Goal: Transaction & Acquisition: Purchase product/service

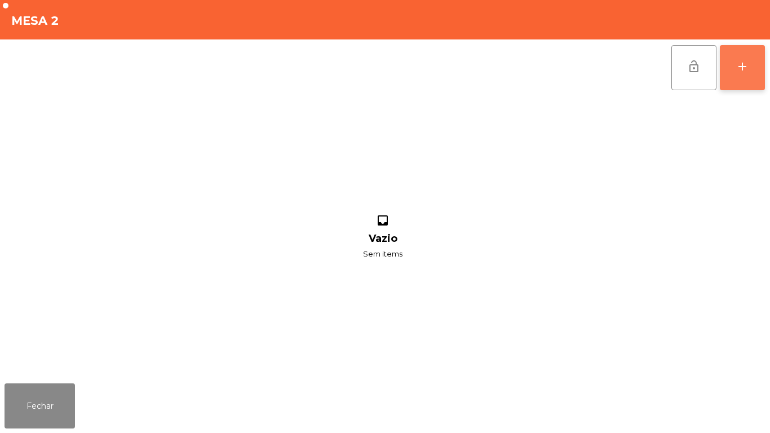
click at [736, 66] on div "add" at bounding box center [742, 67] width 14 height 14
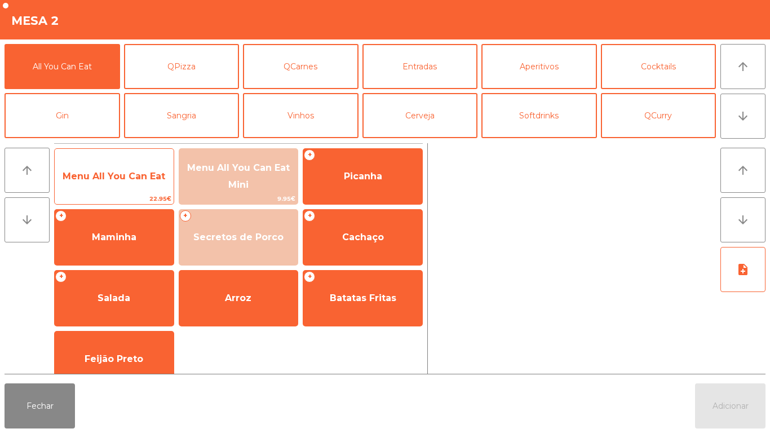
click at [118, 179] on span "Menu All You Can Eat" at bounding box center [114, 176] width 103 height 11
click at [121, 174] on span "Menu All You Can Eat" at bounding box center [114, 176] width 103 height 11
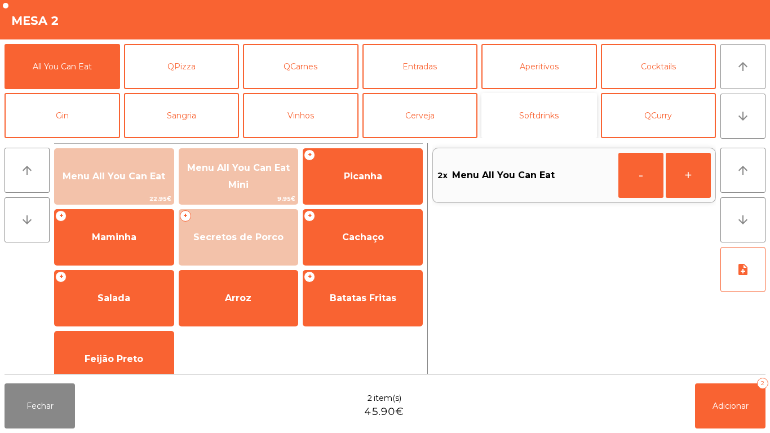
click at [540, 121] on button "Softdrinks" at bounding box center [538, 115] width 115 height 45
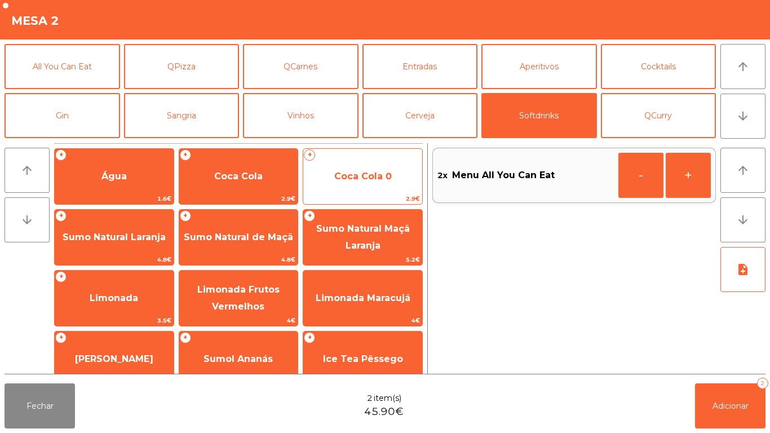
click at [352, 172] on span "Coca Cola 0" at bounding box center [362, 176] width 57 height 11
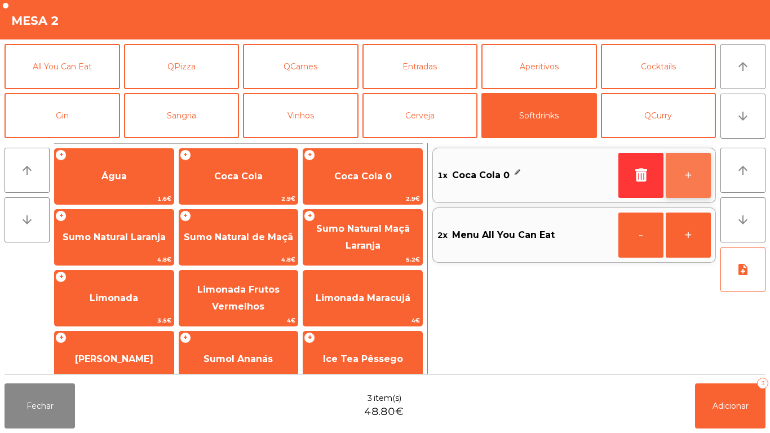
click at [683, 168] on button "+" at bounding box center [687, 175] width 45 height 45
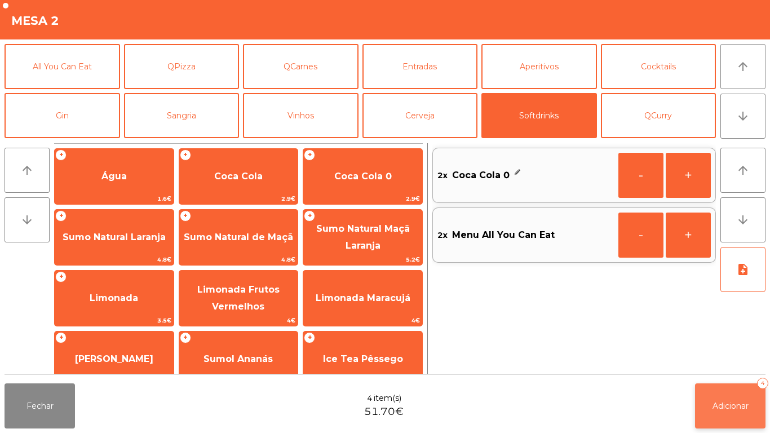
click at [735, 396] on button "Adicionar 4" at bounding box center [730, 405] width 70 height 45
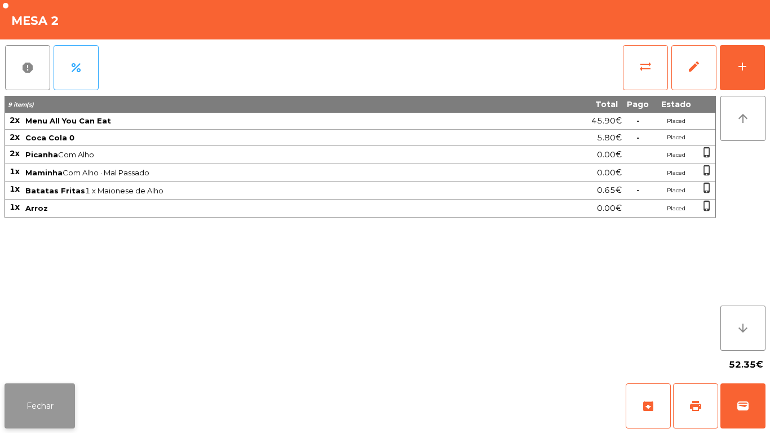
click at [47, 397] on button "Fechar" at bounding box center [40, 405] width 70 height 45
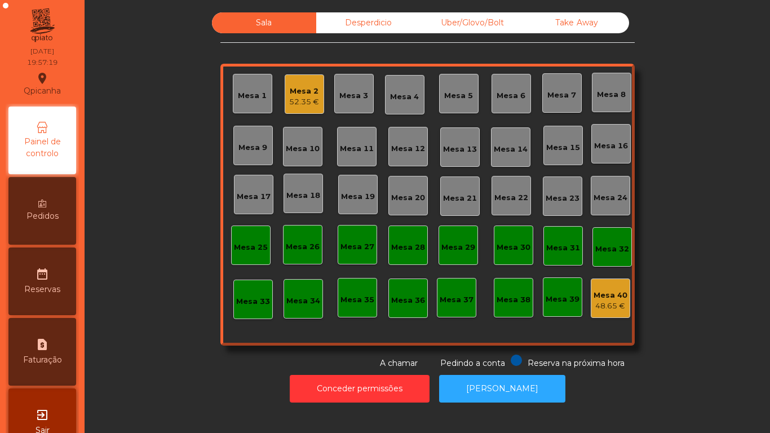
click at [346, 198] on div "Mesa 19" at bounding box center [358, 196] width 34 height 11
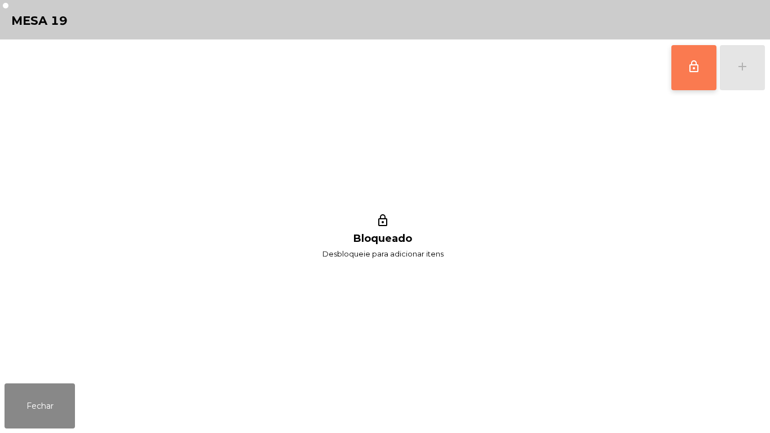
click at [674, 67] on button "lock_outline" at bounding box center [693, 67] width 45 height 45
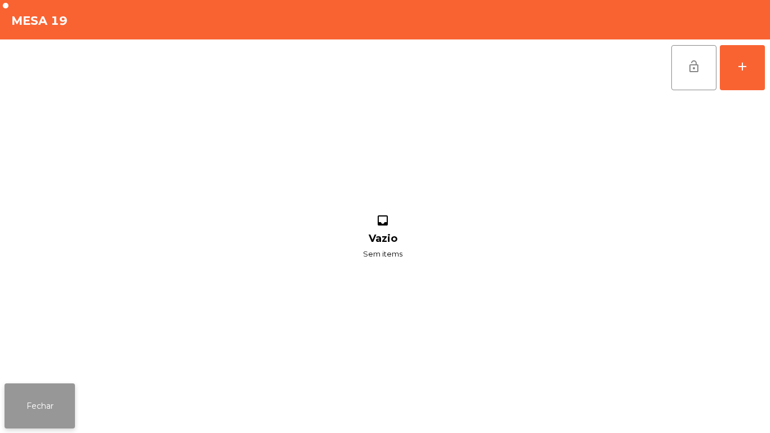
click at [55, 389] on button "Fechar" at bounding box center [40, 405] width 70 height 45
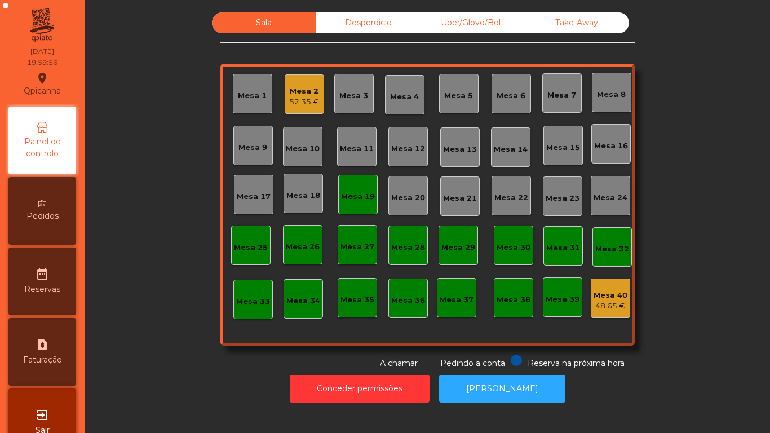
click at [343, 198] on div "Mesa 19" at bounding box center [358, 196] width 34 height 11
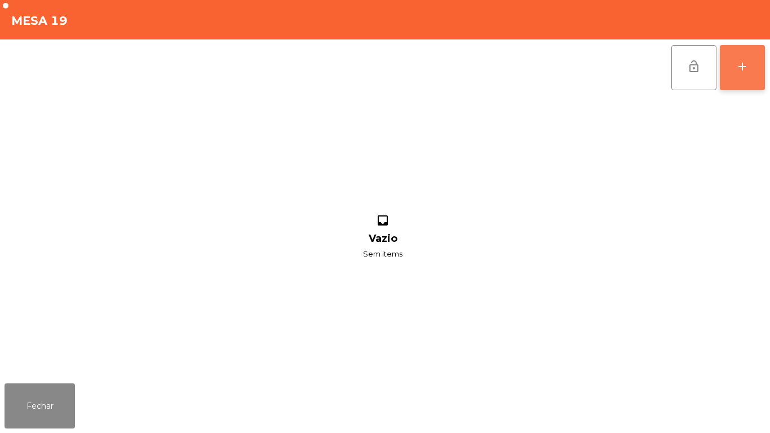
click at [736, 75] on button "add" at bounding box center [741, 67] width 45 height 45
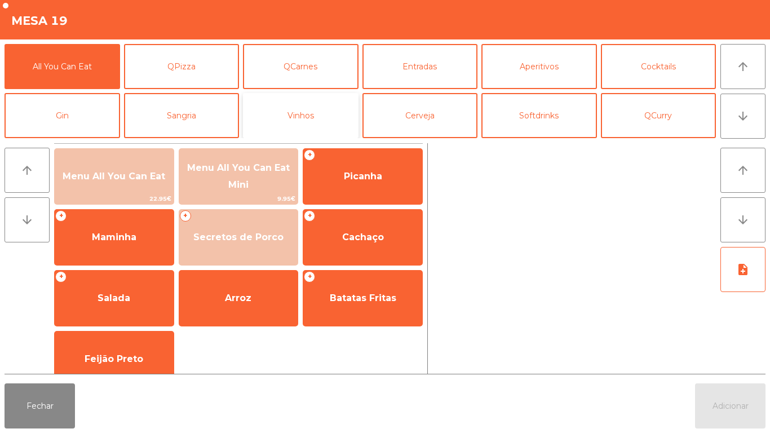
click at [323, 122] on button "Vinhos" at bounding box center [300, 115] width 115 height 45
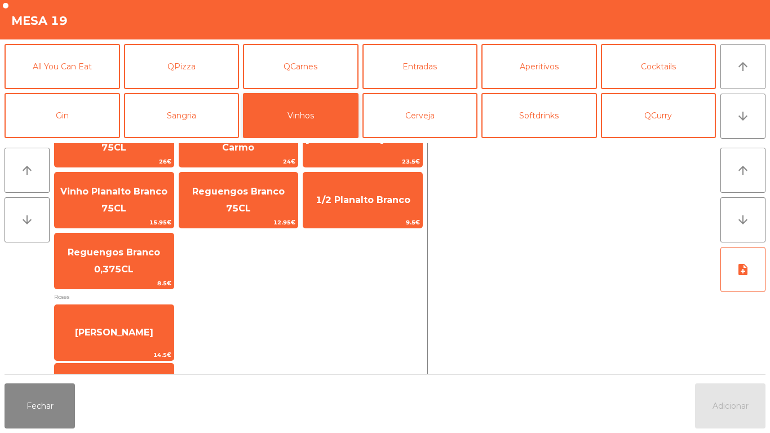
scroll to position [305, 0]
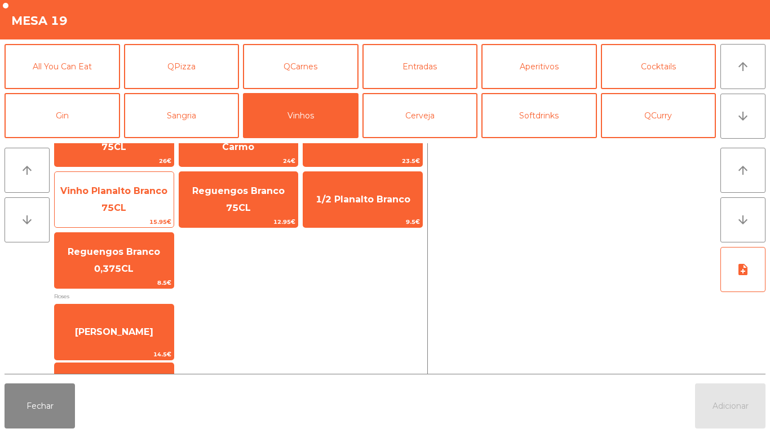
click at [153, 207] on span "Vinho Planalto Branco 75CL" at bounding box center [114, 200] width 119 height 48
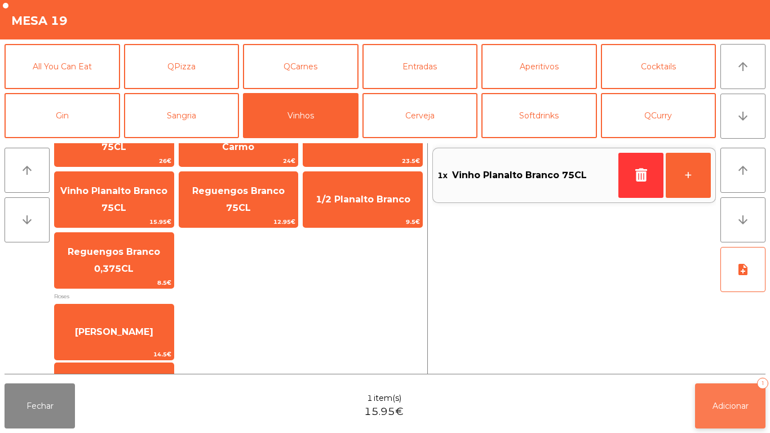
click at [723, 405] on span "Adicionar" at bounding box center [730, 406] width 36 height 10
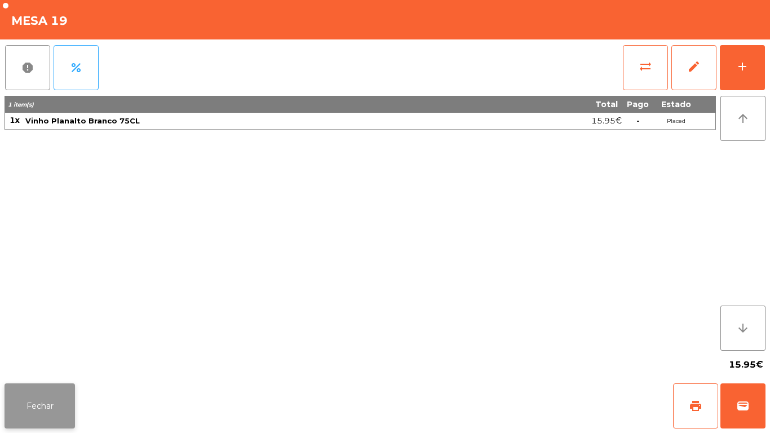
click at [46, 397] on button "Fechar" at bounding box center [40, 405] width 70 height 45
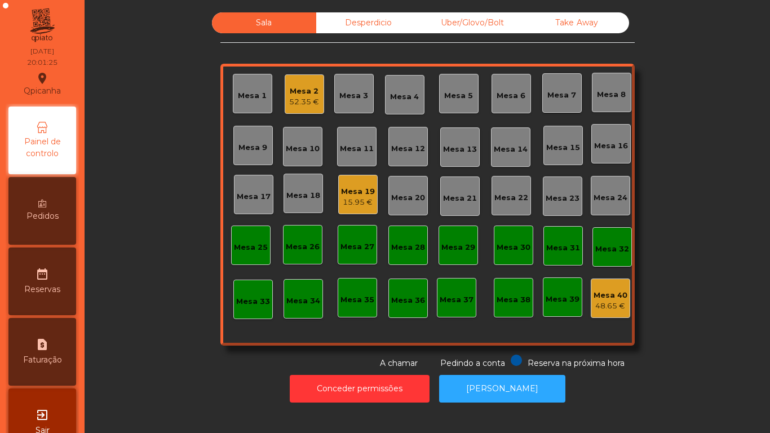
click at [310, 96] on div "52.35 €" at bounding box center [304, 101] width 30 height 11
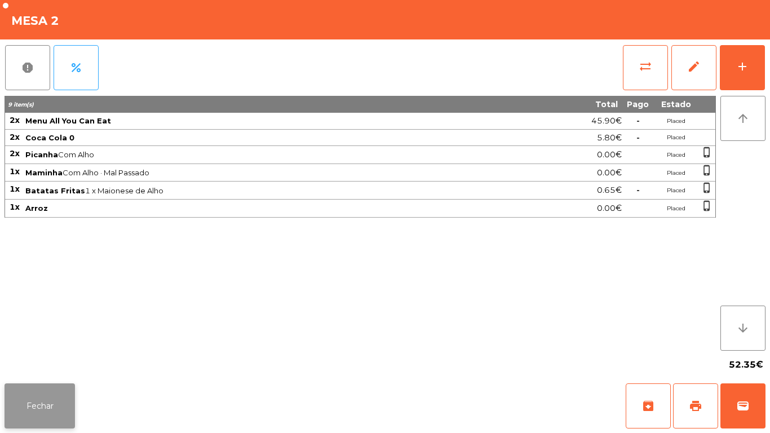
click at [47, 392] on button "Fechar" at bounding box center [40, 405] width 70 height 45
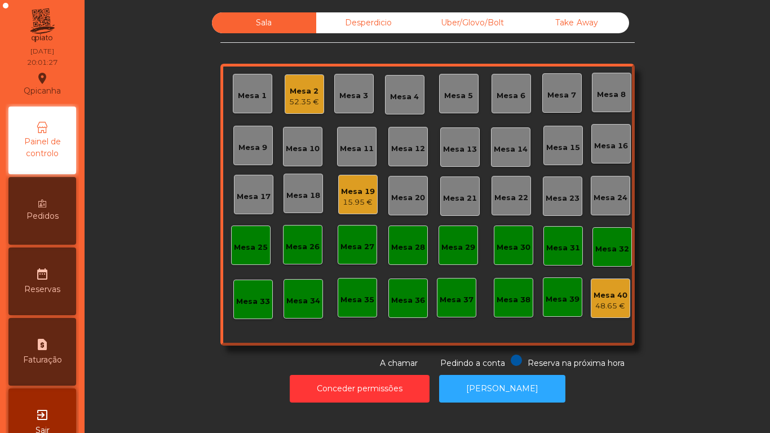
click at [291, 100] on div "52.35 €" at bounding box center [304, 101] width 30 height 11
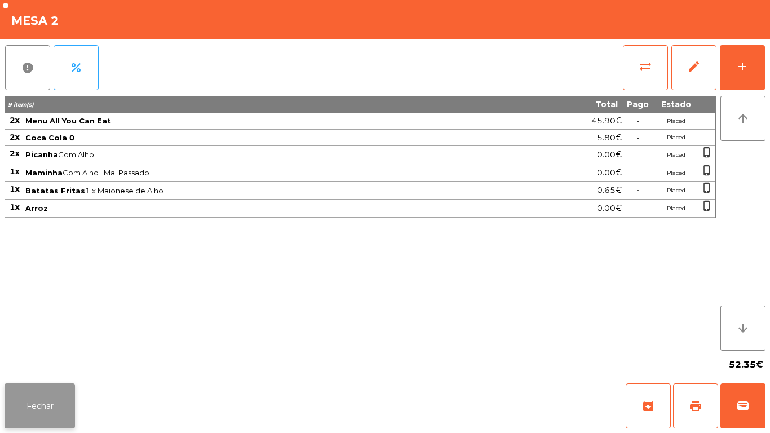
click at [54, 396] on button "Fechar" at bounding box center [40, 405] width 70 height 45
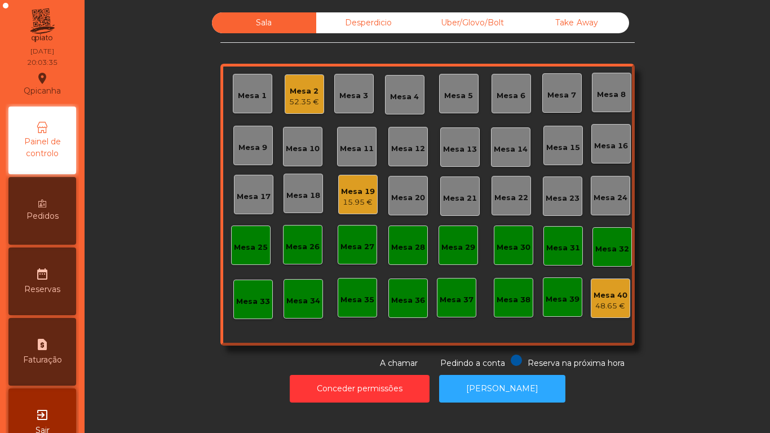
click at [350, 205] on div "15.95 €" at bounding box center [358, 202] width 34 height 11
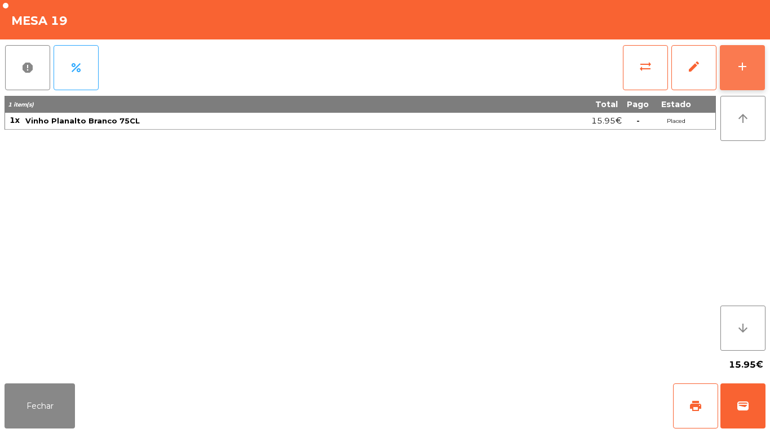
click at [748, 56] on button "add" at bounding box center [741, 67] width 45 height 45
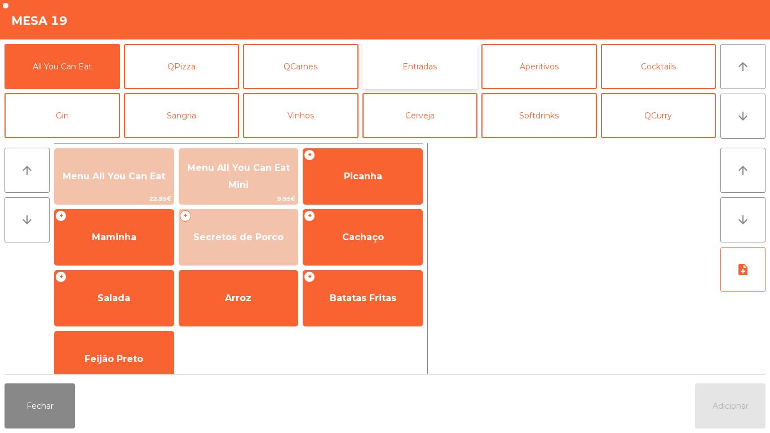
click at [452, 63] on button "Entradas" at bounding box center [419, 66] width 115 height 45
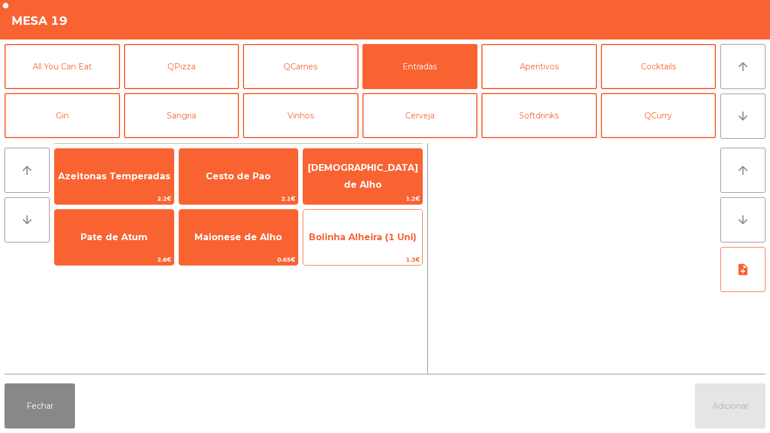
click at [370, 235] on span "Bolinha Alheira (1 Uni)" at bounding box center [363, 237] width 108 height 11
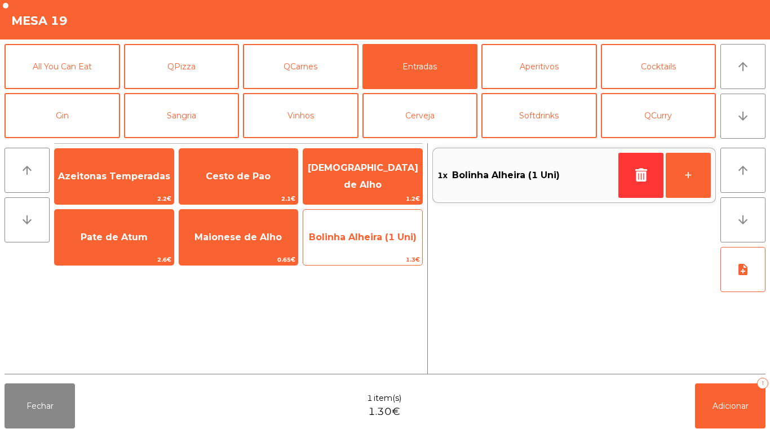
click at [364, 237] on span "Bolinha Alheira (1 Uni)" at bounding box center [363, 237] width 108 height 11
click at [358, 239] on span "Bolinha Alheira (1 Uni)" at bounding box center [363, 237] width 108 height 11
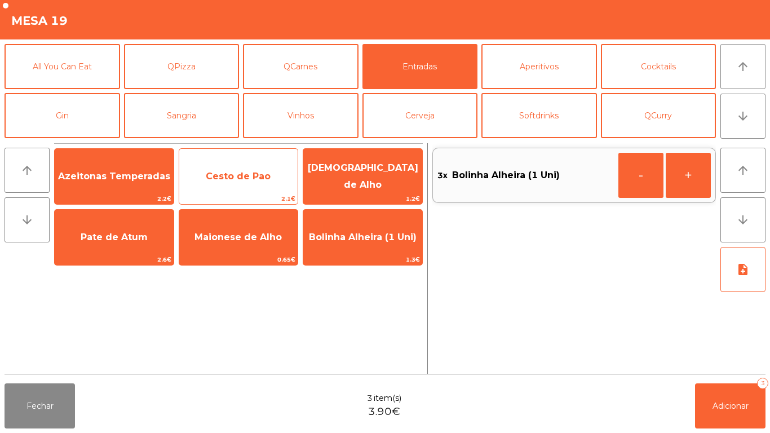
click at [253, 166] on span "Cesto de Pao" at bounding box center [238, 176] width 119 height 30
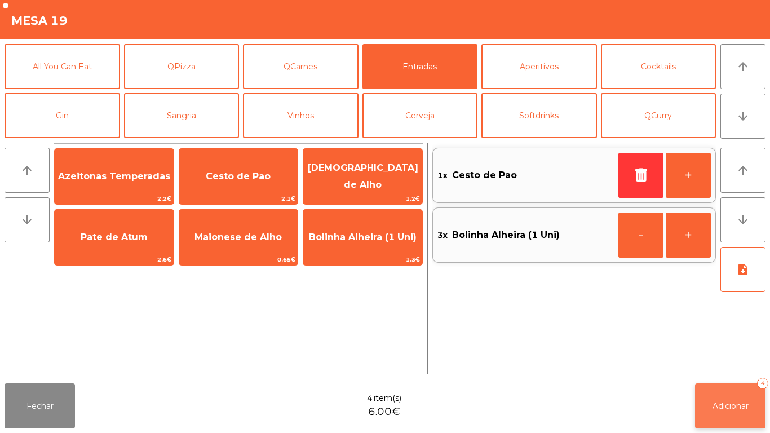
click at [731, 392] on button "Adicionar 4" at bounding box center [730, 405] width 70 height 45
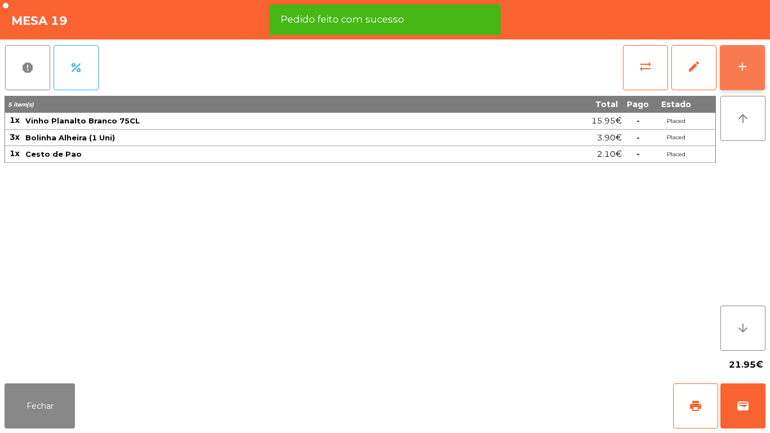
click at [741, 63] on div "add" at bounding box center [742, 67] width 14 height 14
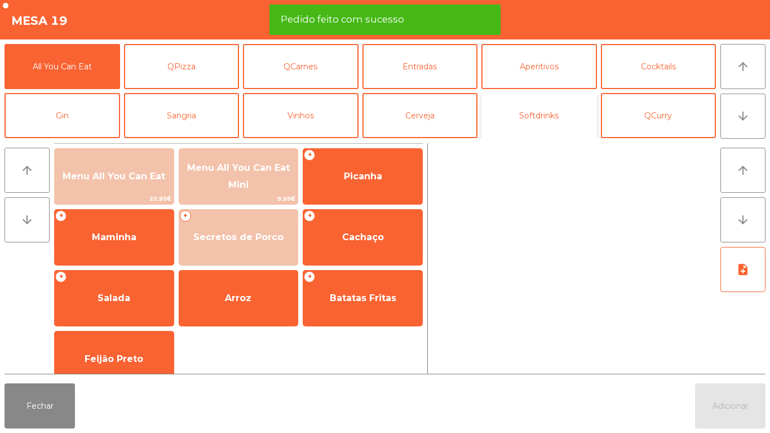
click at [543, 115] on button "Softdrinks" at bounding box center [538, 115] width 115 height 45
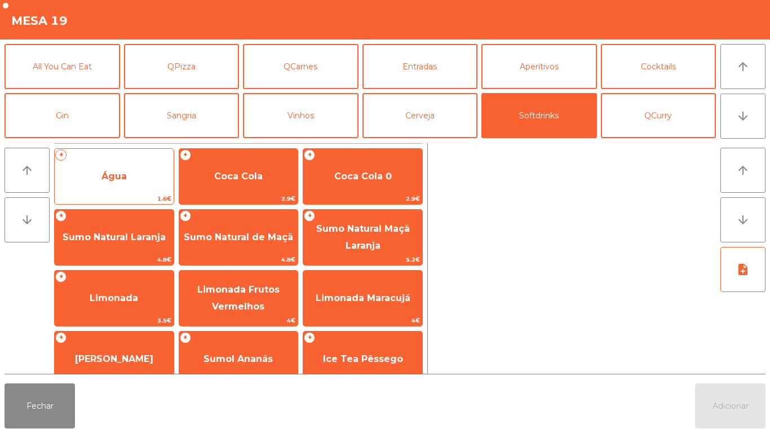
click at [143, 164] on span "Água" at bounding box center [114, 176] width 119 height 30
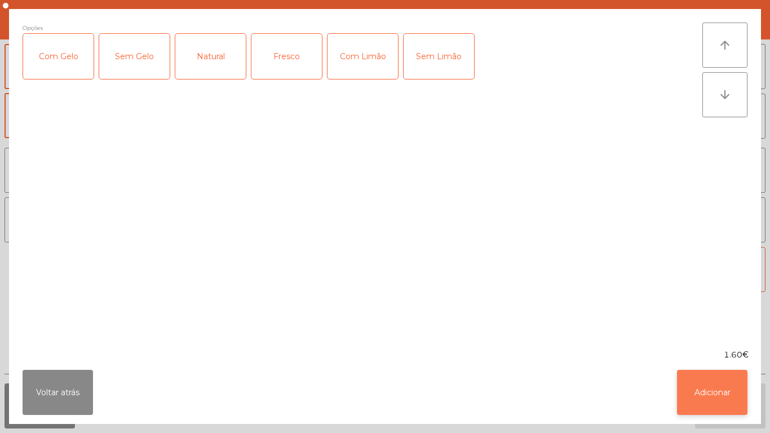
click at [717, 388] on button "Adicionar" at bounding box center [712, 392] width 70 height 45
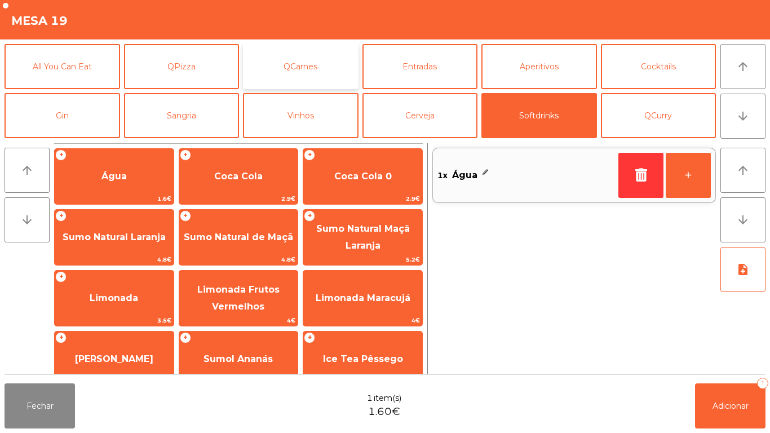
click at [313, 64] on button "QCarnes" at bounding box center [300, 66] width 115 height 45
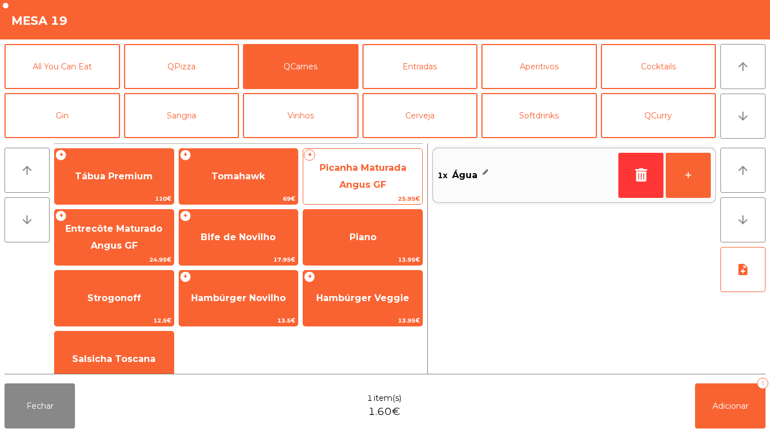
click at [399, 180] on span "Picanha Maturada Angus GF" at bounding box center [362, 177] width 119 height 48
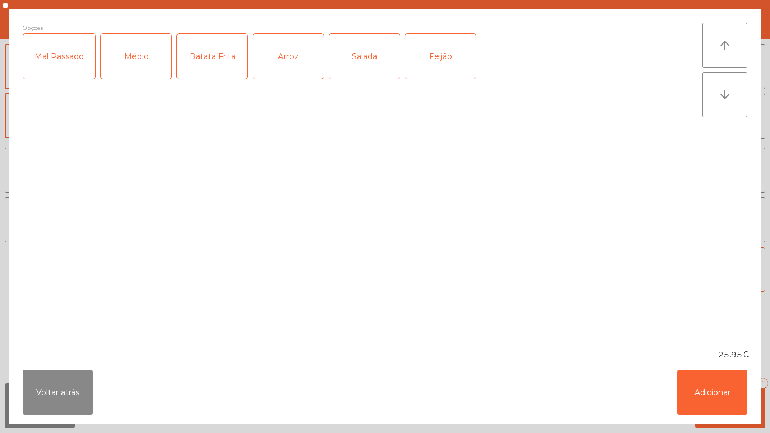
click at [142, 65] on div "Médio" at bounding box center [136, 56] width 70 height 45
click at [65, 64] on div "Mal Passado" at bounding box center [59, 56] width 72 height 45
click at [704, 385] on button "Adicionar" at bounding box center [712, 392] width 70 height 45
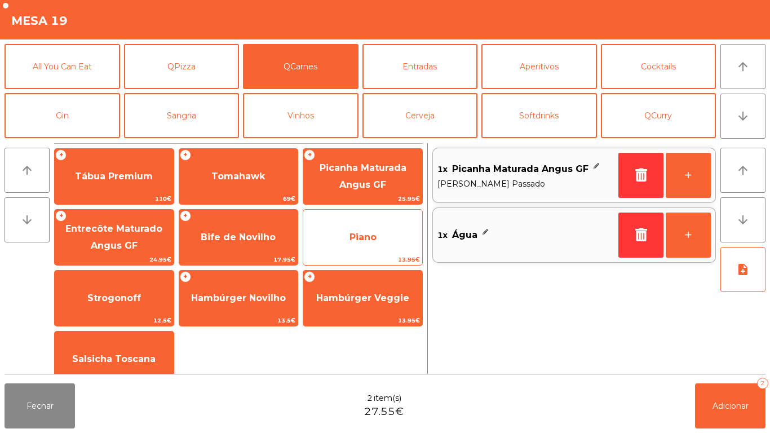
click at [368, 240] on span "Piano" at bounding box center [362, 237] width 27 height 11
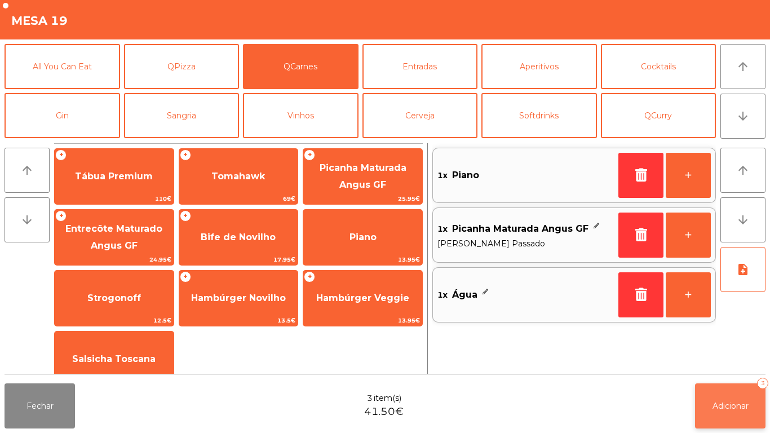
click at [740, 405] on span "Adicionar" at bounding box center [730, 406] width 36 height 10
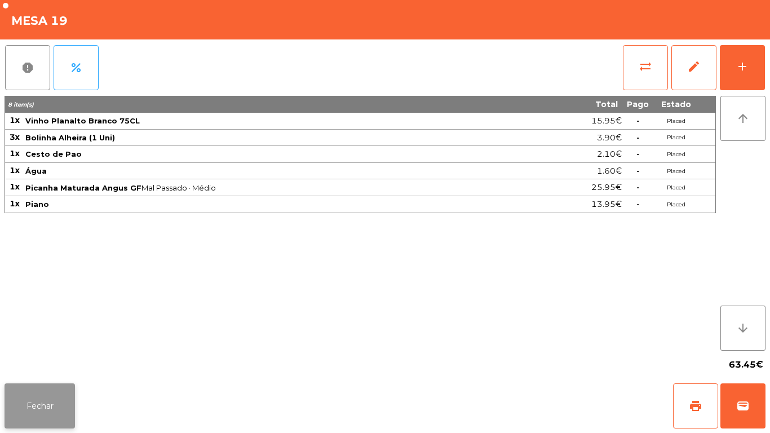
click at [38, 399] on button "Fechar" at bounding box center [40, 405] width 70 height 45
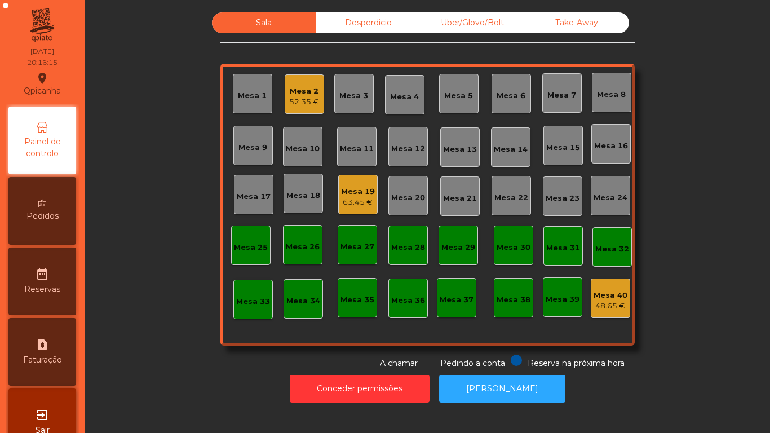
click at [350, 149] on div "Mesa 11" at bounding box center [357, 148] width 34 height 11
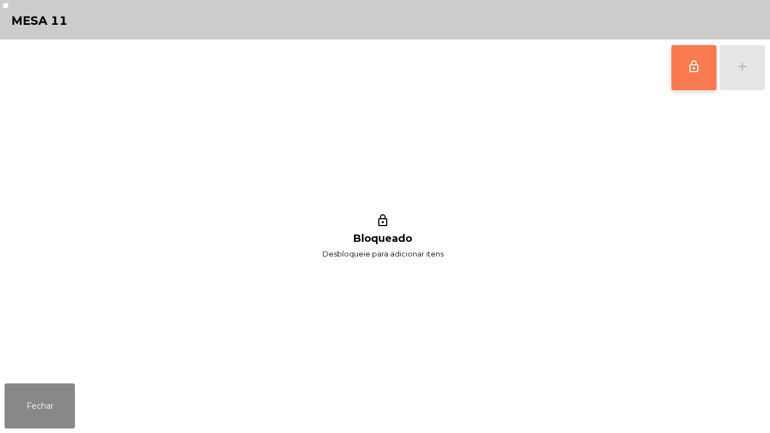
click at [695, 78] on button "lock_outline" at bounding box center [693, 67] width 45 height 45
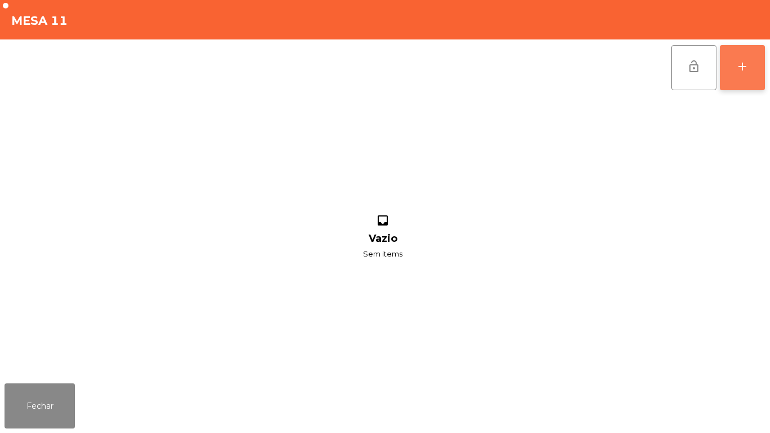
click at [732, 69] on button "add" at bounding box center [741, 67] width 45 height 45
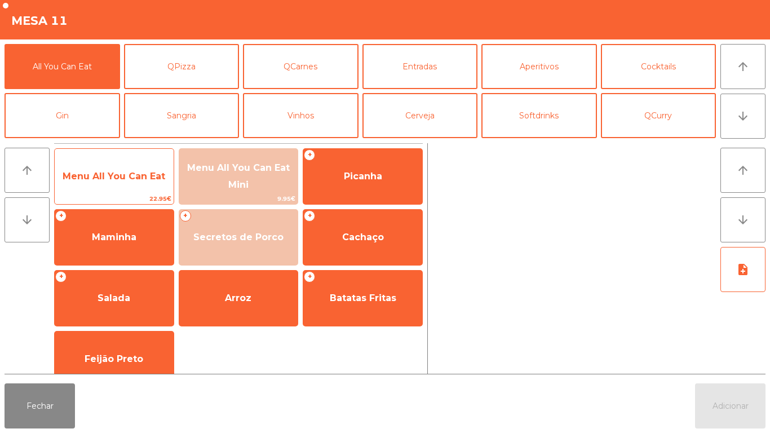
click at [115, 176] on span "Menu All You Can Eat" at bounding box center [114, 176] width 103 height 11
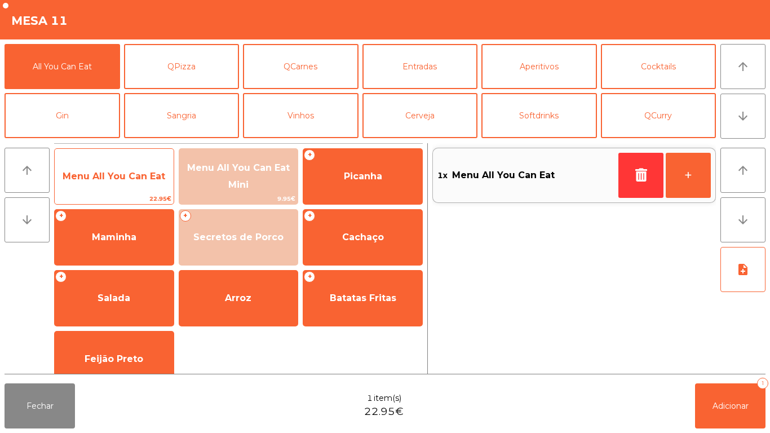
click at [121, 180] on span "Menu All You Can Eat" at bounding box center [114, 176] width 103 height 11
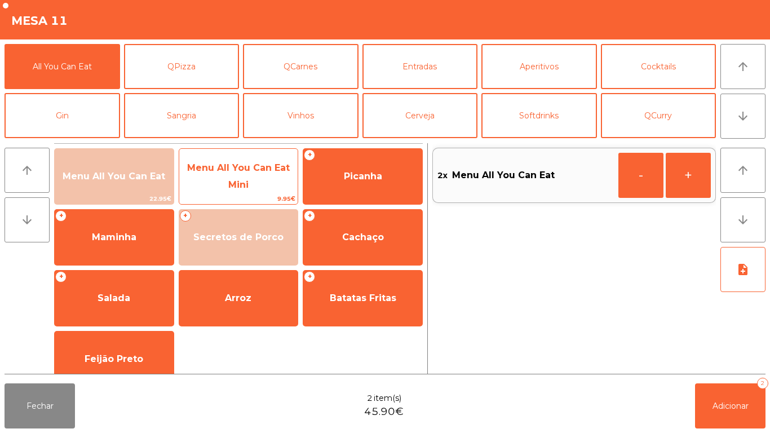
click at [243, 179] on span "Menu All You Can Eat Mini" at bounding box center [238, 176] width 103 height 28
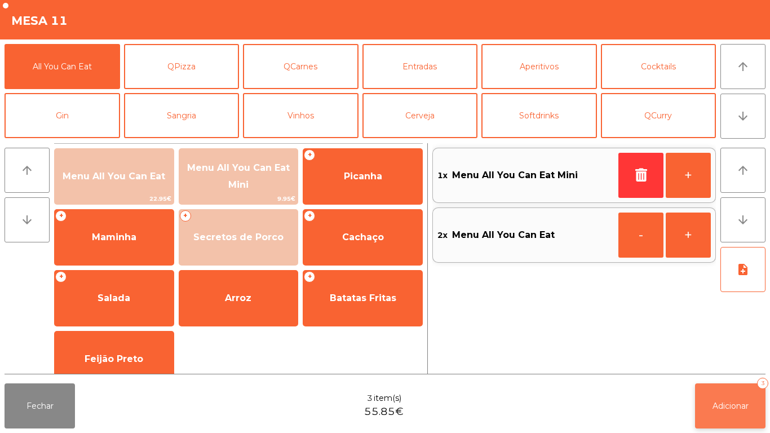
click at [729, 404] on span "Adicionar" at bounding box center [730, 406] width 36 height 10
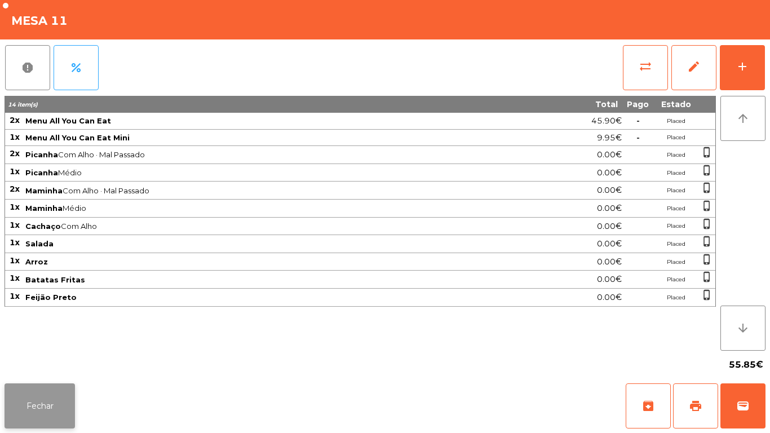
click at [46, 404] on button "Fechar" at bounding box center [40, 405] width 70 height 45
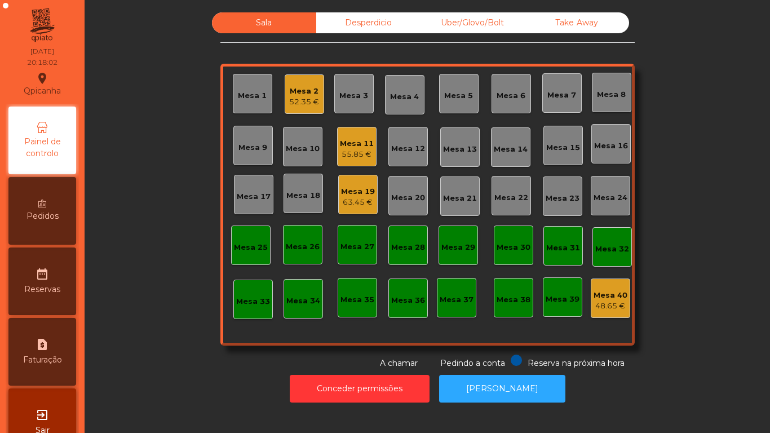
click at [354, 193] on div "Mesa 19" at bounding box center [358, 191] width 34 height 11
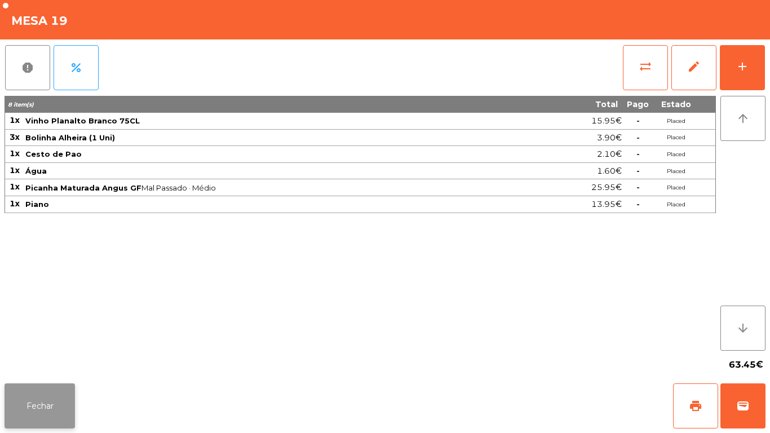
click at [48, 388] on button "Fechar" at bounding box center [40, 405] width 70 height 45
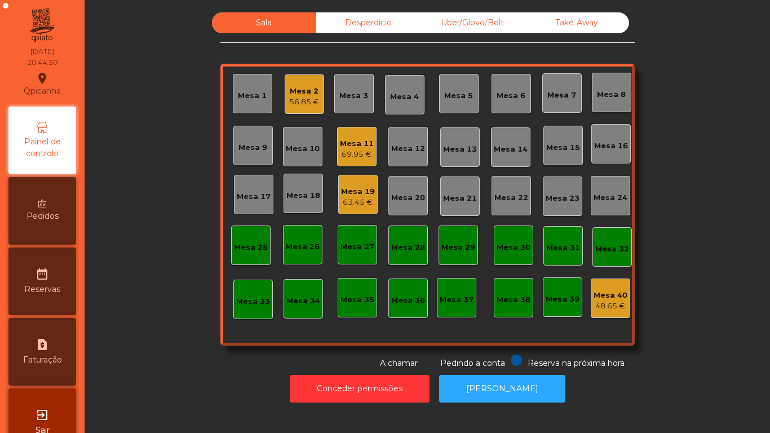
click at [284, 103] on div "Mesa 2 56.85 €" at bounding box center [303, 93] width 39 height 39
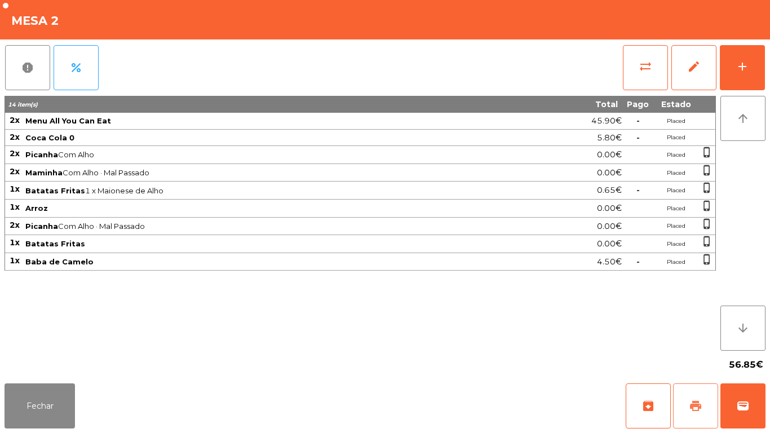
click at [689, 403] on span "print" at bounding box center [695, 406] width 14 height 14
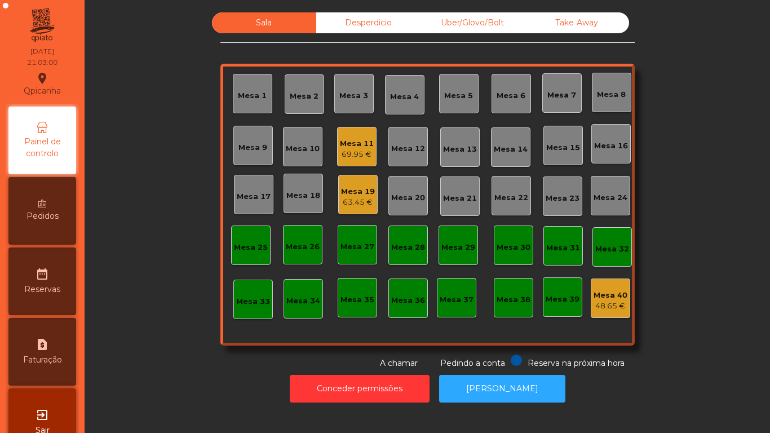
click at [356, 191] on div "Mesa 19" at bounding box center [358, 191] width 34 height 11
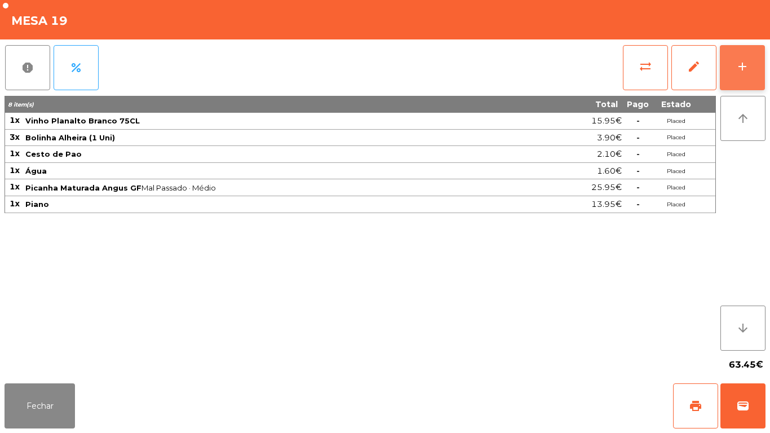
click at [741, 72] on div "add" at bounding box center [742, 67] width 14 height 14
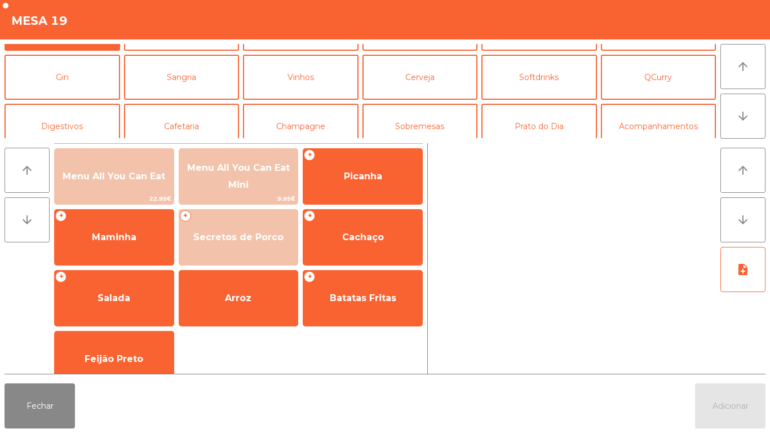
scroll to position [44, 0]
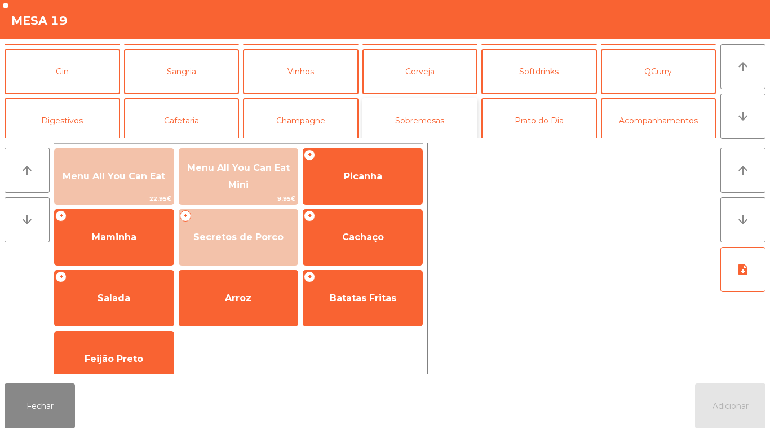
click at [422, 112] on button "Sobremesas" at bounding box center [419, 120] width 115 height 45
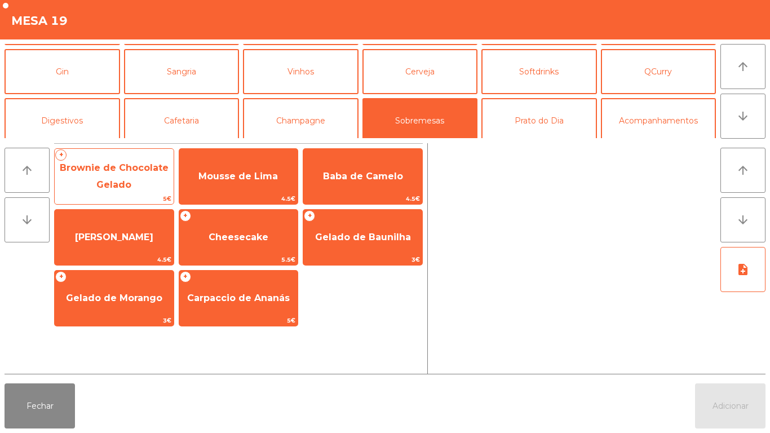
click at [123, 170] on span "Brownie de Chocolate Gelado" at bounding box center [114, 176] width 109 height 28
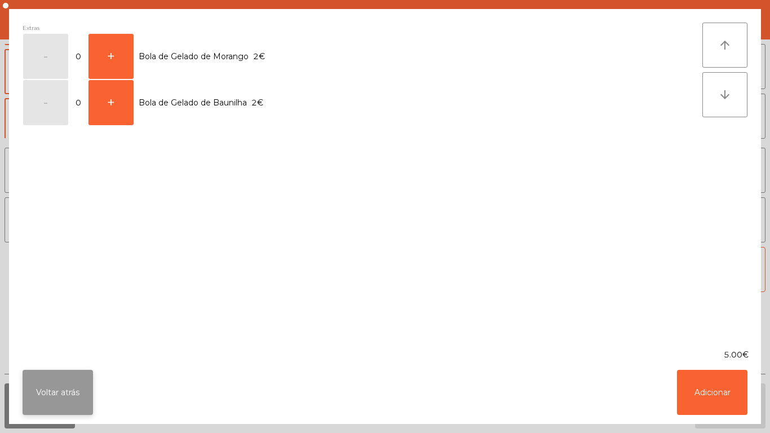
click at [82, 385] on button "Voltar atrás" at bounding box center [58, 392] width 70 height 45
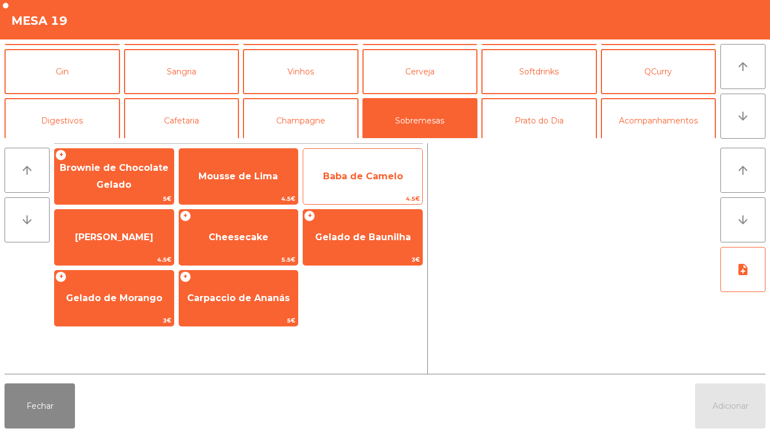
click at [384, 171] on span "Baba de Camelo" at bounding box center [363, 176] width 80 height 11
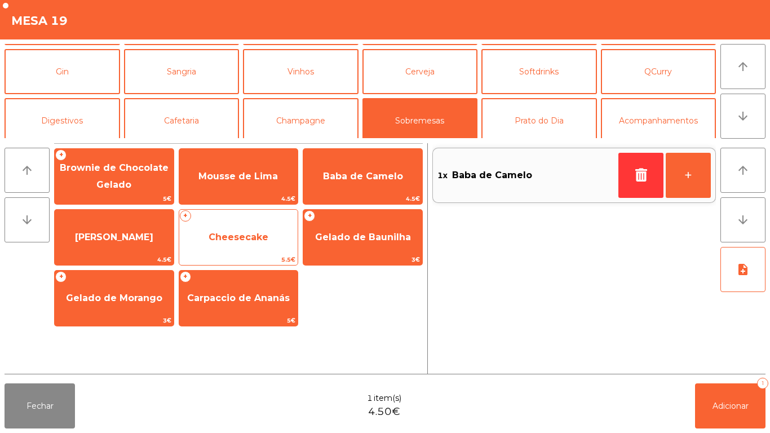
click at [257, 233] on span "Cheesecake" at bounding box center [238, 237] width 60 height 11
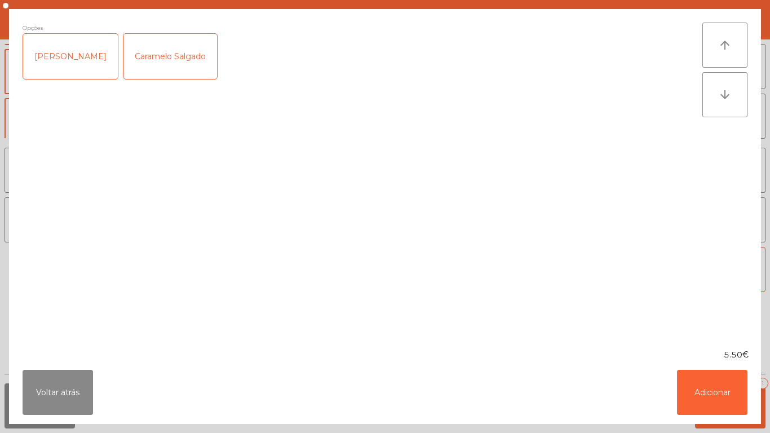
click at [92, 56] on div "[PERSON_NAME]" at bounding box center [70, 56] width 95 height 45
click at [701, 388] on button "Adicionar" at bounding box center [712, 392] width 70 height 45
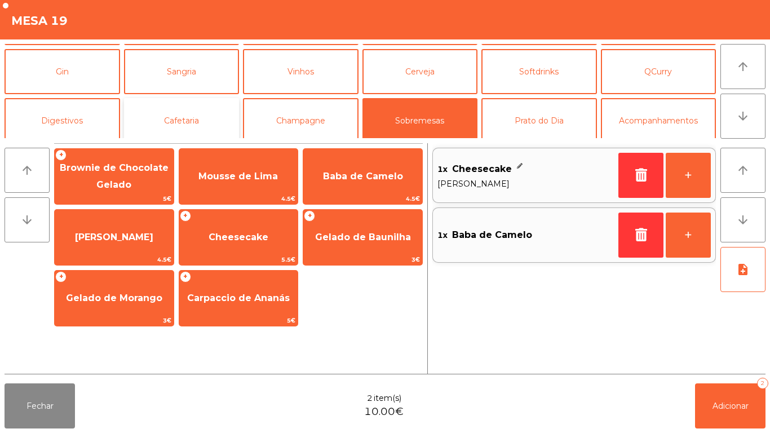
click at [197, 119] on button "Cafetaria" at bounding box center [181, 120] width 115 height 45
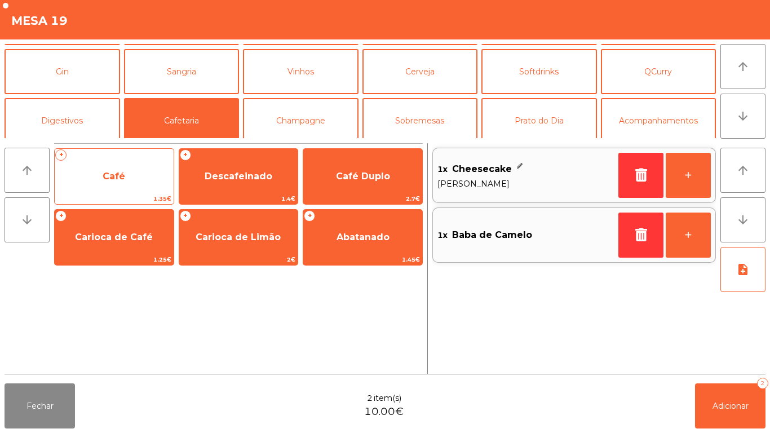
click at [101, 183] on span "Café" at bounding box center [114, 176] width 119 height 30
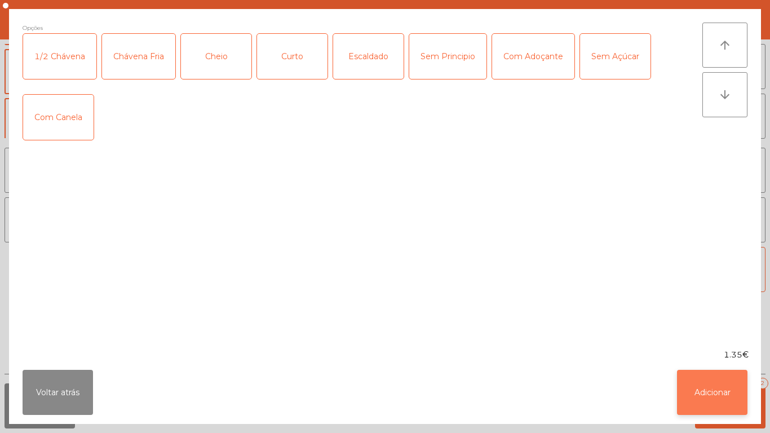
click at [711, 390] on button "Adicionar" at bounding box center [712, 392] width 70 height 45
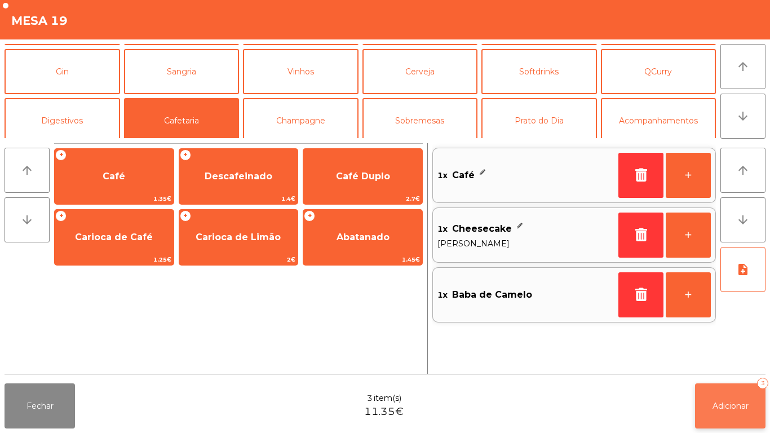
click at [742, 396] on button "Adicionar 3" at bounding box center [730, 405] width 70 height 45
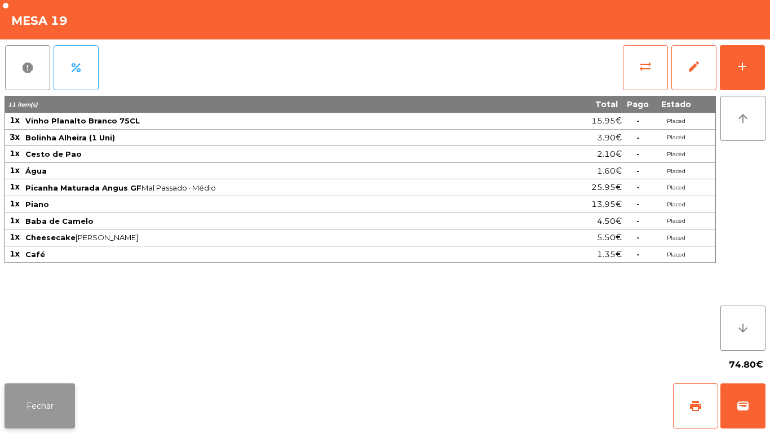
click at [37, 384] on button "Fechar" at bounding box center [40, 405] width 70 height 45
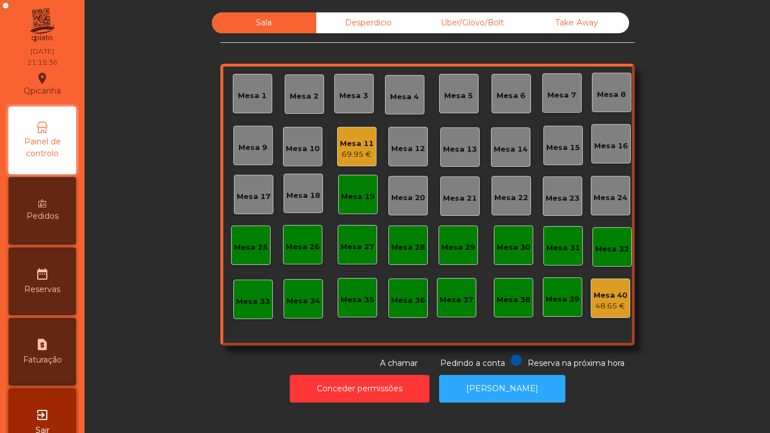
click at [547, 90] on div "Mesa 7" at bounding box center [561, 95] width 29 height 11
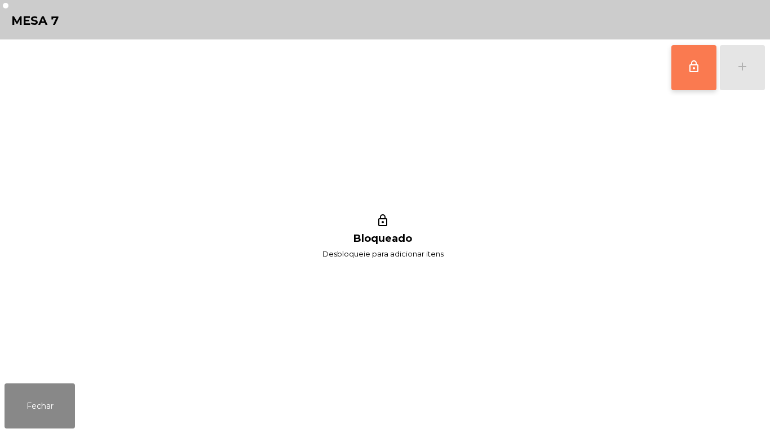
click at [682, 74] on button "lock_outline" at bounding box center [693, 67] width 45 height 45
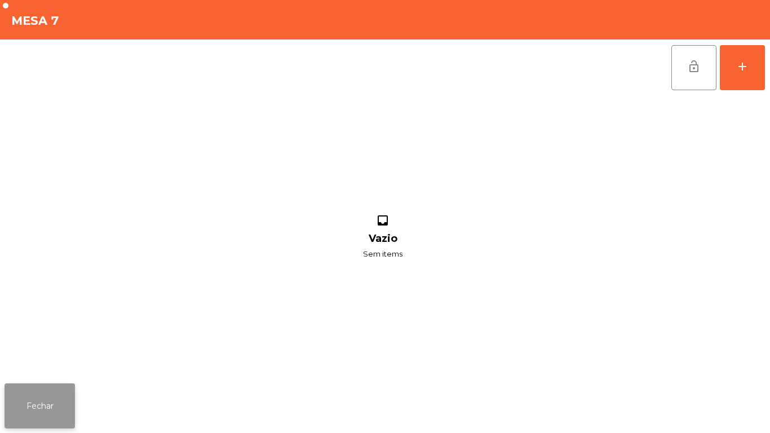
click at [72, 403] on button "Fechar" at bounding box center [40, 405] width 70 height 45
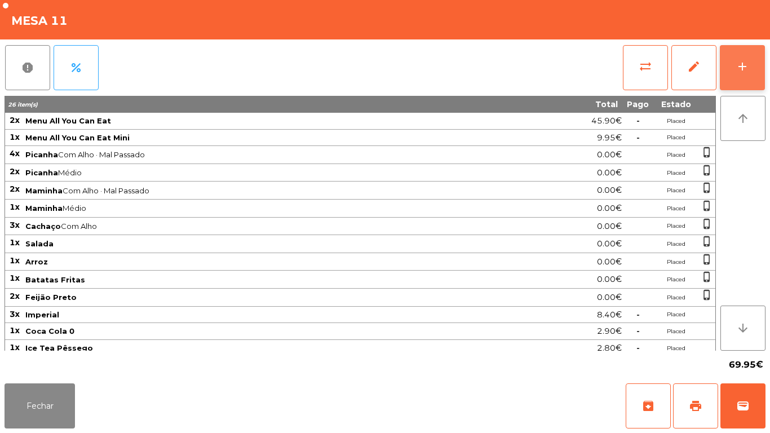
click at [723, 86] on button "add" at bounding box center [741, 67] width 45 height 45
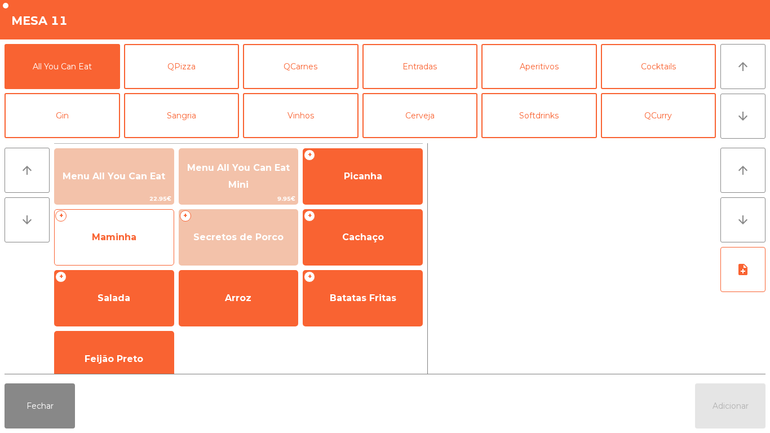
click at [132, 244] on span "Maminha" at bounding box center [114, 237] width 119 height 30
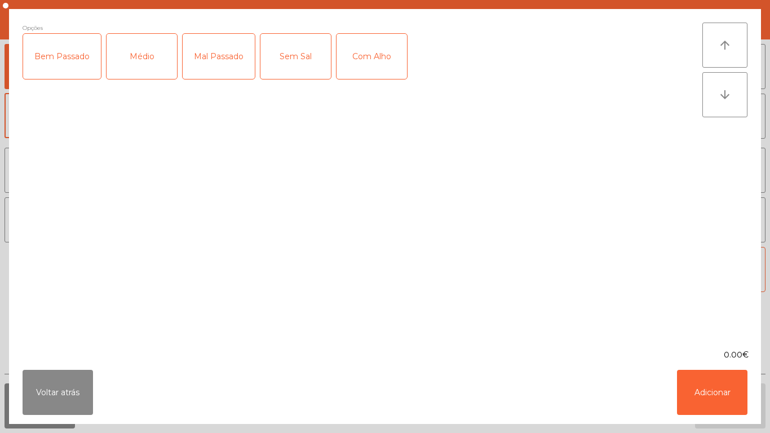
click at [145, 58] on div "Médio" at bounding box center [141, 56] width 70 height 45
click at [143, 65] on div "Médio" at bounding box center [141, 56] width 70 height 45
click at [204, 65] on div "Mal Passado" at bounding box center [219, 56] width 72 height 45
click at [363, 61] on div "Com Alho" at bounding box center [371, 56] width 70 height 45
click at [508, 163] on div "Opções (Mal Passado, Com Alho) Bem Passado Médio Mal Passado Sem Sal Com Alho" at bounding box center [362, 179] width 679 height 313
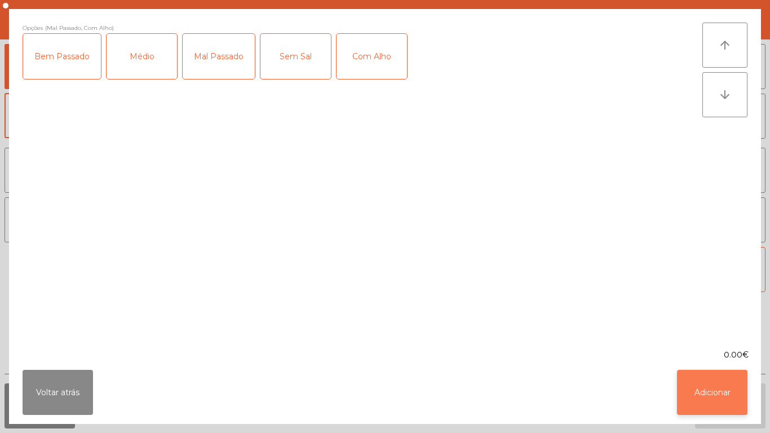
click at [695, 371] on button "Adicionar" at bounding box center [712, 392] width 70 height 45
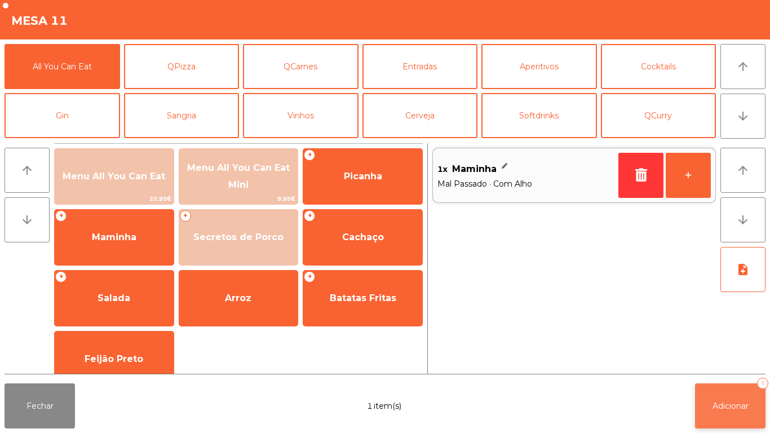
click at [695, 401] on button "Adicionar 1" at bounding box center [730, 405] width 70 height 45
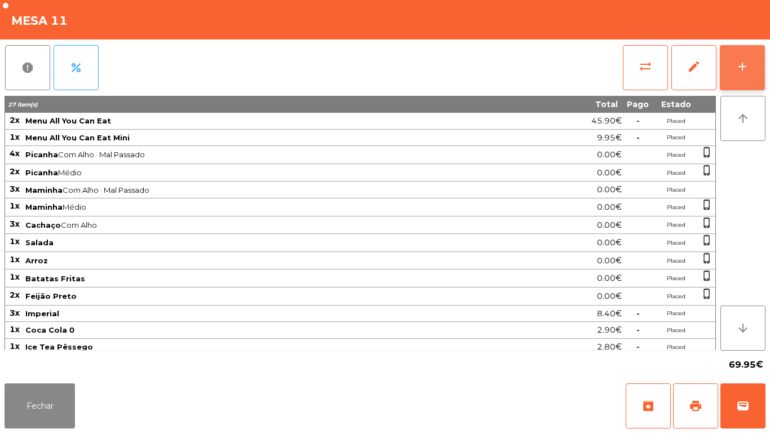
click at [735, 63] on div "add" at bounding box center [742, 67] width 14 height 14
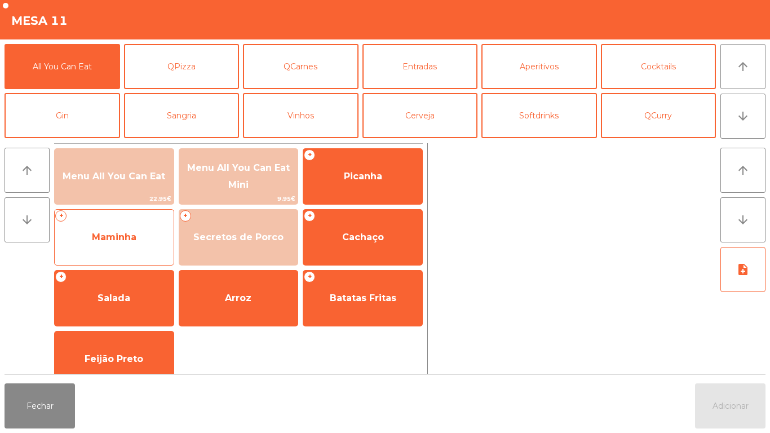
click at [131, 224] on span "Maminha" at bounding box center [114, 237] width 119 height 30
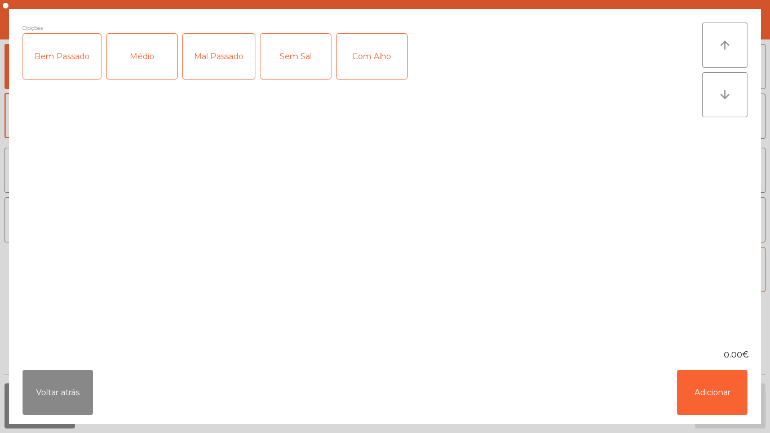
click at [172, 185] on div "Opções Bem Passado Médio Mal Passado Sem Sal Com Alho" at bounding box center [362, 179] width 679 height 313
click at [205, 65] on div "Mal Passado" at bounding box center [219, 56] width 72 height 45
click at [364, 66] on div "Com Alho" at bounding box center [371, 56] width 70 height 45
click at [693, 373] on button "Adicionar" at bounding box center [712, 392] width 70 height 45
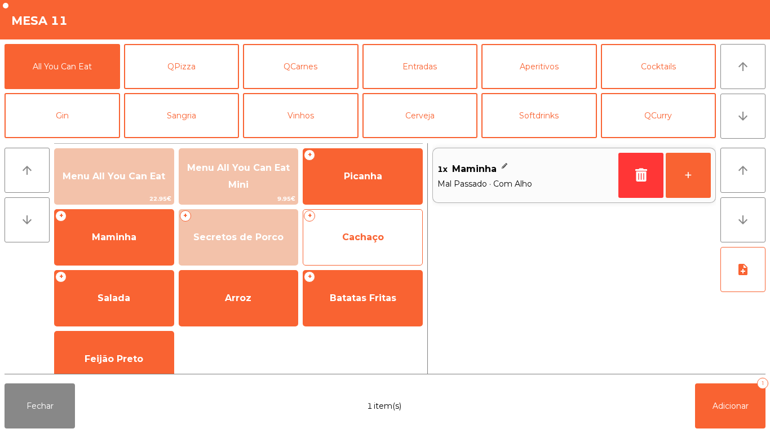
click at [376, 239] on span "Cachaço" at bounding box center [363, 237] width 42 height 11
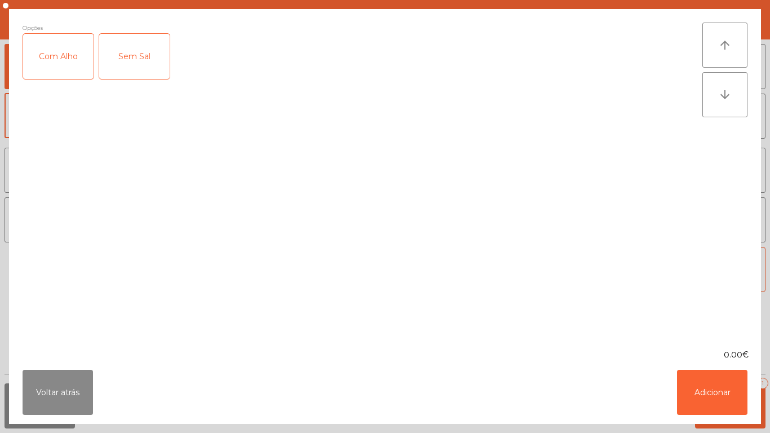
click at [58, 67] on div "Com Alho" at bounding box center [58, 56] width 70 height 45
click at [691, 392] on button "Adicionar" at bounding box center [712, 392] width 70 height 45
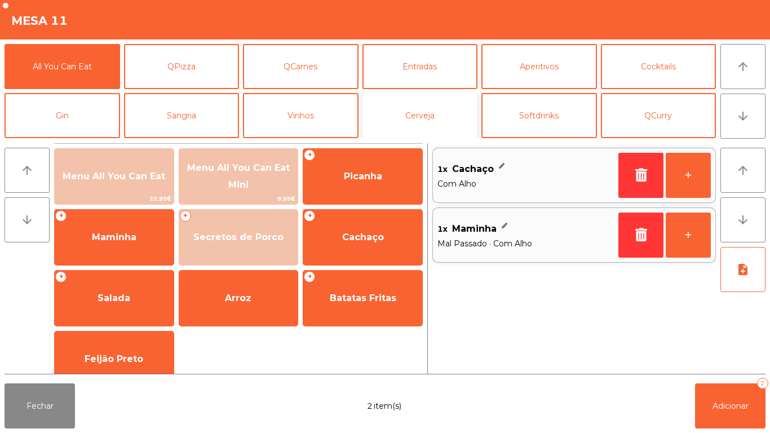
click at [431, 105] on button "Cerveja" at bounding box center [419, 115] width 115 height 45
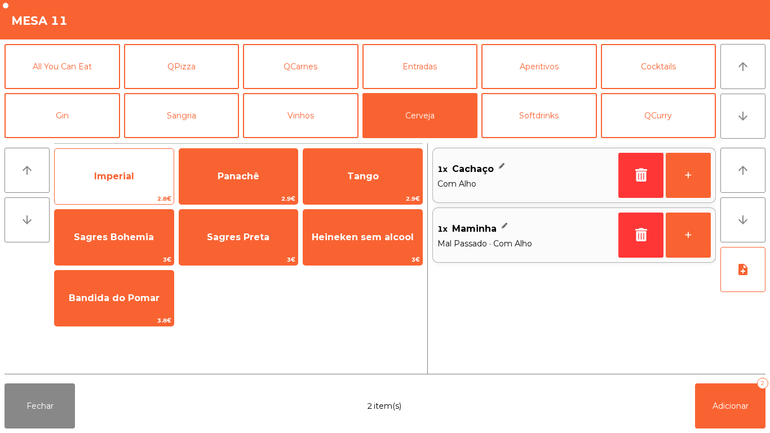
click at [128, 184] on span "Imperial" at bounding box center [114, 176] width 119 height 30
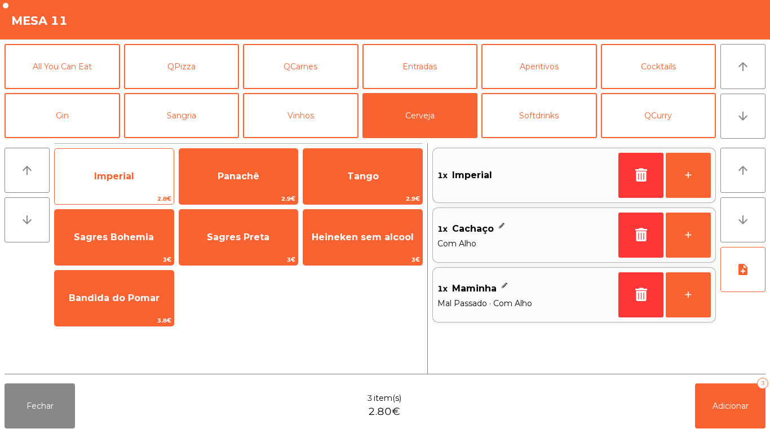
click at [117, 188] on span "Imperial" at bounding box center [114, 176] width 119 height 30
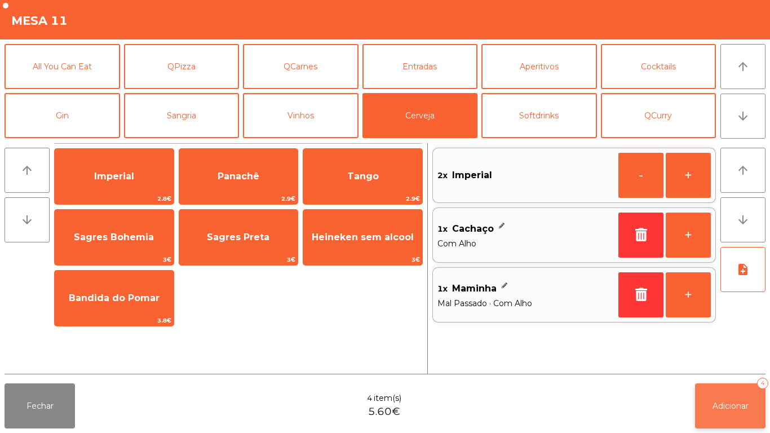
click at [731, 401] on span "Adicionar" at bounding box center [730, 406] width 36 height 10
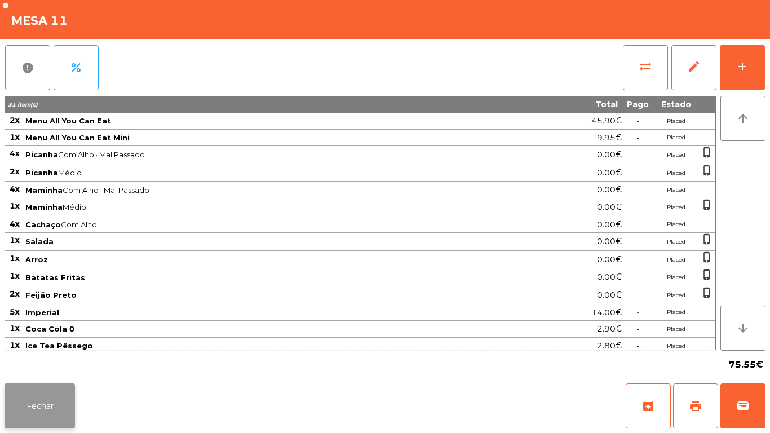
click at [27, 390] on button "Fechar" at bounding box center [40, 405] width 70 height 45
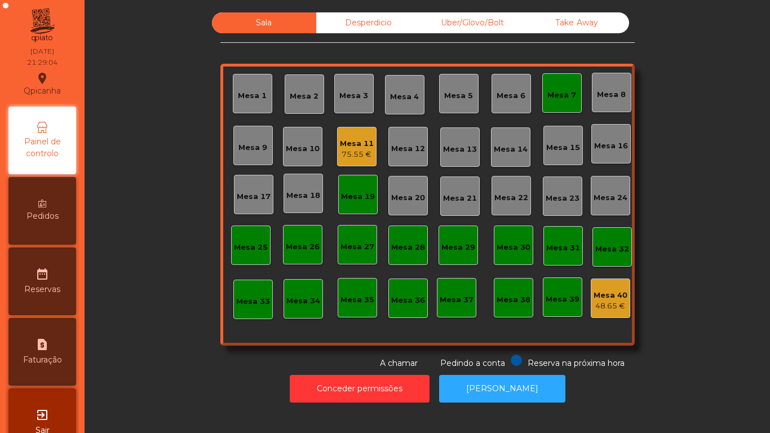
click at [547, 97] on div "Mesa 7" at bounding box center [561, 95] width 29 height 11
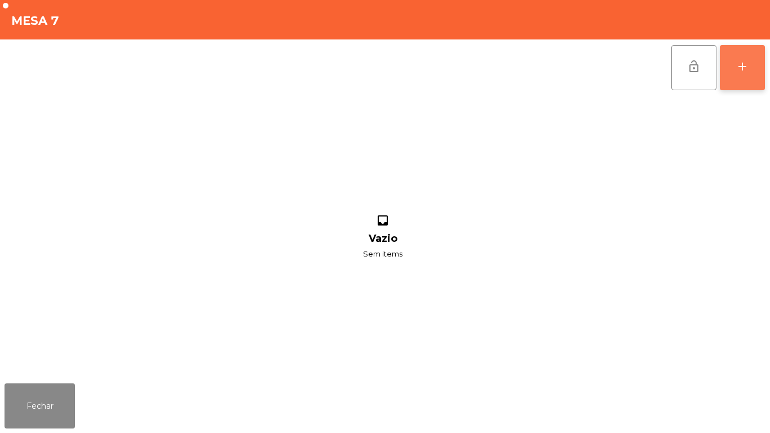
click at [739, 68] on div "add" at bounding box center [742, 67] width 14 height 14
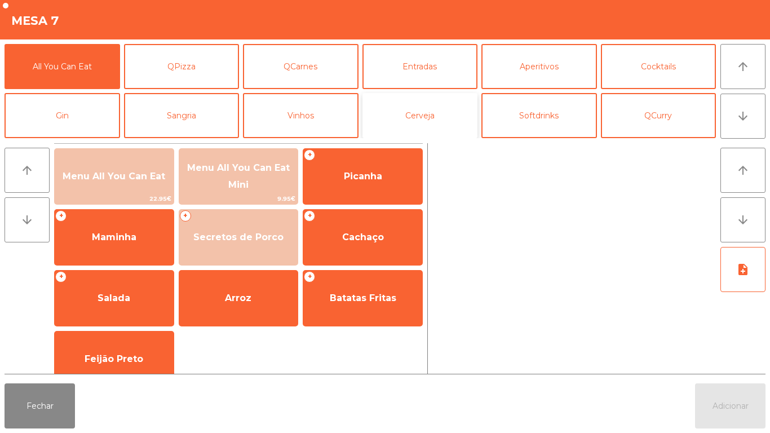
click at [420, 113] on button "Cerveja" at bounding box center [419, 115] width 115 height 45
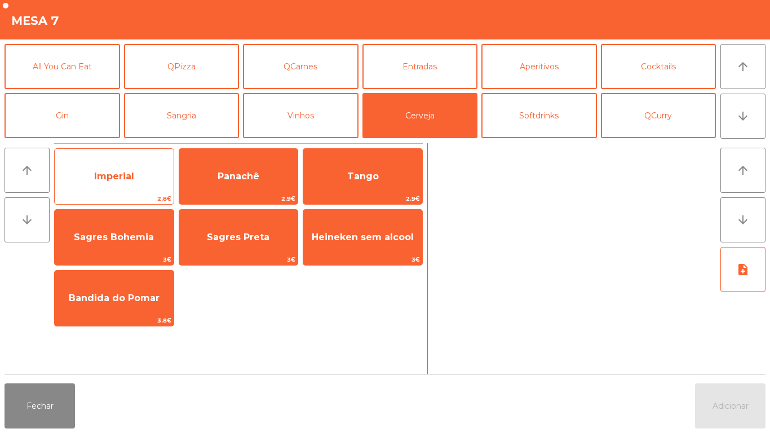
click at [113, 171] on span "Imperial" at bounding box center [114, 176] width 40 height 11
click at [108, 174] on span "Imperial" at bounding box center [114, 176] width 40 height 11
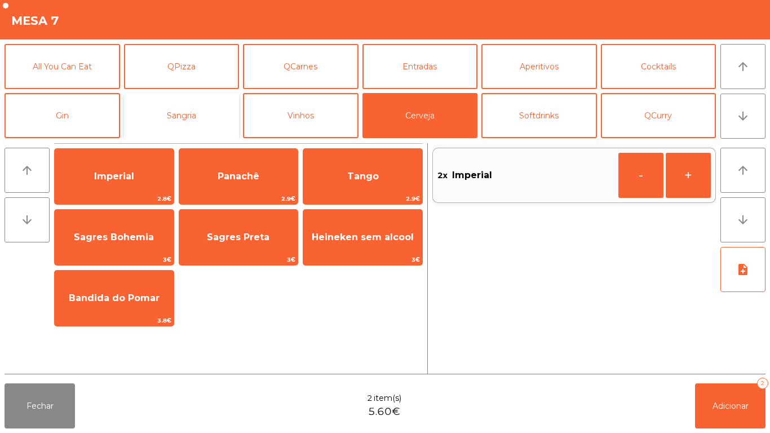
click at [192, 115] on button "Sangria" at bounding box center [181, 115] width 115 height 45
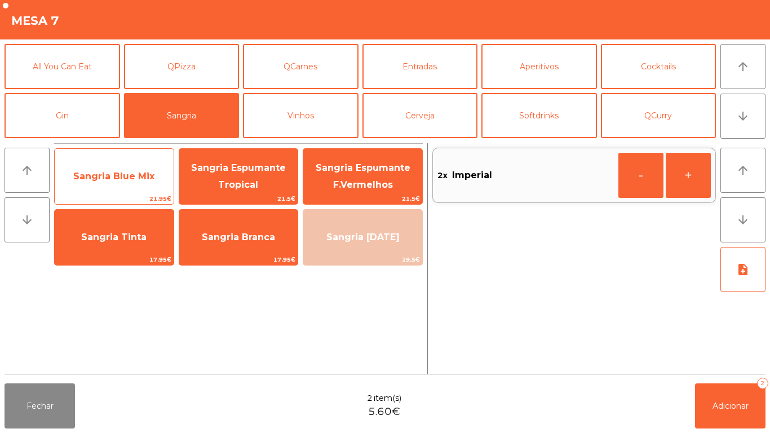
click at [149, 185] on span "Sangria Blue Mix" at bounding box center [114, 176] width 119 height 30
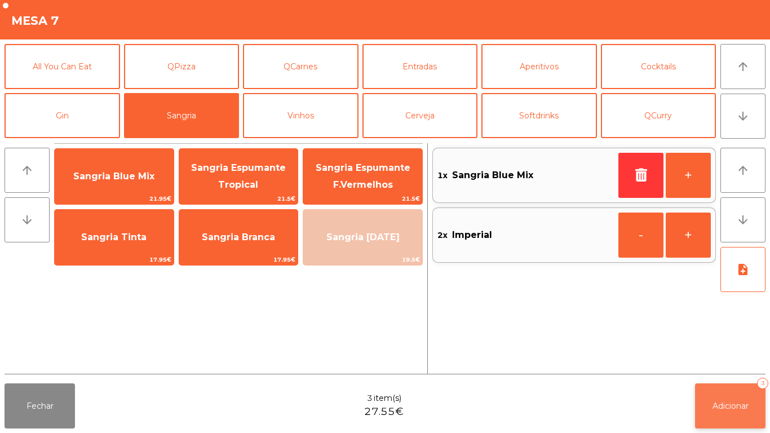
click at [722, 398] on button "Adicionar 3" at bounding box center [730, 405] width 70 height 45
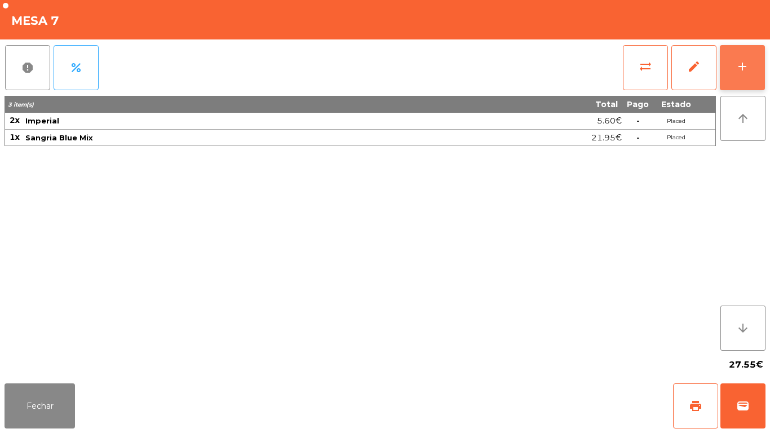
click at [725, 65] on button "add" at bounding box center [741, 67] width 45 height 45
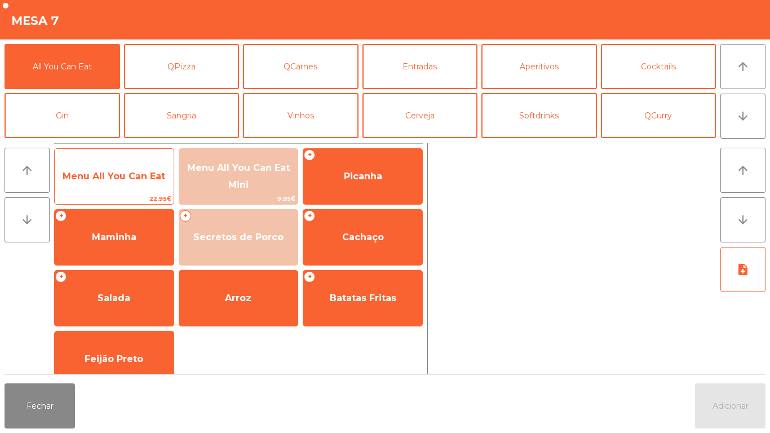
click at [130, 186] on span "Menu All You Can Eat" at bounding box center [114, 176] width 119 height 30
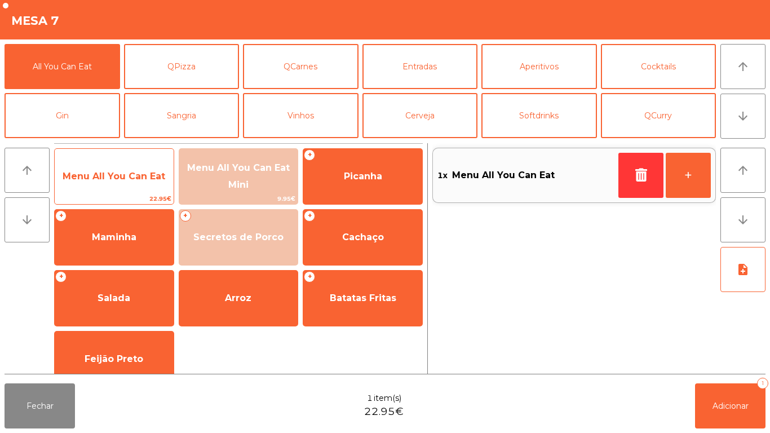
click at [141, 197] on span "22.95€" at bounding box center [114, 198] width 119 height 11
click at [109, 177] on span "Menu All You Can Eat" at bounding box center [114, 176] width 103 height 11
click at [107, 190] on span "Menu All You Can Eat" at bounding box center [114, 176] width 119 height 30
click at [110, 184] on span "Menu All You Can Eat" at bounding box center [114, 176] width 119 height 30
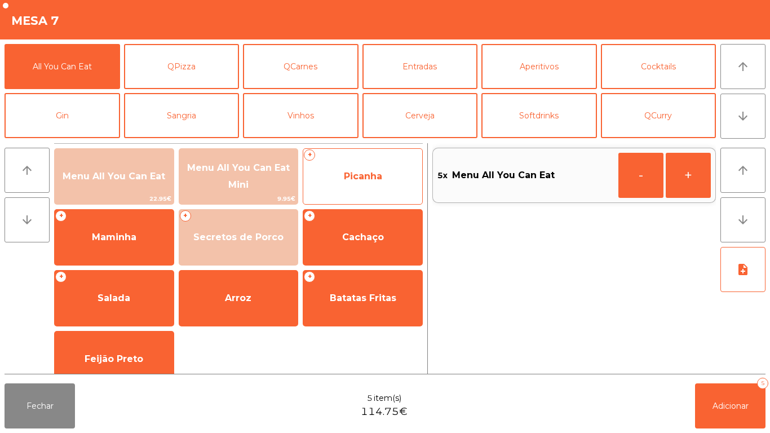
click at [349, 177] on span "Picanha" at bounding box center [363, 176] width 38 height 11
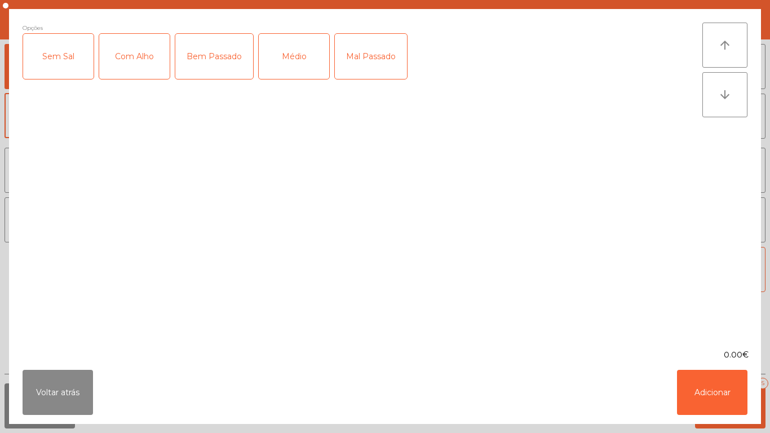
click at [292, 64] on div "Médio" at bounding box center [294, 56] width 70 height 45
click at [128, 66] on div "Com Alho" at bounding box center [134, 56] width 70 height 45
click at [686, 384] on button "Adicionar" at bounding box center [712, 392] width 70 height 45
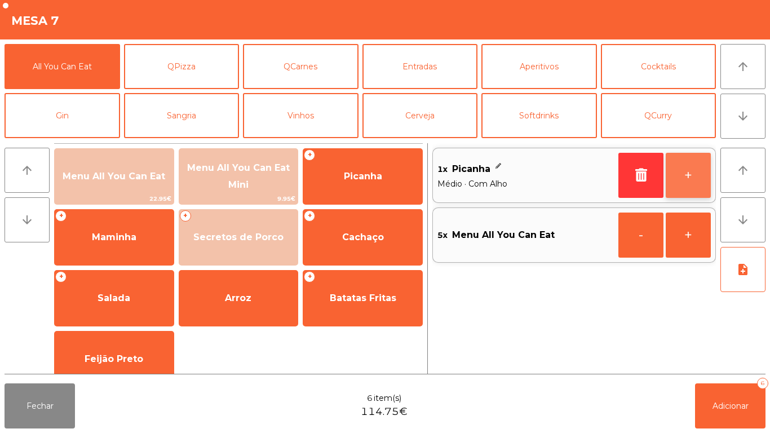
click at [674, 188] on button "+" at bounding box center [687, 175] width 45 height 45
click at [670, 188] on button "+" at bounding box center [687, 175] width 45 height 45
click at [659, 169] on button "-" at bounding box center [640, 175] width 45 height 45
click at [651, 177] on button "-" at bounding box center [640, 175] width 45 height 45
click at [682, 186] on button "+" at bounding box center [687, 175] width 45 height 45
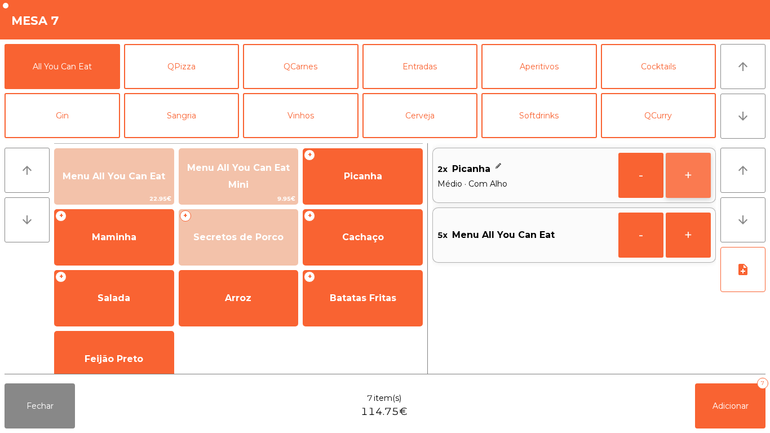
click at [668, 176] on button "+" at bounding box center [687, 175] width 45 height 45
click at [662, 161] on button "-" at bounding box center [640, 175] width 45 height 45
click at [675, 176] on button "+" at bounding box center [687, 175] width 45 height 45
click at [680, 179] on button "+" at bounding box center [687, 175] width 45 height 45
click at [682, 171] on button "+" at bounding box center [687, 175] width 45 height 45
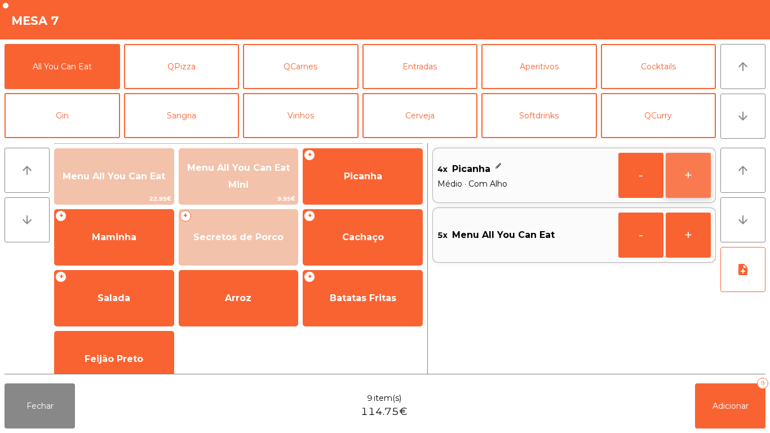
click at [683, 177] on button "+" at bounding box center [687, 175] width 45 height 45
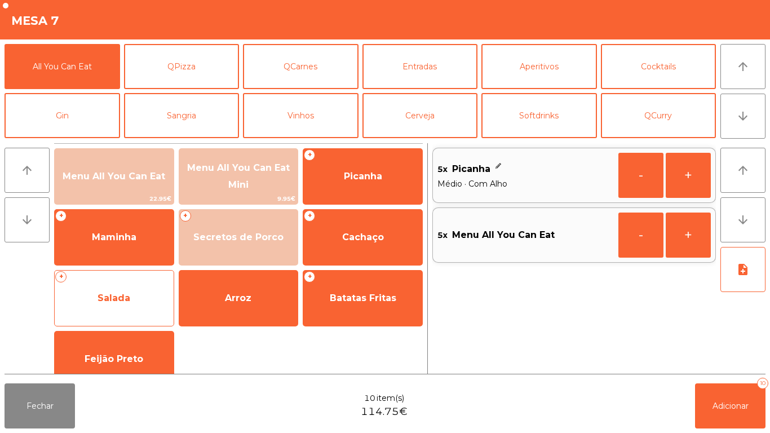
click at [115, 292] on span "Salada" at bounding box center [113, 297] width 33 height 11
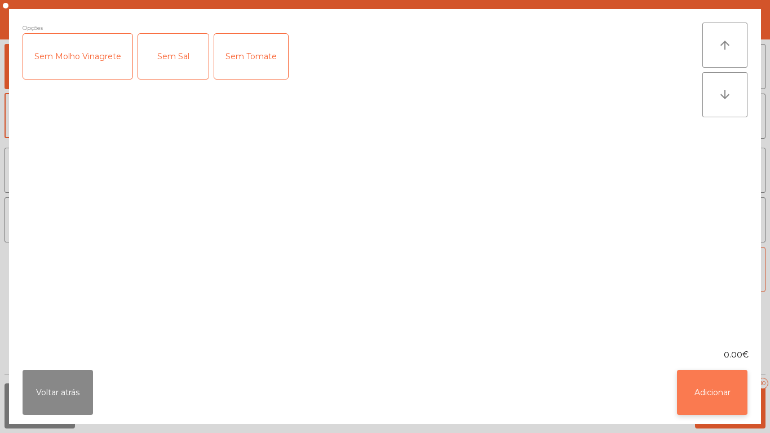
click at [700, 387] on button "Adicionar" at bounding box center [712, 392] width 70 height 45
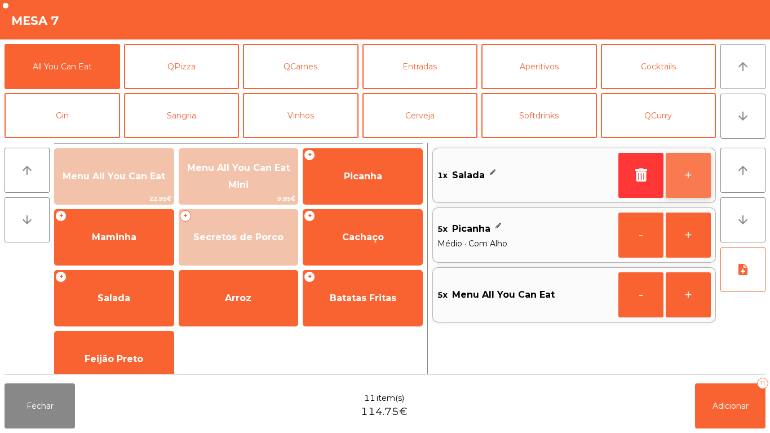
click at [692, 179] on button "+" at bounding box center [687, 175] width 45 height 45
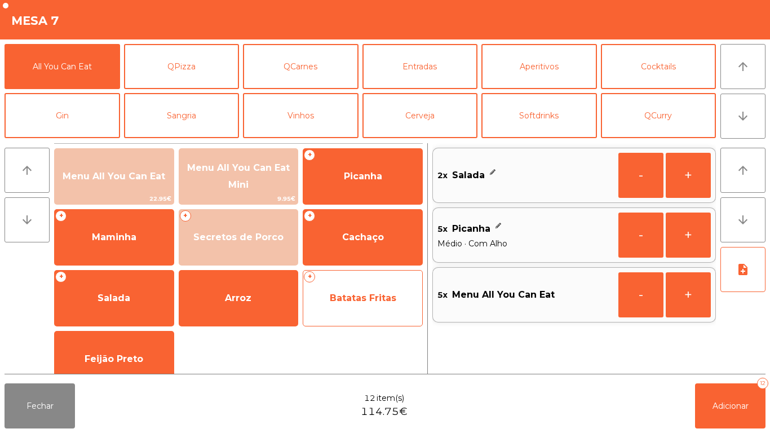
click at [350, 290] on span "Batatas Fritas" at bounding box center [362, 298] width 119 height 30
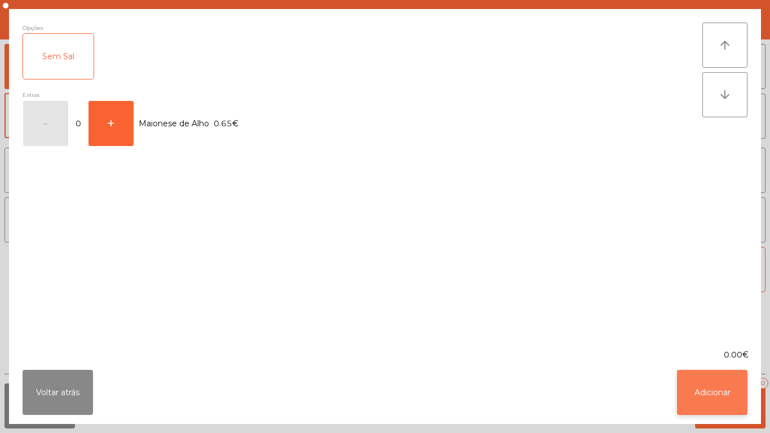
click at [708, 371] on button "Adicionar" at bounding box center [712, 392] width 70 height 45
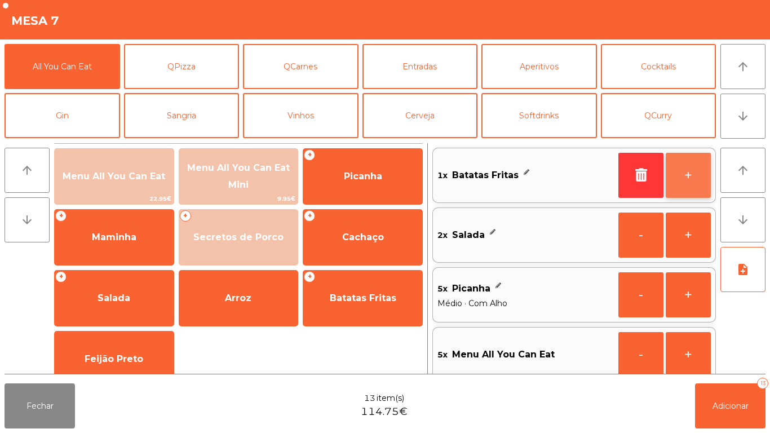
click at [680, 180] on button "+" at bounding box center [687, 175] width 45 height 45
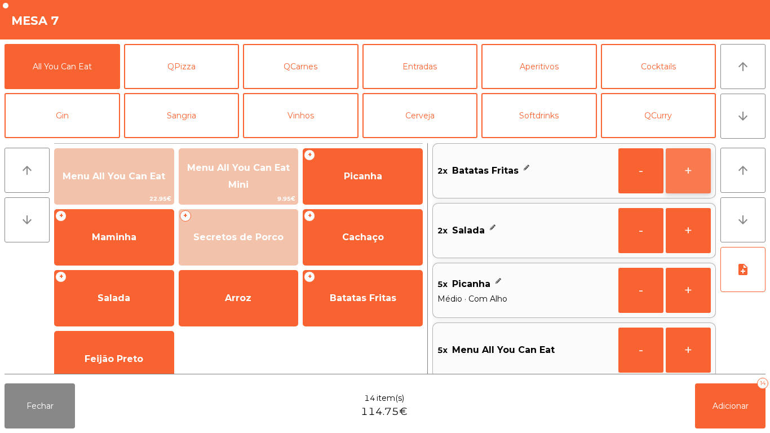
click at [677, 181] on button "+" at bounding box center [687, 170] width 45 height 45
click at [675, 180] on button "+" at bounding box center [687, 170] width 45 height 45
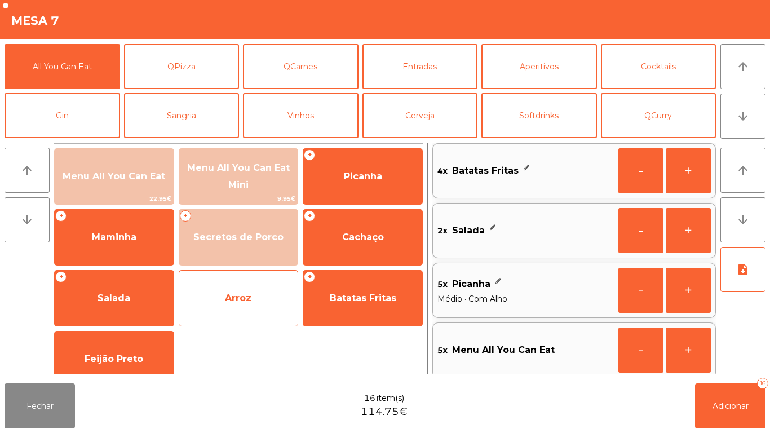
click at [229, 293] on span "Arroz" at bounding box center [238, 297] width 26 height 11
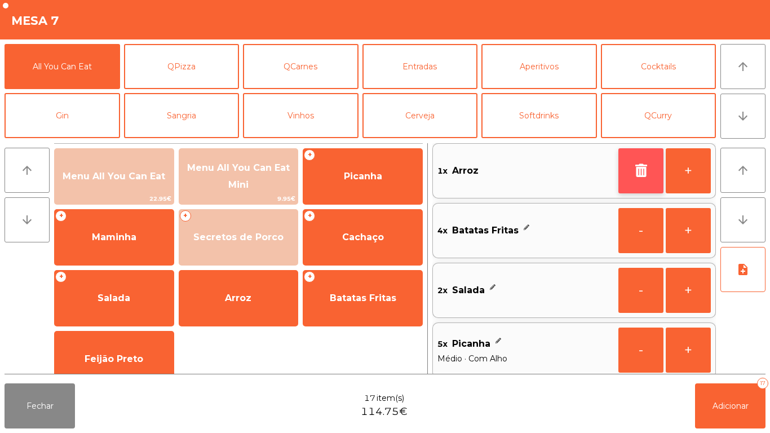
click at [659, 166] on button "button" at bounding box center [640, 170] width 45 height 45
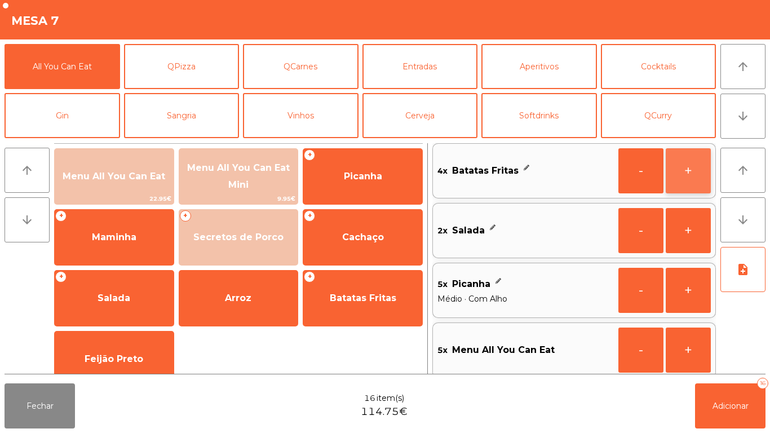
click at [671, 175] on button "+" at bounding box center [687, 170] width 45 height 45
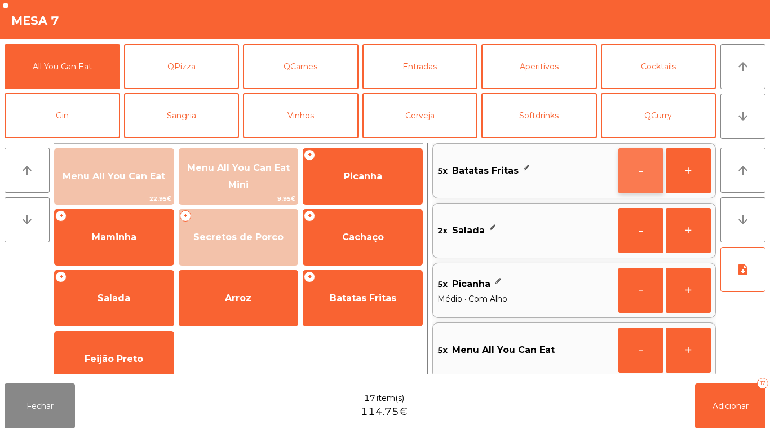
click at [633, 160] on button "-" at bounding box center [640, 170] width 45 height 45
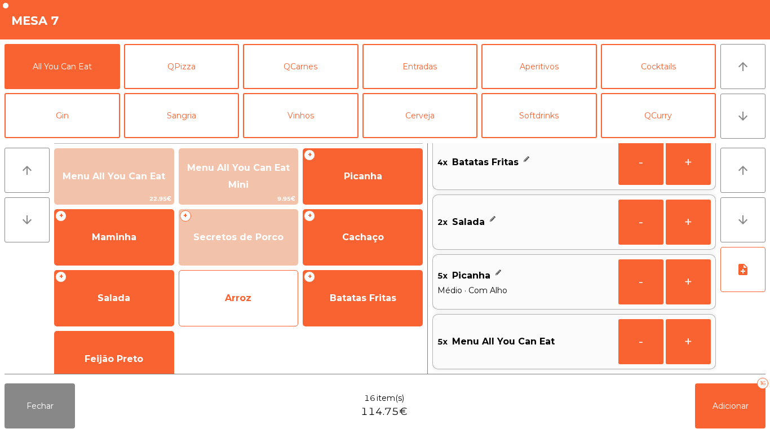
click at [243, 316] on div "Arroz" at bounding box center [239, 298] width 120 height 56
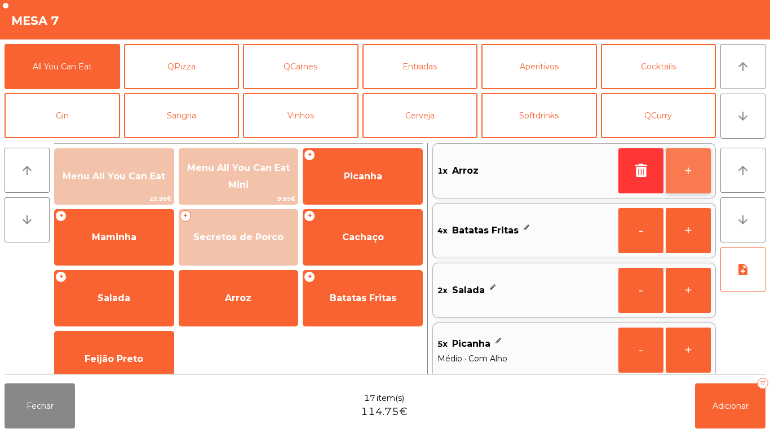
click at [686, 172] on button "+" at bounding box center [687, 170] width 45 height 45
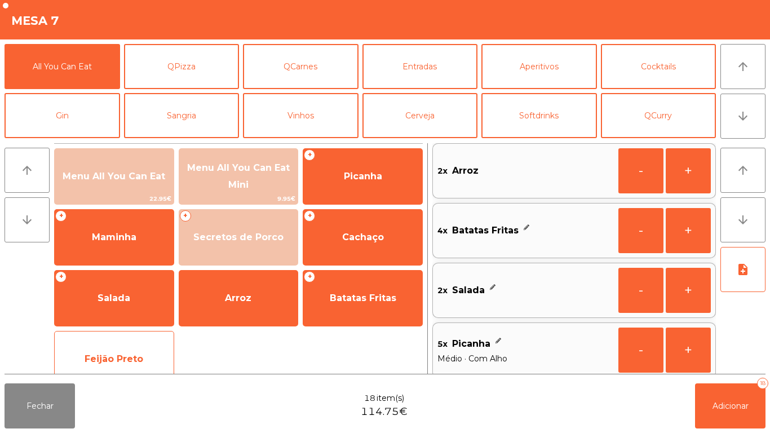
click at [115, 339] on div "Feijão Preto" at bounding box center [114, 359] width 120 height 56
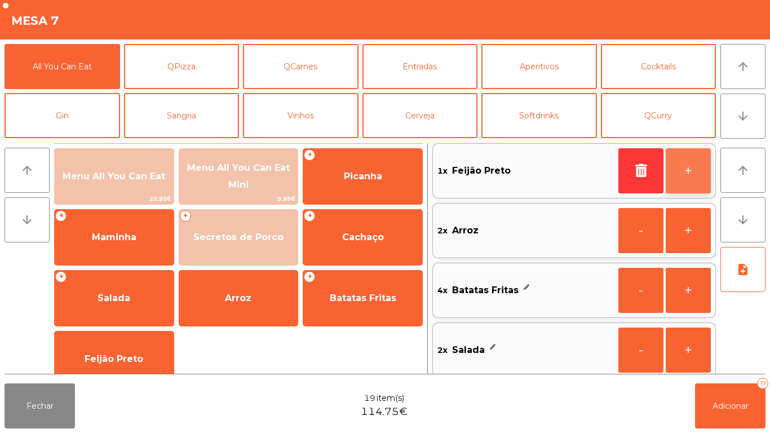
click at [679, 174] on button "+" at bounding box center [687, 170] width 45 height 45
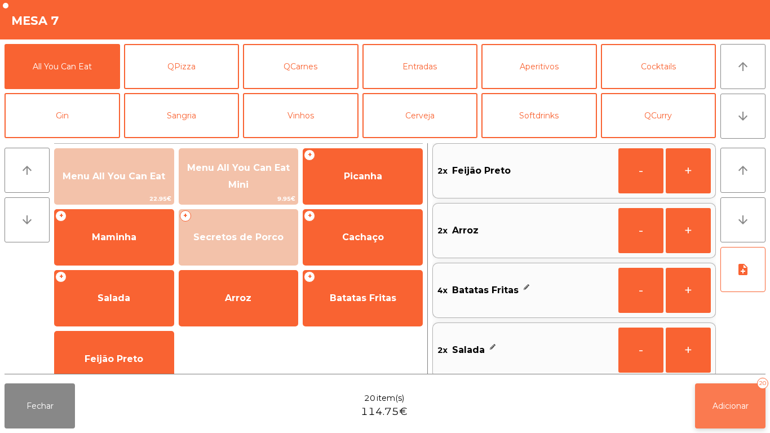
click at [733, 398] on button "Adicionar 20" at bounding box center [730, 405] width 70 height 45
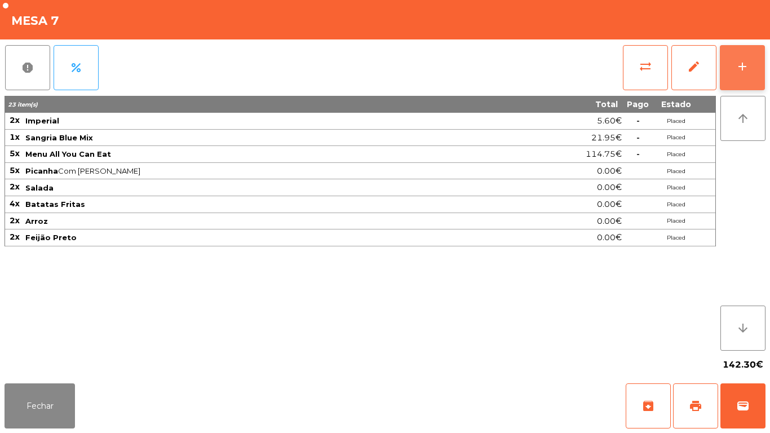
click at [735, 72] on button "add" at bounding box center [741, 67] width 45 height 45
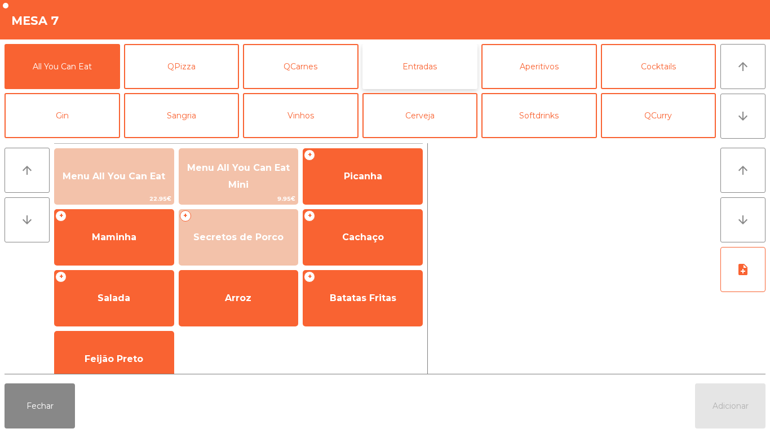
click at [384, 69] on button "Entradas" at bounding box center [419, 66] width 115 height 45
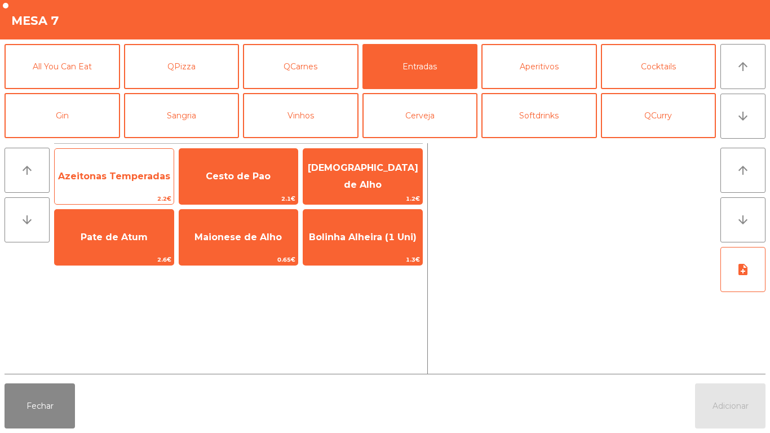
click at [106, 172] on span "Azeitonas Temperadas" at bounding box center [114, 176] width 112 height 11
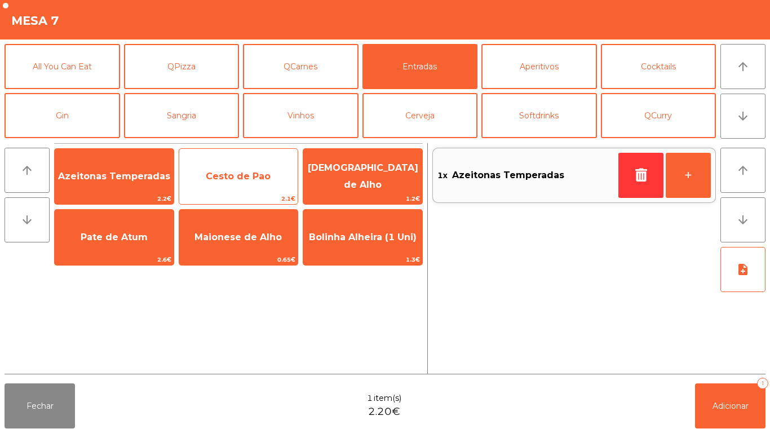
click at [226, 178] on span "Cesto de Pao" at bounding box center [238, 176] width 65 height 11
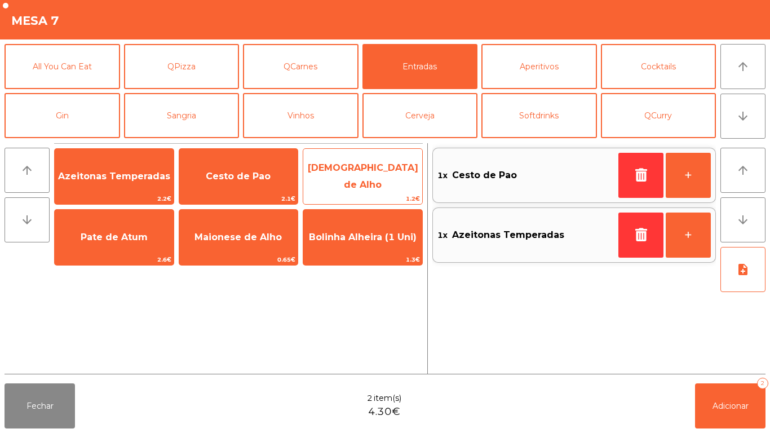
click at [355, 180] on span "[DEMOGRAPHIC_DATA] de Alho" at bounding box center [363, 176] width 110 height 28
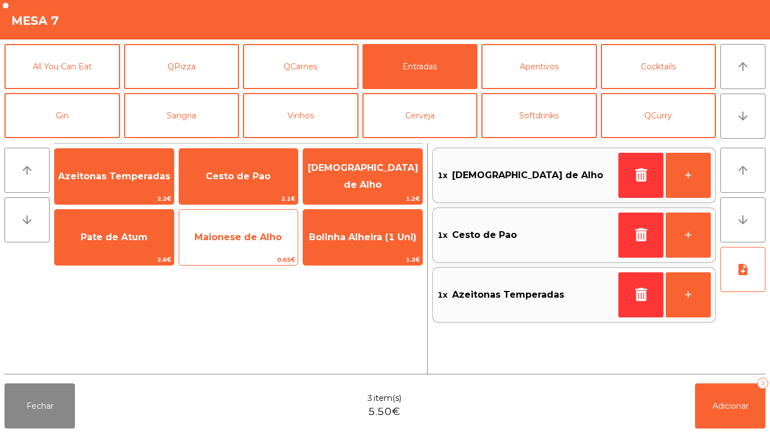
click at [243, 241] on span "Maionese de Alho" at bounding box center [237, 237] width 87 height 11
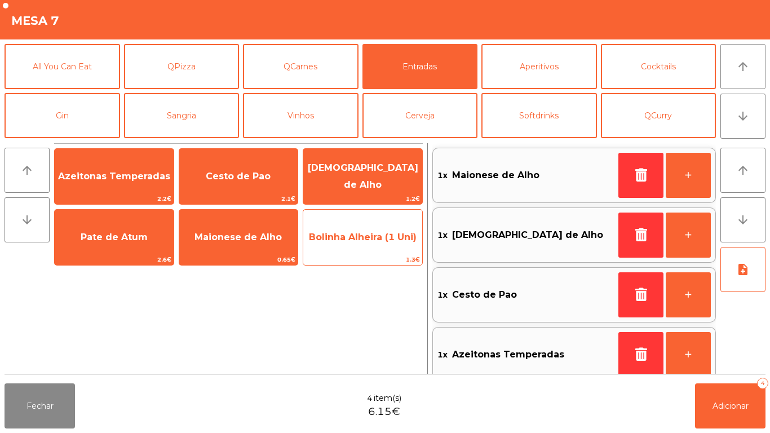
click at [361, 235] on span "Bolinha Alheira (1 Uni)" at bounding box center [363, 237] width 108 height 11
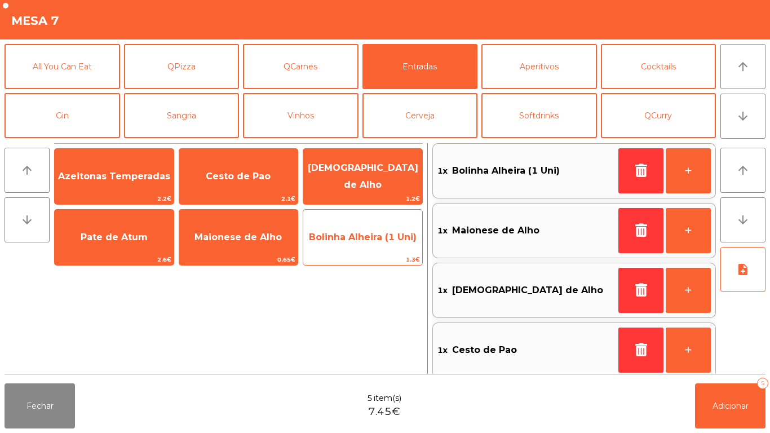
click at [371, 241] on span "Bolinha Alheira (1 Uni)" at bounding box center [363, 237] width 108 height 11
click at [373, 239] on span "Bolinha Alheira (1 Uni)" at bounding box center [363, 237] width 108 height 11
click at [371, 242] on span "Bolinha Alheira (1 Uni)" at bounding box center [363, 237] width 108 height 11
click at [366, 234] on span "Bolinha Alheira (1 Uni)" at bounding box center [363, 237] width 108 height 11
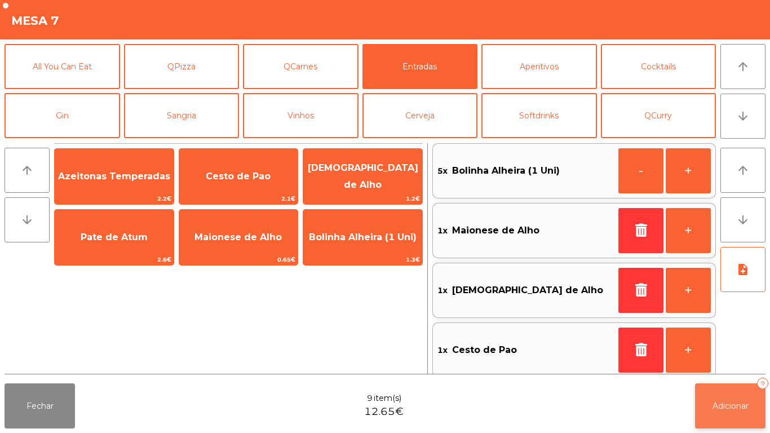
click at [723, 399] on button "Adicionar 9" at bounding box center [730, 405] width 70 height 45
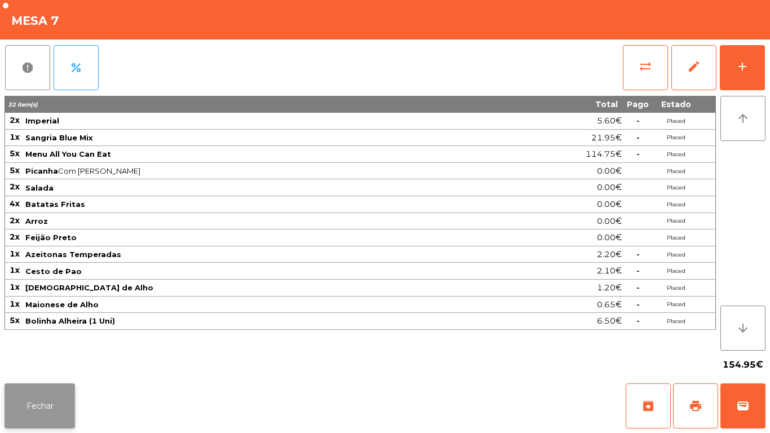
click at [41, 386] on button "Fechar" at bounding box center [40, 405] width 70 height 45
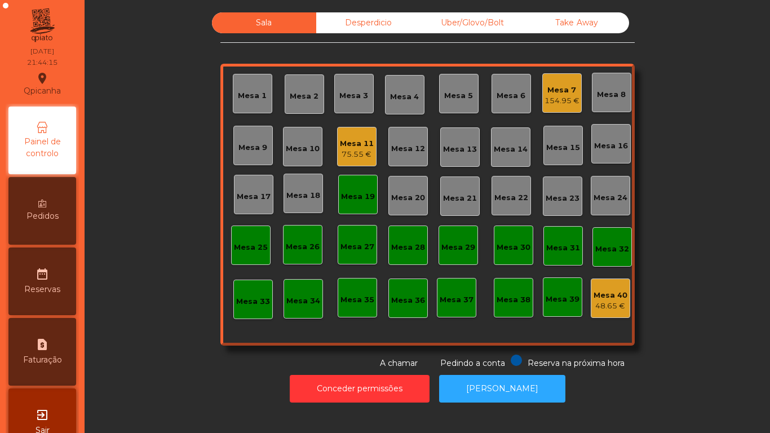
click at [352, 203] on div "Mesa 19" at bounding box center [357, 194] width 39 height 39
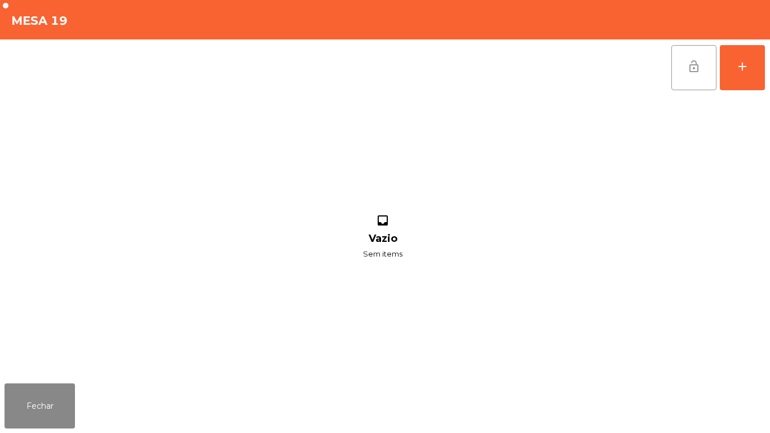
click at [687, 66] on span "lock_open" at bounding box center [694, 67] width 14 height 14
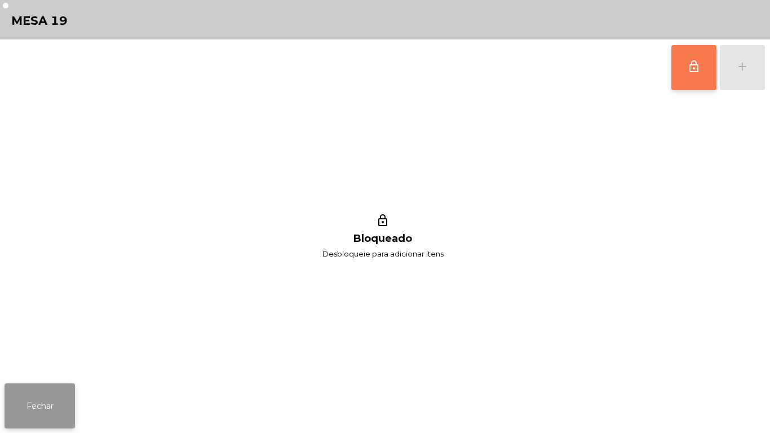
click at [38, 392] on button "Fechar" at bounding box center [40, 405] width 70 height 45
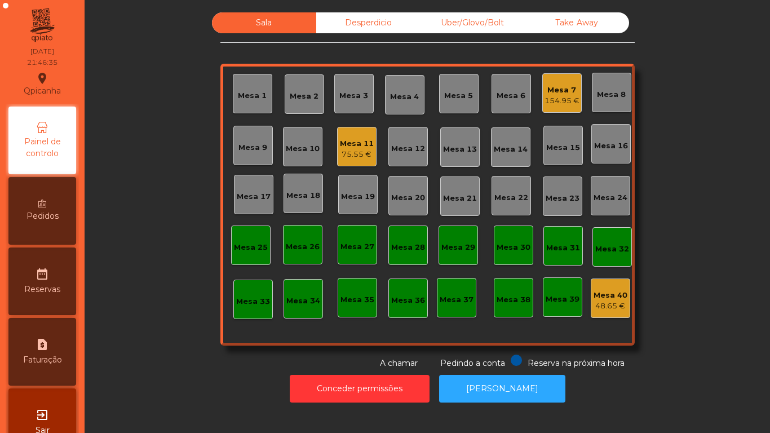
click at [292, 86] on div "Mesa 2" at bounding box center [303, 93] width 39 height 39
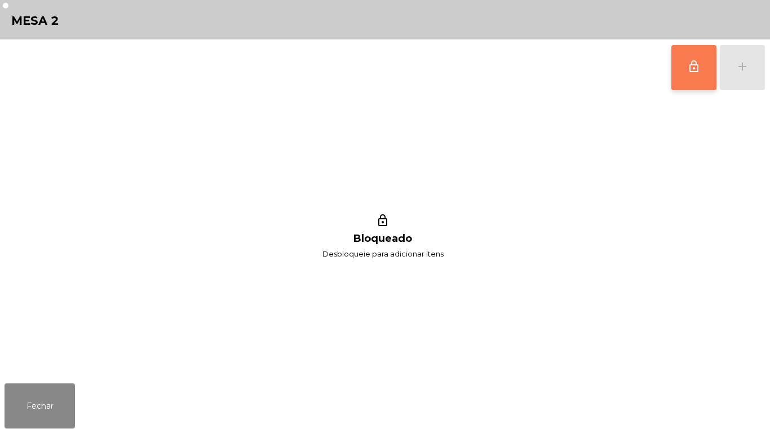
click at [682, 63] on button "lock_outline" at bounding box center [693, 67] width 45 height 45
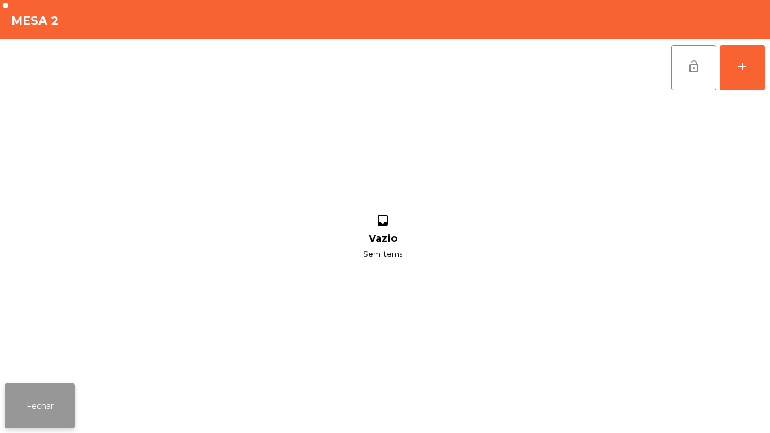
click at [70, 390] on button "Fechar" at bounding box center [40, 405] width 70 height 45
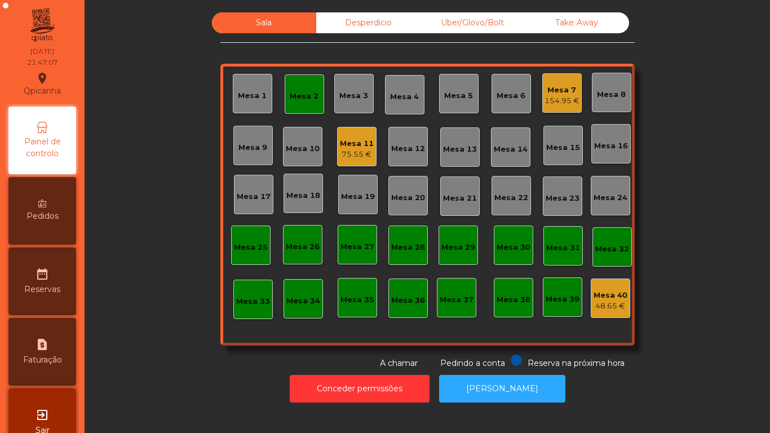
click at [350, 149] on div "75.55 €" at bounding box center [357, 154] width 34 height 11
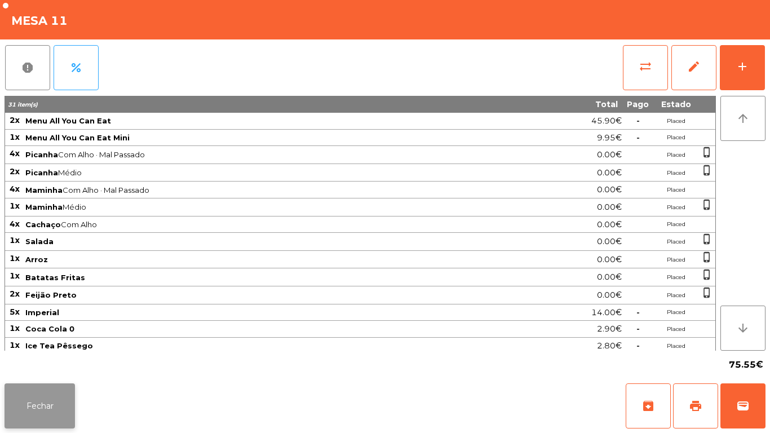
click at [74, 406] on button "Fechar" at bounding box center [40, 405] width 70 height 45
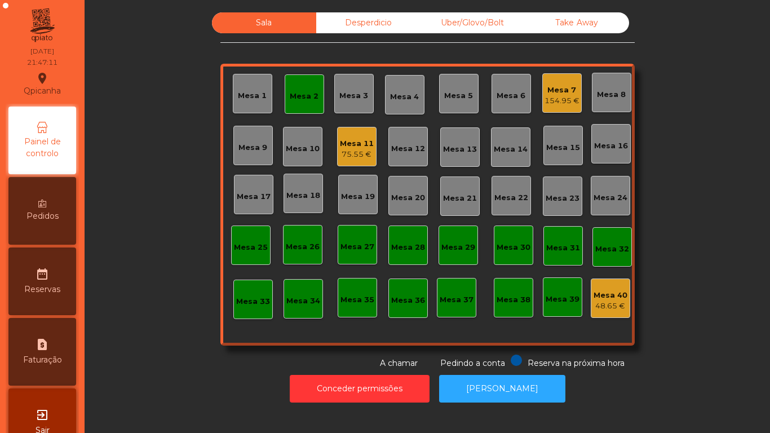
click at [299, 89] on div "Mesa 2" at bounding box center [304, 94] width 29 height 16
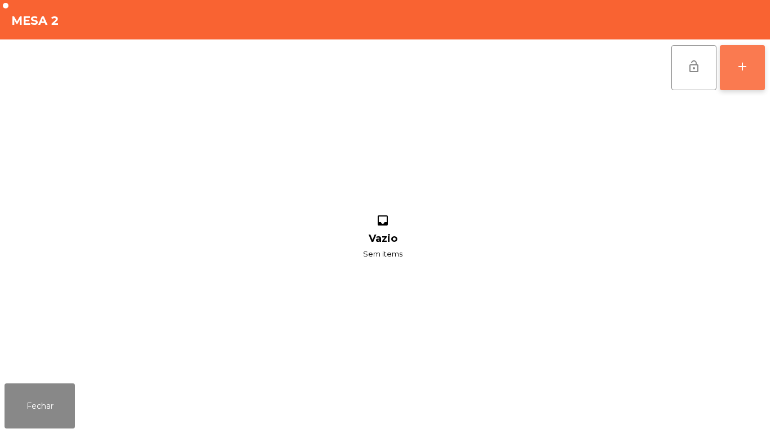
click at [747, 60] on div "add" at bounding box center [742, 67] width 14 height 14
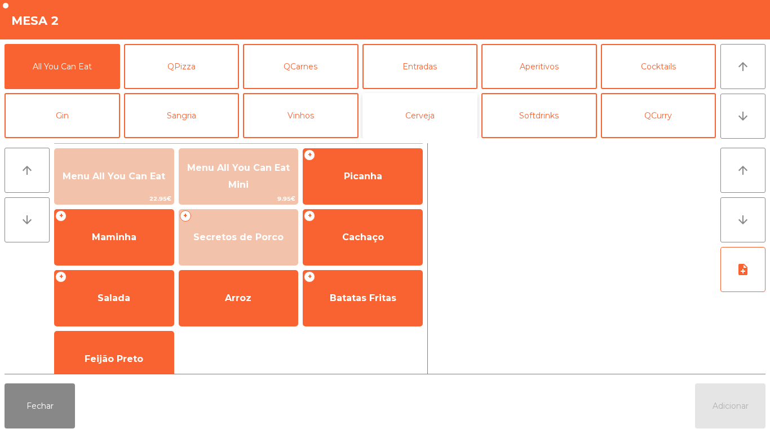
click at [434, 115] on button "Cerveja" at bounding box center [419, 115] width 115 height 45
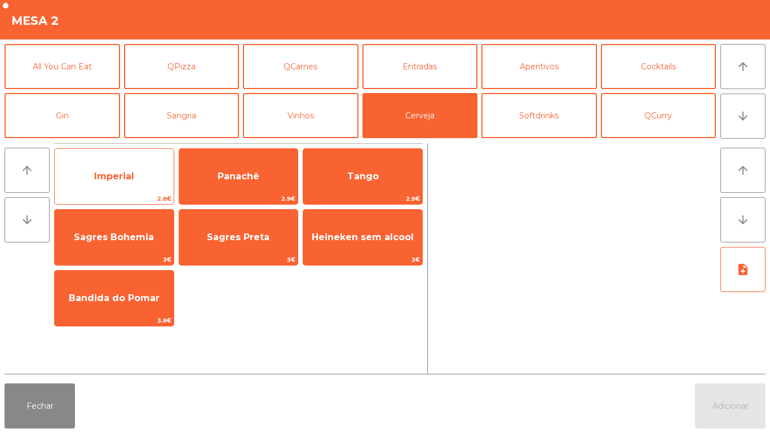
click at [149, 181] on span "Imperial" at bounding box center [114, 176] width 119 height 30
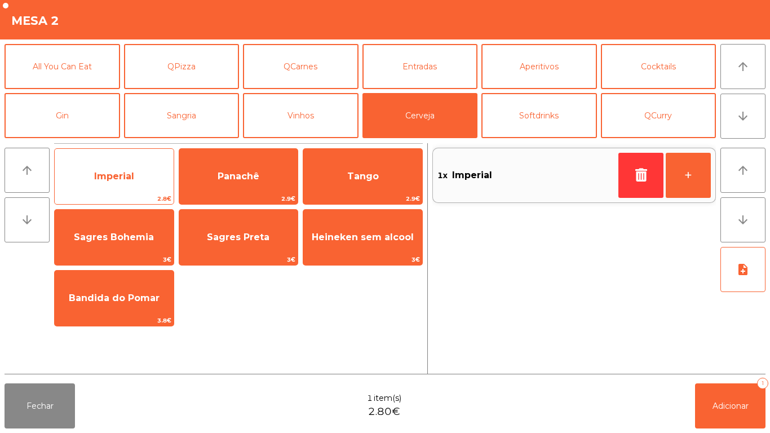
click at [152, 168] on span "Imperial" at bounding box center [114, 176] width 119 height 30
click at [153, 159] on div "Imperial 2.8€" at bounding box center [114, 176] width 120 height 56
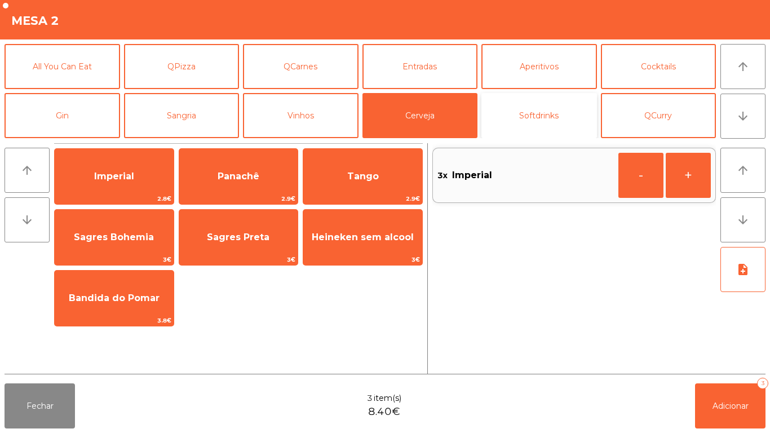
click at [547, 103] on button "Softdrinks" at bounding box center [538, 115] width 115 height 45
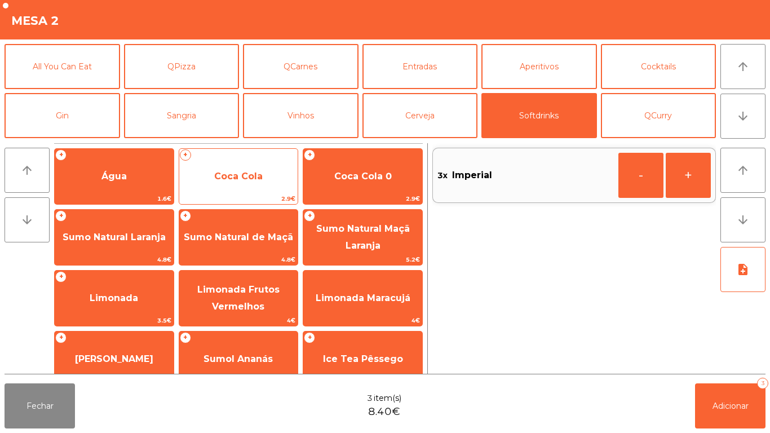
click at [250, 177] on span "Coca Cola" at bounding box center [238, 176] width 48 height 11
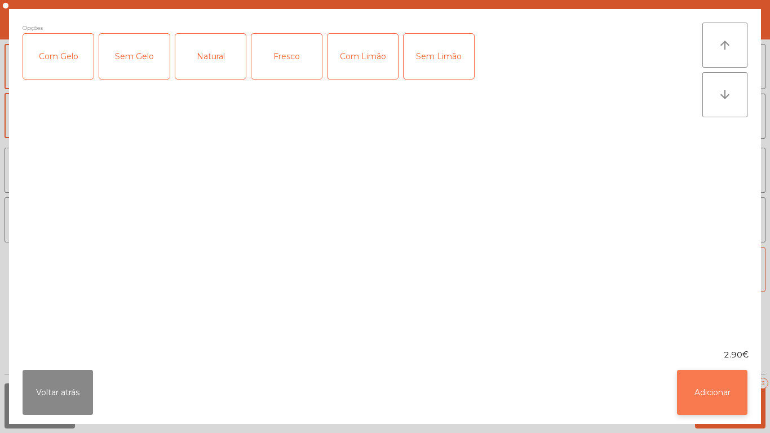
click at [688, 388] on button "Adicionar" at bounding box center [712, 392] width 70 height 45
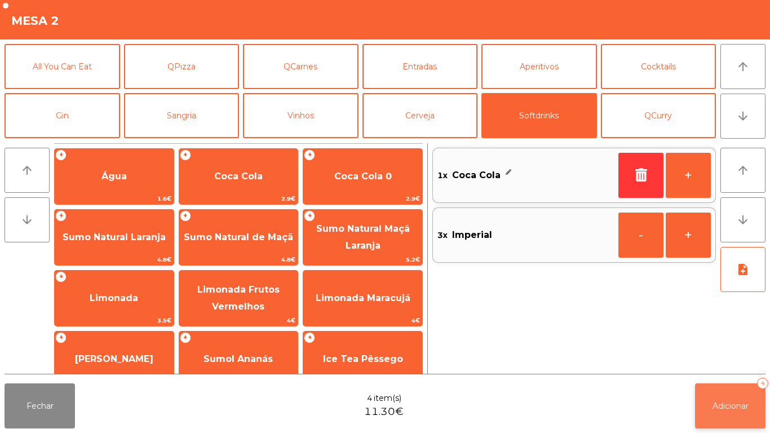
click at [714, 401] on span "Adicionar" at bounding box center [730, 406] width 36 height 10
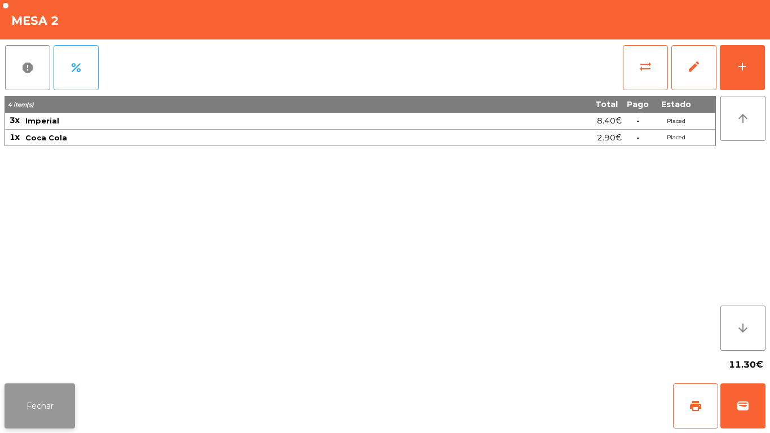
click at [39, 402] on button "Fechar" at bounding box center [40, 405] width 70 height 45
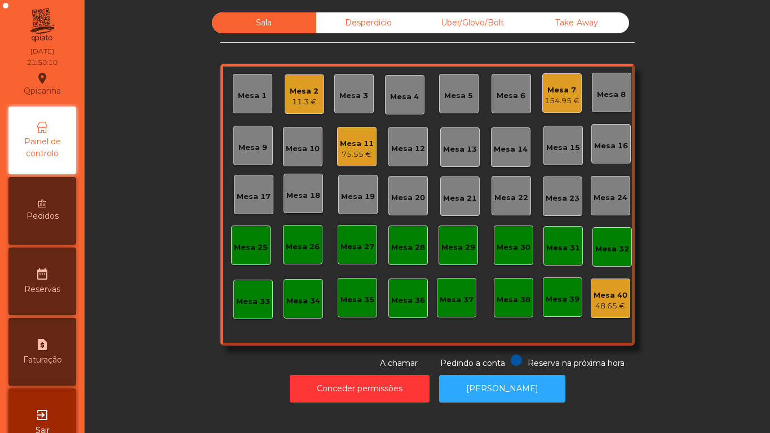
click at [365, 162] on div "Mesa 11 75.55 €" at bounding box center [356, 146] width 39 height 39
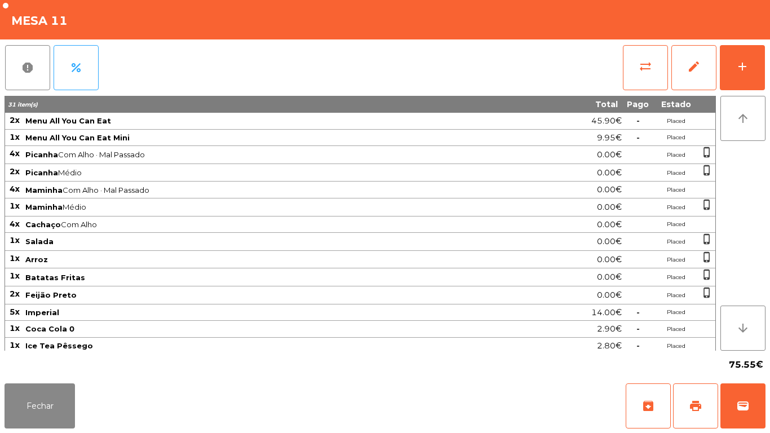
scroll to position [21, 0]
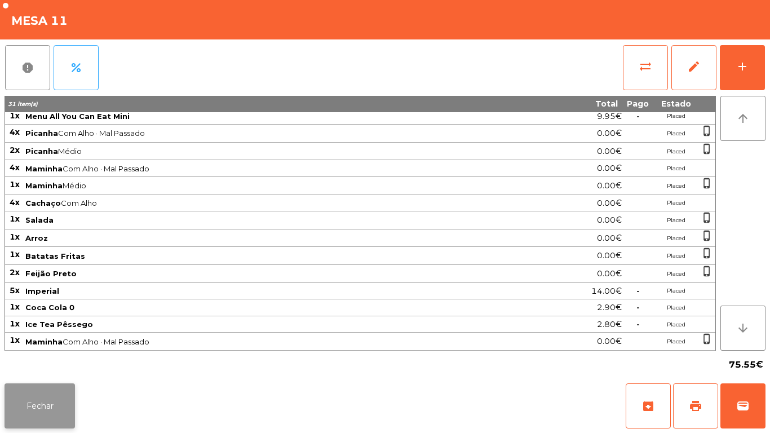
click at [42, 428] on button "Fechar" at bounding box center [40, 405] width 70 height 45
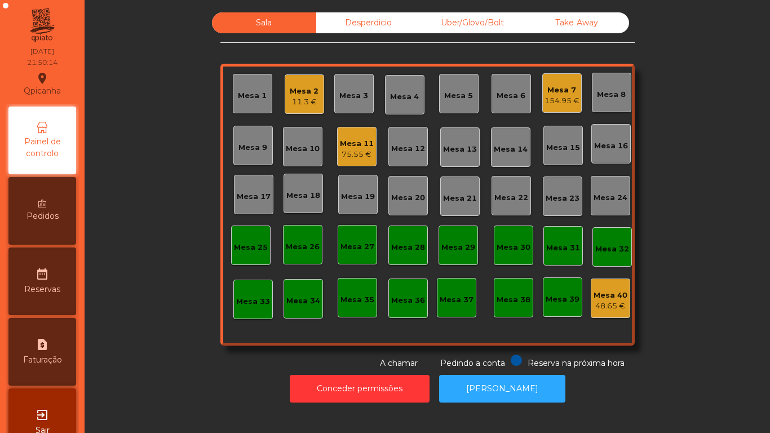
click at [558, 90] on div "Mesa 7" at bounding box center [561, 89] width 35 height 11
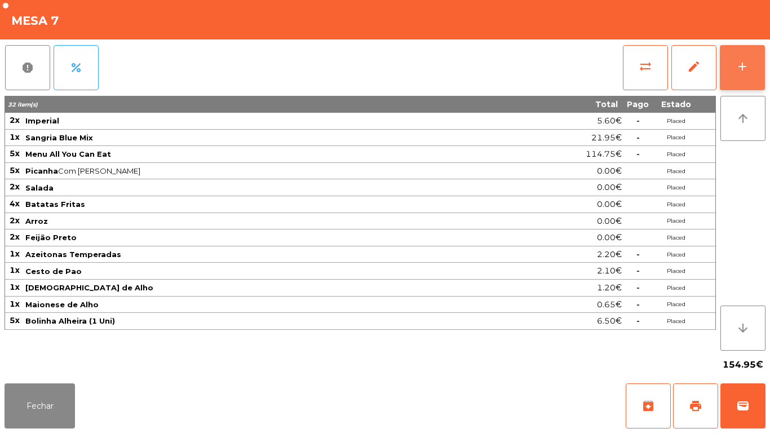
click at [745, 77] on button "add" at bounding box center [741, 67] width 45 height 45
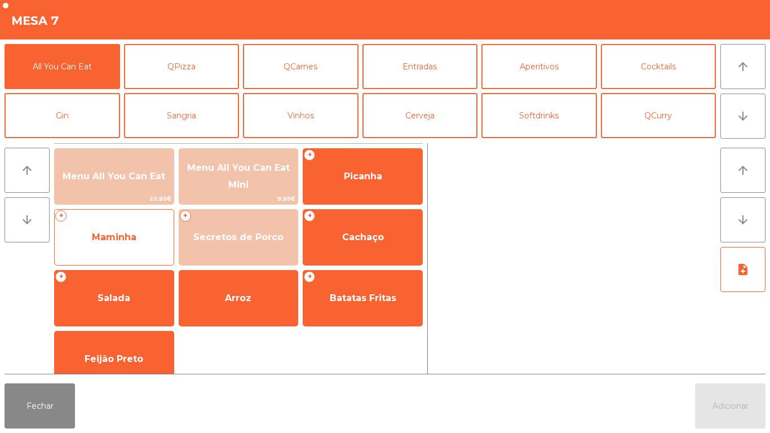
click at [135, 241] on span "Maminha" at bounding box center [114, 237] width 45 height 11
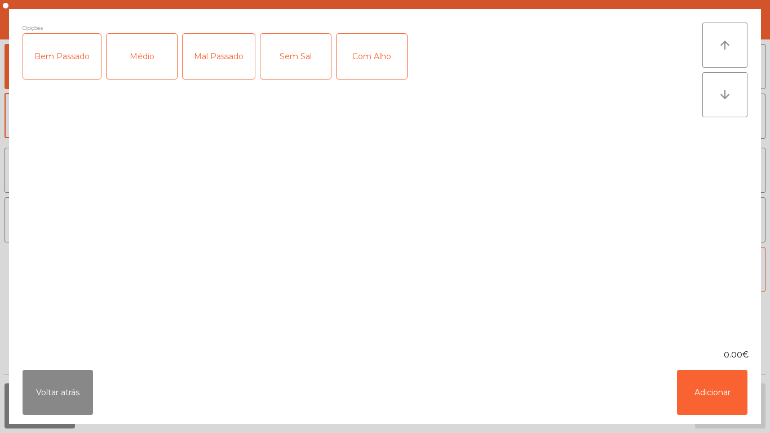
click at [142, 57] on div "Médio" at bounding box center [141, 56] width 70 height 45
click at [368, 61] on div "Com Alho" at bounding box center [371, 56] width 70 height 45
click at [701, 379] on button "Adicionar" at bounding box center [712, 392] width 70 height 45
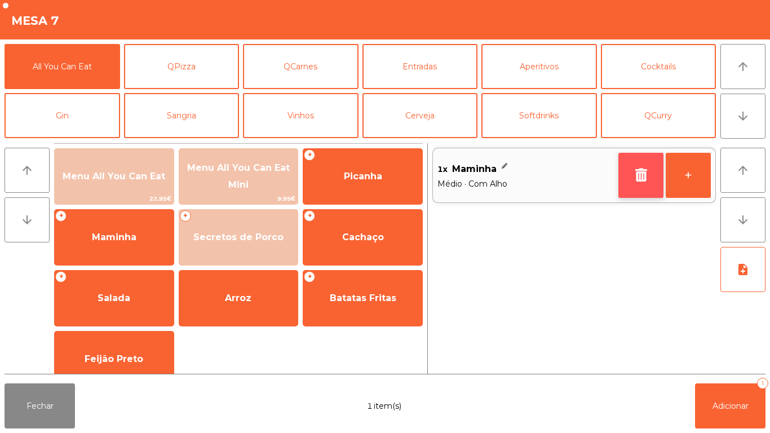
click at [650, 180] on button "button" at bounding box center [640, 175] width 45 height 45
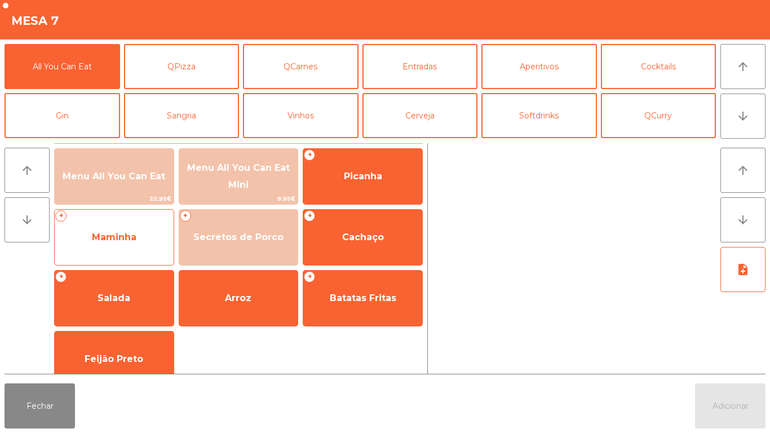
click at [122, 237] on span "Maminha" at bounding box center [114, 237] width 45 height 11
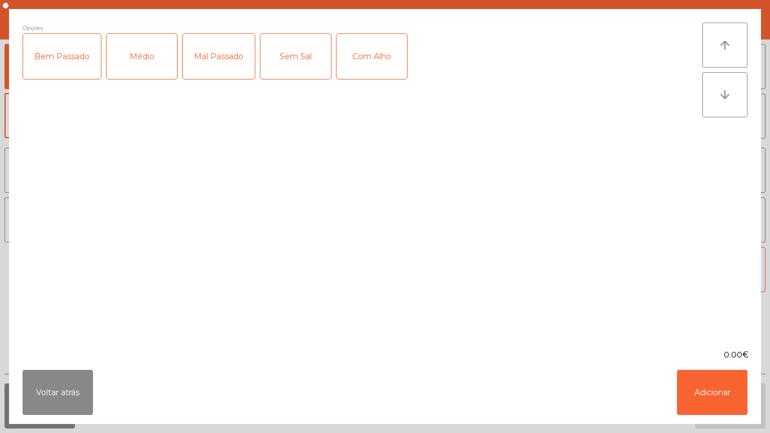
click at [153, 57] on div "Médio" at bounding box center [141, 56] width 70 height 45
click at [364, 54] on div "Com Alho" at bounding box center [371, 56] width 70 height 45
click at [708, 375] on button "Adicionar" at bounding box center [712, 392] width 70 height 45
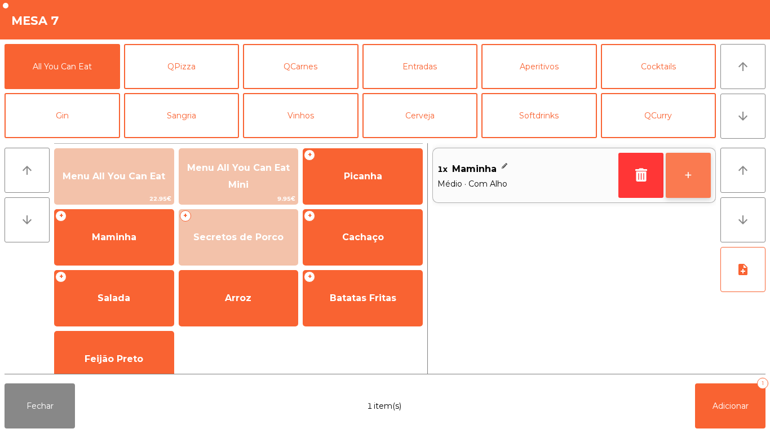
click at [695, 175] on button "+" at bounding box center [687, 175] width 45 height 45
click at [688, 187] on button "+" at bounding box center [687, 175] width 45 height 45
click at [691, 179] on button "+" at bounding box center [687, 175] width 45 height 45
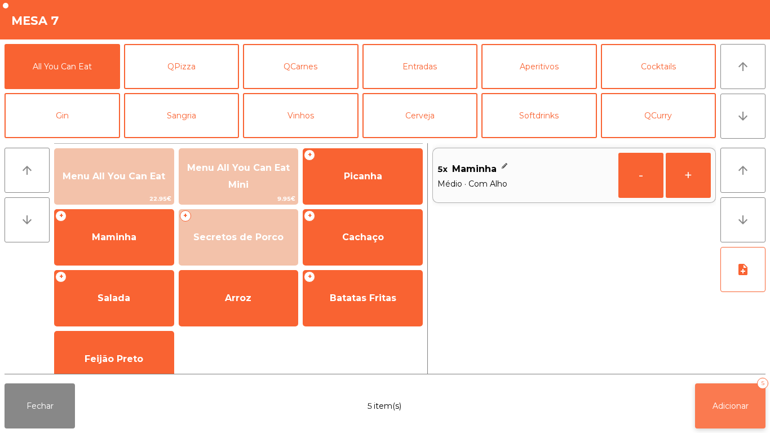
click at [730, 393] on button "Adicionar 5" at bounding box center [730, 405] width 70 height 45
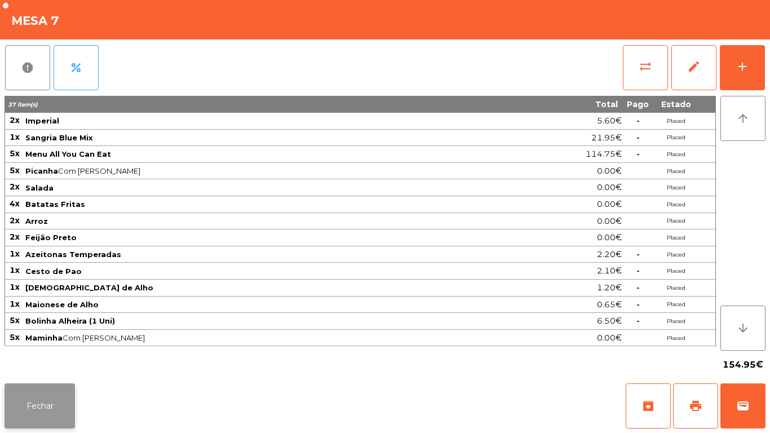
click at [33, 402] on button "Fechar" at bounding box center [40, 405] width 70 height 45
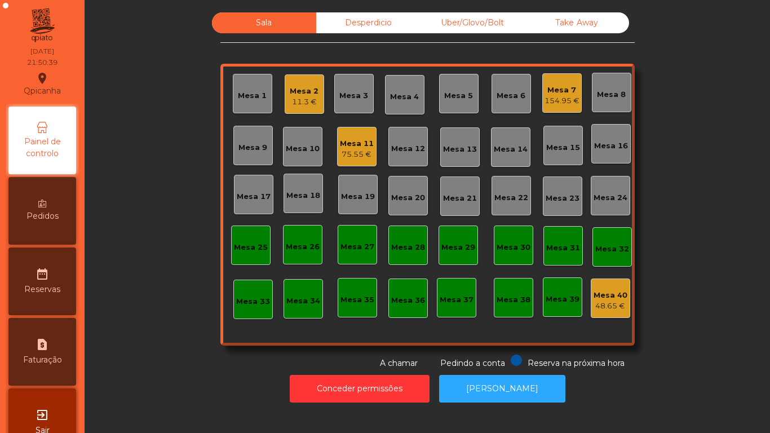
click at [309, 100] on div "11.3 €" at bounding box center [304, 101] width 29 height 11
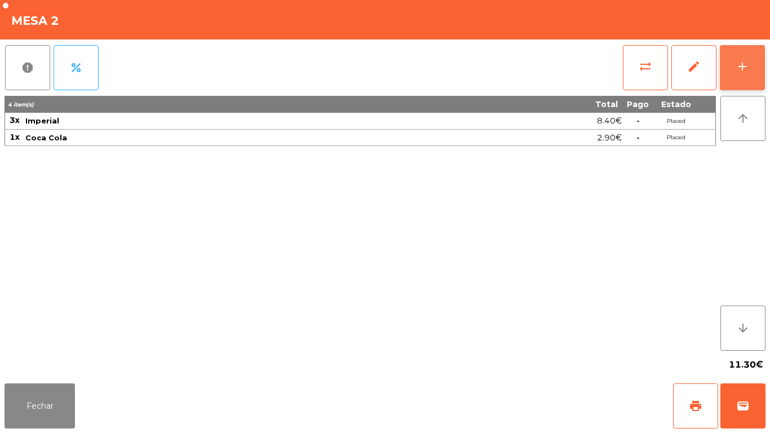
click at [740, 72] on div "add" at bounding box center [742, 67] width 14 height 14
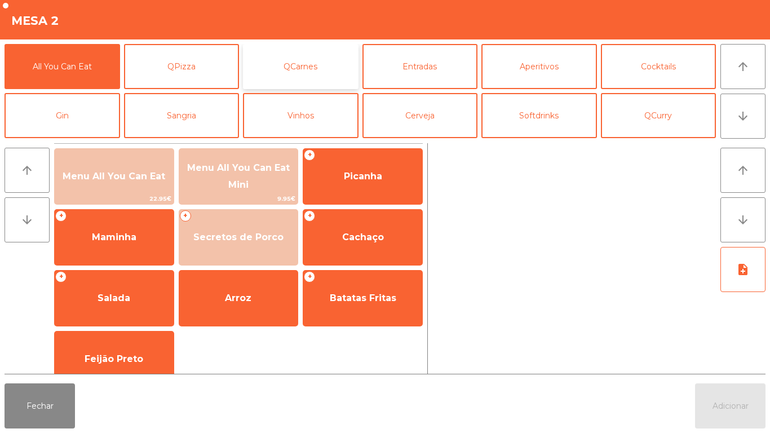
click at [313, 68] on button "QCarnes" at bounding box center [300, 66] width 115 height 45
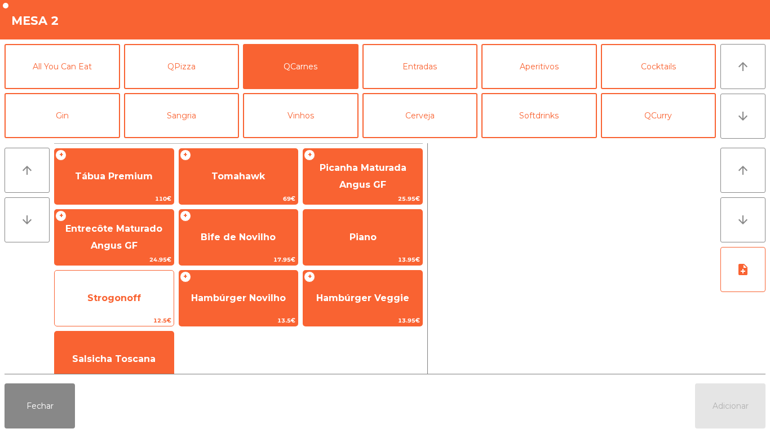
click at [68, 270] on div "Strogonoff 12.5€" at bounding box center [114, 298] width 120 height 56
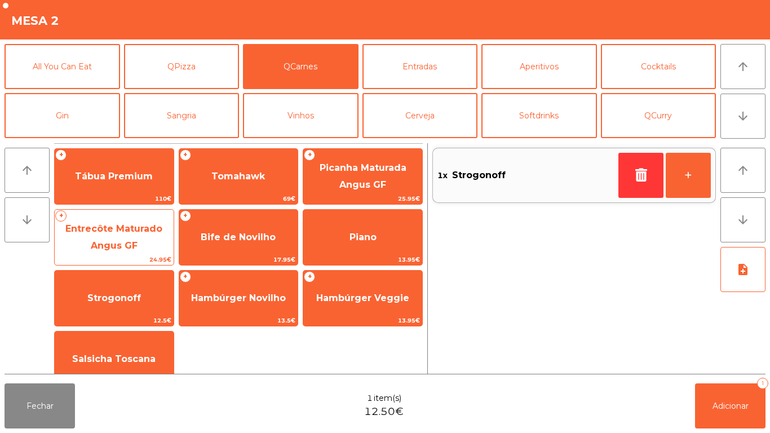
click at [70, 221] on span "Entrecôte Maturado Angus GF" at bounding box center [114, 238] width 119 height 48
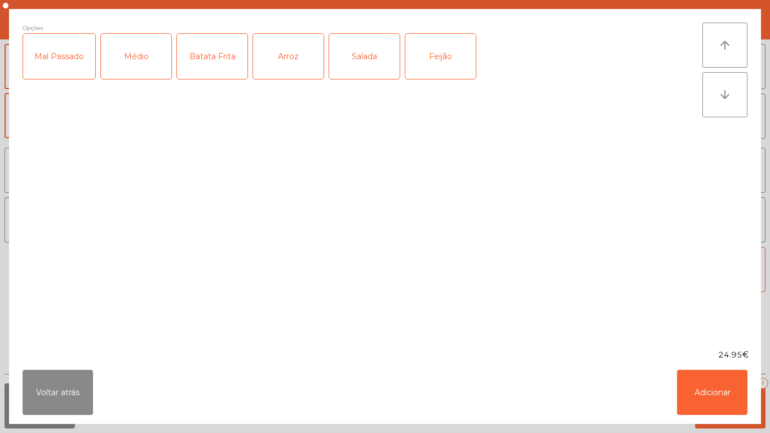
click at [215, 74] on div "Batata Frita" at bounding box center [212, 56] width 70 height 45
click at [288, 63] on div "Arroz" at bounding box center [288, 56] width 70 height 45
click at [369, 73] on div "Salada" at bounding box center [364, 56] width 70 height 45
click at [367, 64] on div "Salada" at bounding box center [364, 56] width 70 height 45
click at [710, 392] on button "Adicionar" at bounding box center [712, 392] width 70 height 45
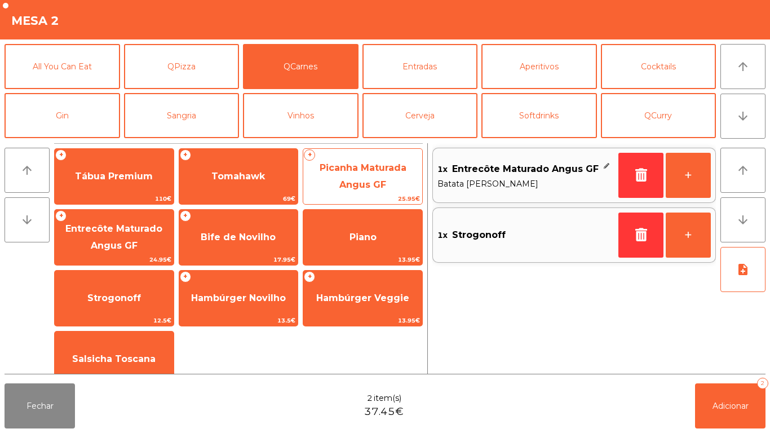
click at [364, 170] on span "Picanha Maturada Angus GF" at bounding box center [362, 176] width 87 height 28
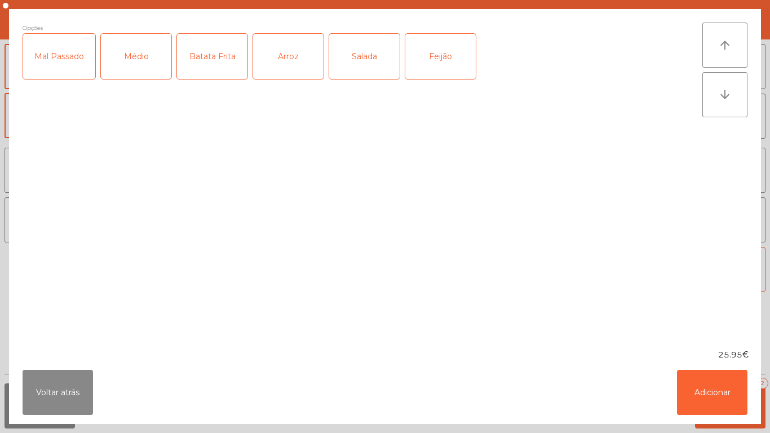
click at [371, 60] on div "Salada" at bounding box center [364, 56] width 70 height 45
click at [454, 55] on div "Feijão" at bounding box center [440, 56] width 70 height 45
click at [726, 384] on button "Adicionar" at bounding box center [712, 392] width 70 height 45
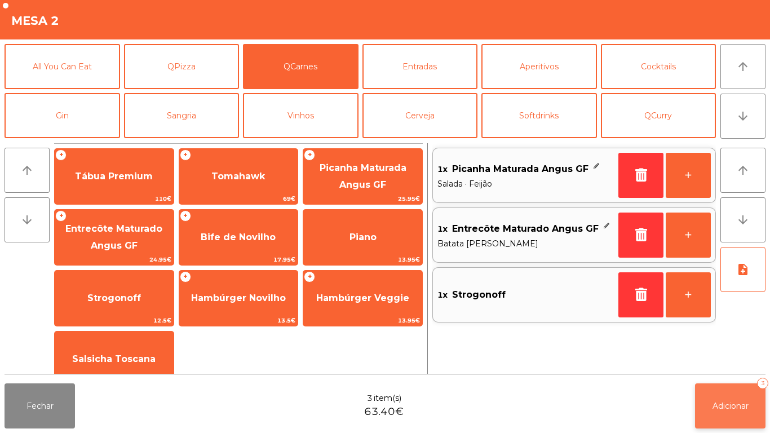
click at [704, 408] on button "Adicionar 3" at bounding box center [730, 405] width 70 height 45
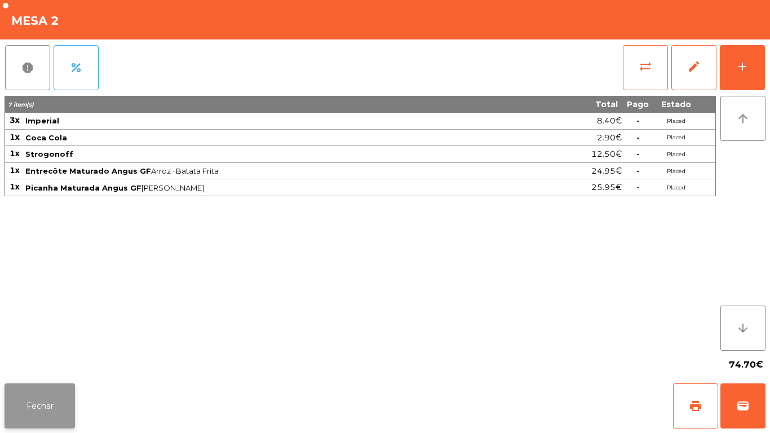
click at [44, 407] on button "Fechar" at bounding box center [40, 405] width 70 height 45
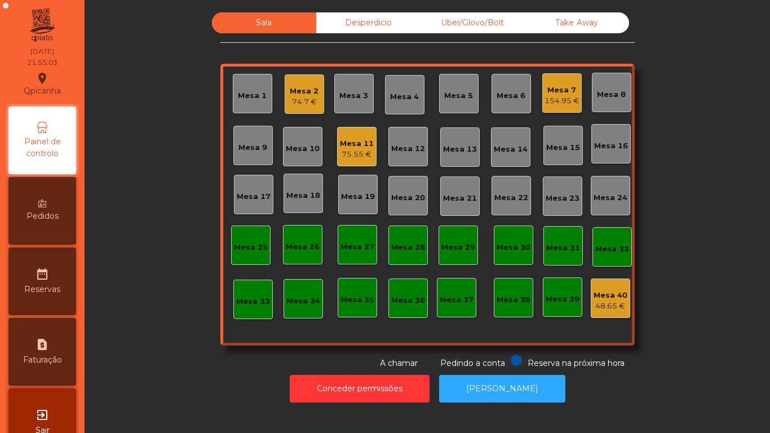
click at [356, 152] on div "75.55 €" at bounding box center [357, 154] width 34 height 11
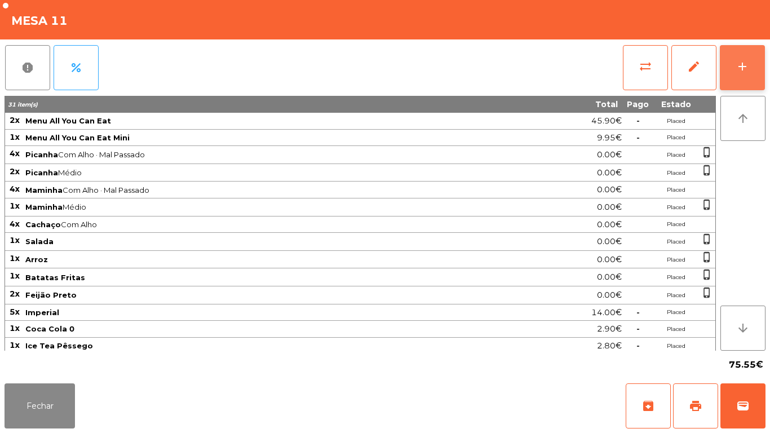
click at [730, 60] on button "add" at bounding box center [741, 67] width 45 height 45
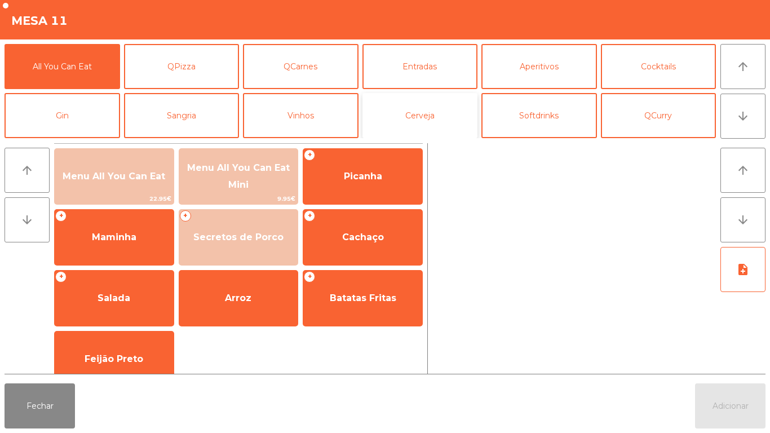
click at [429, 121] on button "Cerveja" at bounding box center [419, 115] width 115 height 45
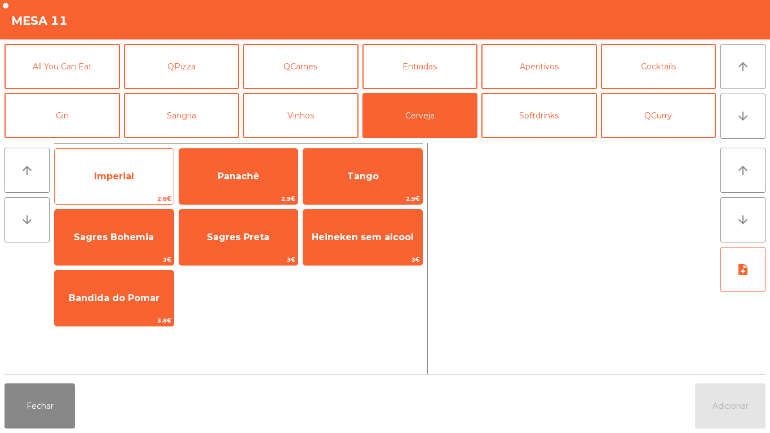
click at [104, 175] on span "Imperial" at bounding box center [114, 176] width 40 height 11
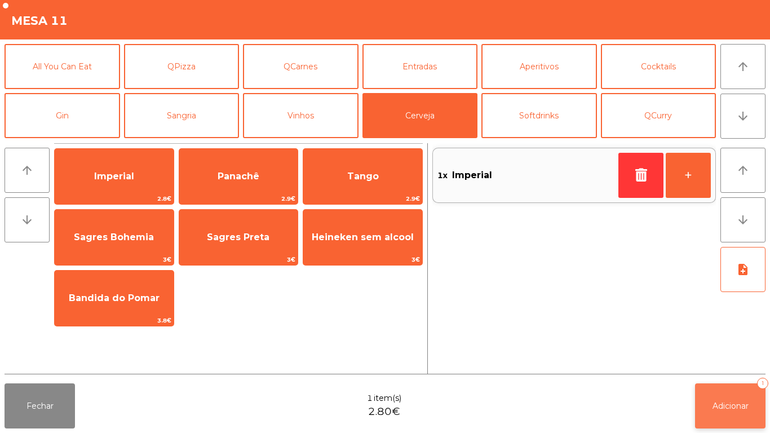
click at [730, 393] on button "Adicionar 1" at bounding box center [730, 405] width 70 height 45
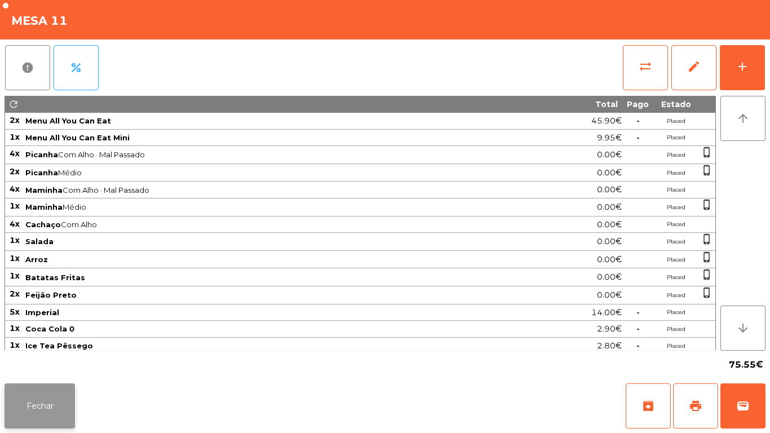
click at [34, 404] on button "Fechar" at bounding box center [40, 405] width 70 height 45
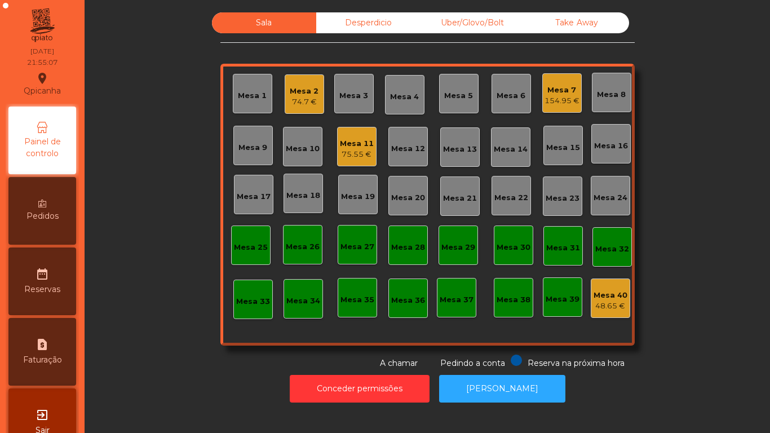
click at [558, 104] on div "154.95 €" at bounding box center [561, 100] width 35 height 11
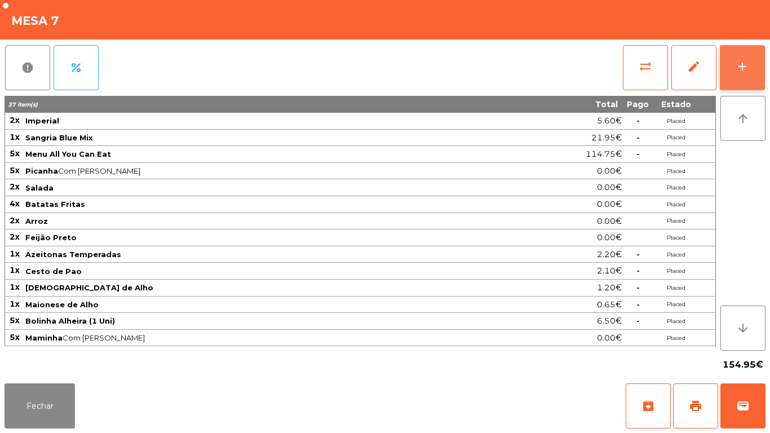
click at [731, 86] on button "add" at bounding box center [741, 67] width 45 height 45
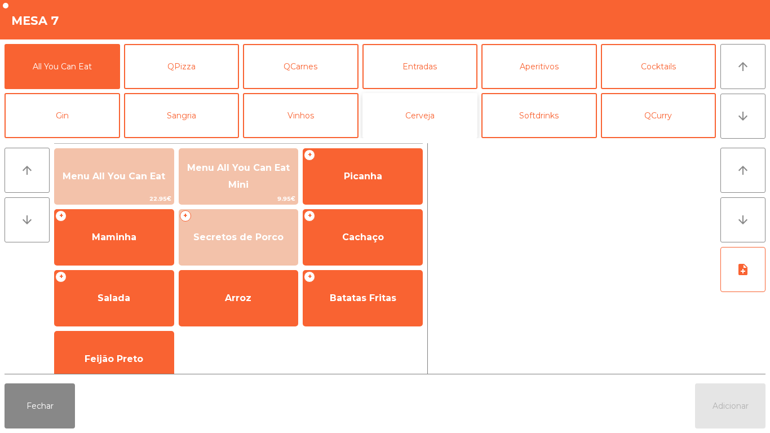
click at [440, 124] on button "Cerveja" at bounding box center [419, 115] width 115 height 45
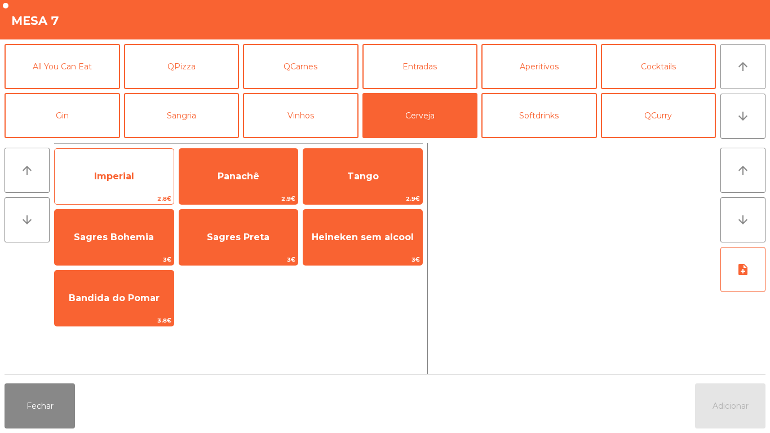
click at [119, 167] on span "Imperial" at bounding box center [114, 176] width 119 height 30
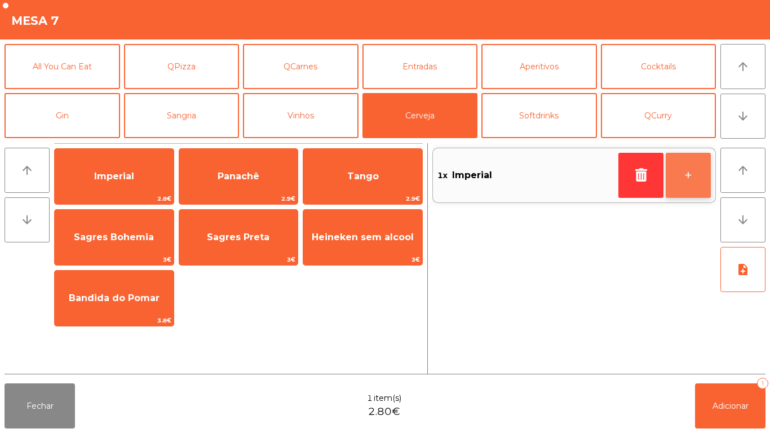
click at [693, 178] on button "+" at bounding box center [687, 175] width 45 height 45
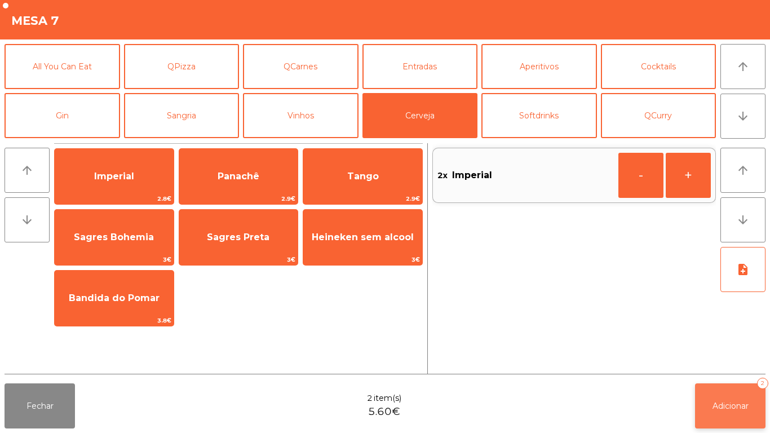
click at [753, 384] on button "Adicionar 2" at bounding box center [730, 405] width 70 height 45
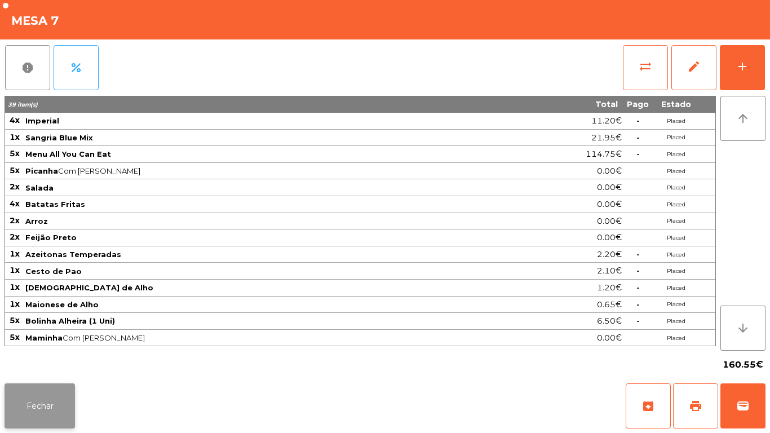
click at [33, 388] on button "Fechar" at bounding box center [40, 405] width 70 height 45
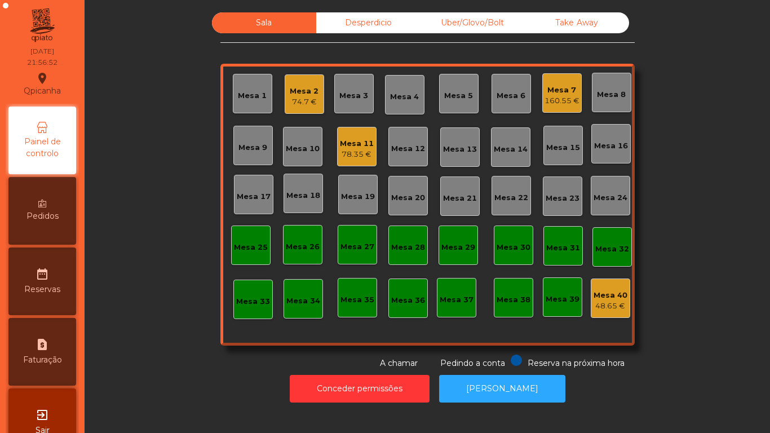
click at [344, 148] on div "Mesa 11" at bounding box center [357, 143] width 34 height 11
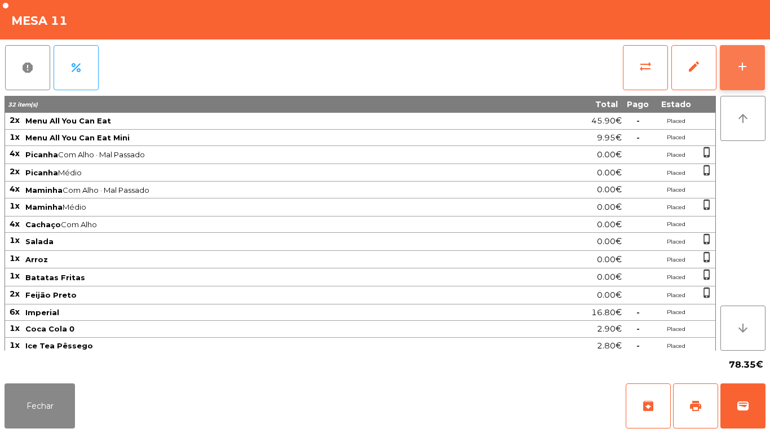
click at [746, 64] on div "add" at bounding box center [742, 67] width 14 height 14
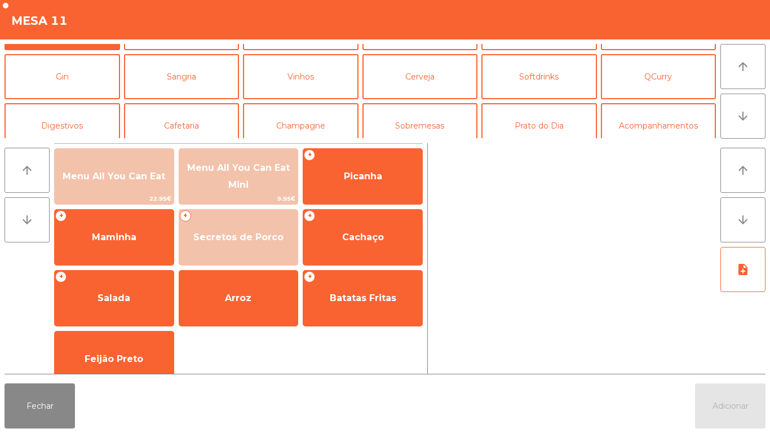
scroll to position [54, 0]
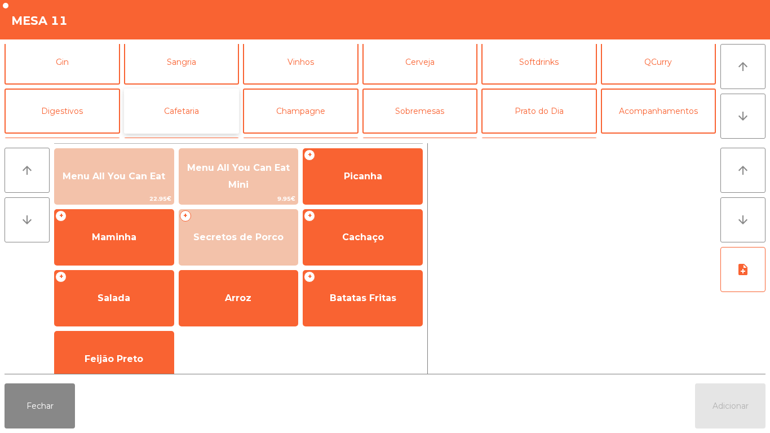
click at [192, 114] on button "Cafetaria" at bounding box center [181, 110] width 115 height 45
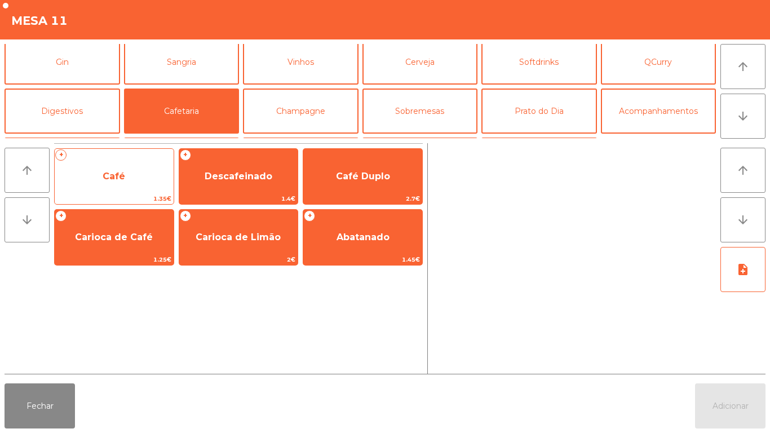
click at [114, 171] on span "Café" at bounding box center [114, 176] width 23 height 11
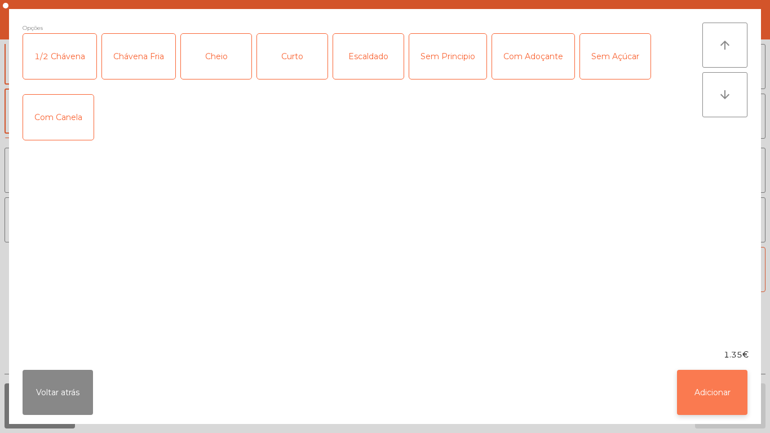
click at [730, 374] on button "Adicionar" at bounding box center [712, 392] width 70 height 45
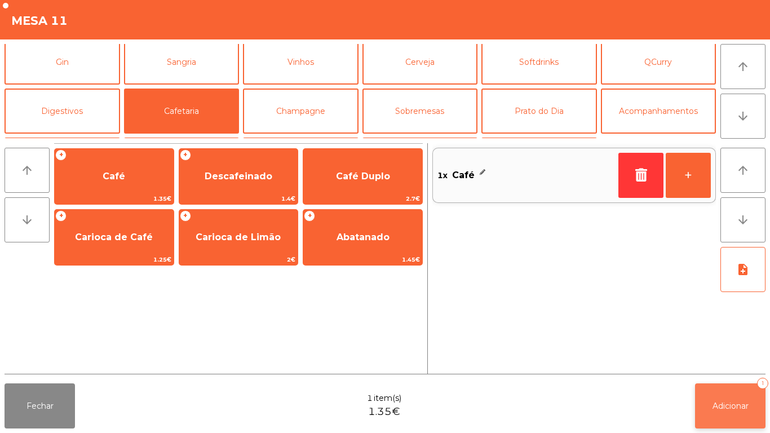
click at [730, 394] on button "Adicionar 1" at bounding box center [730, 405] width 70 height 45
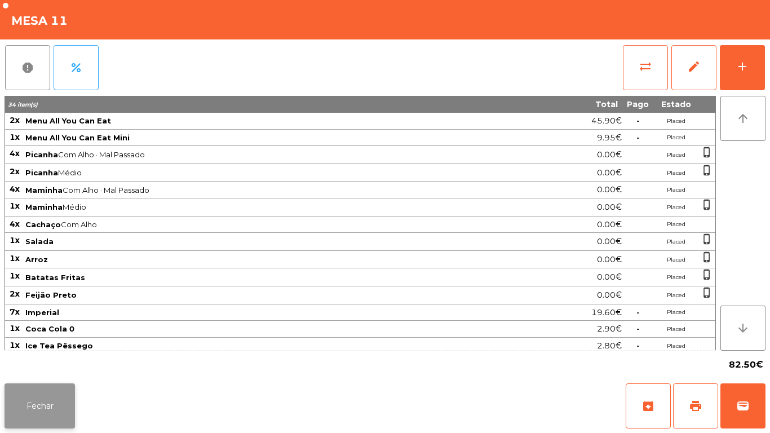
click at [41, 410] on button "Fechar" at bounding box center [40, 405] width 70 height 45
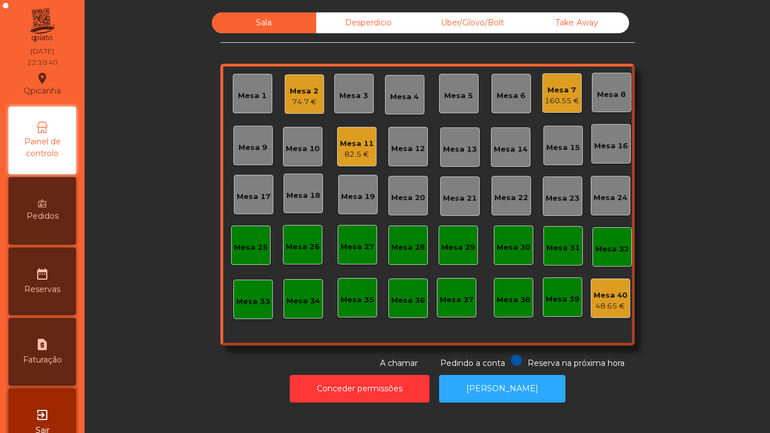
click at [305, 101] on div "74.7 €" at bounding box center [304, 101] width 29 height 11
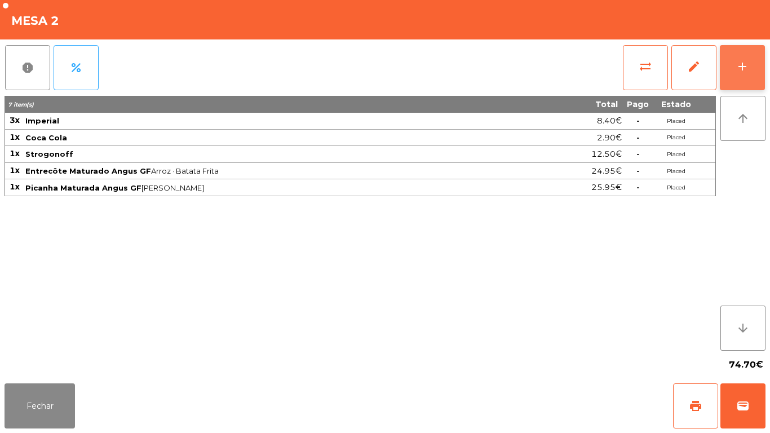
click at [731, 72] on button "add" at bounding box center [741, 67] width 45 height 45
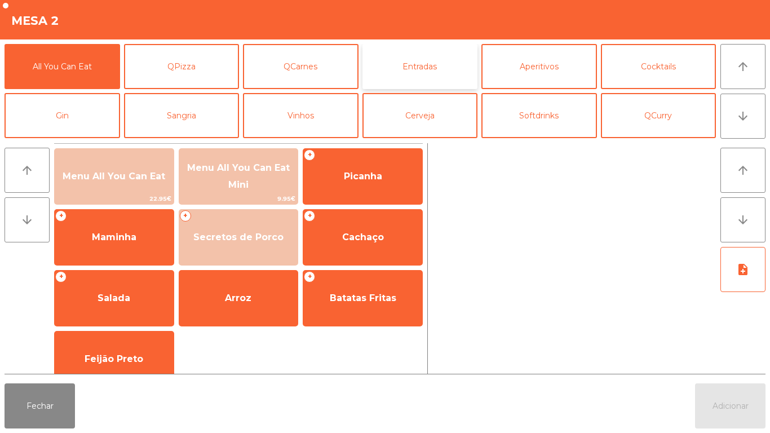
click at [417, 72] on button "Entradas" at bounding box center [419, 66] width 115 height 45
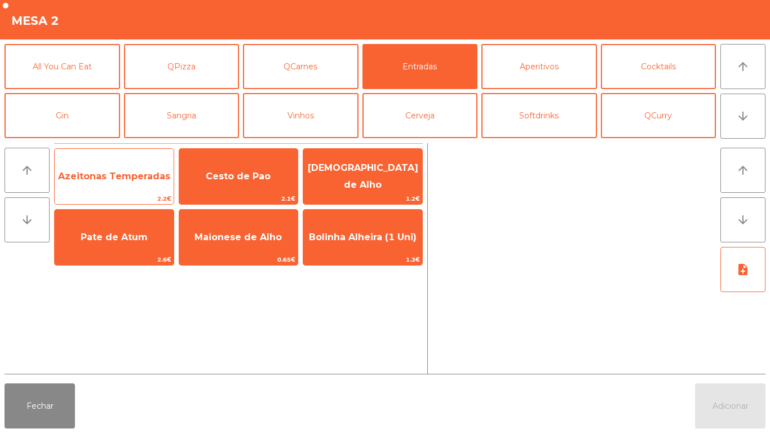
click at [107, 158] on div "Azeitonas Temperadas 2.2€" at bounding box center [114, 176] width 120 height 56
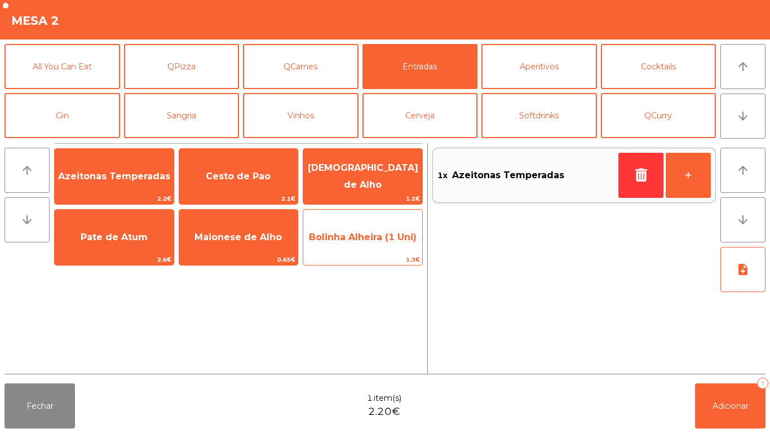
click at [384, 247] on span "Bolinha Alheira (1 Uni)" at bounding box center [362, 237] width 119 height 30
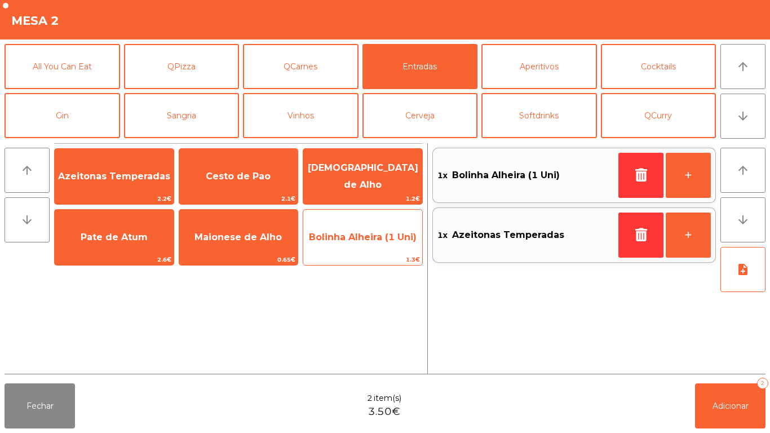
click at [419, 237] on span "Bolinha Alheira (1 Uni)" at bounding box center [362, 237] width 119 height 30
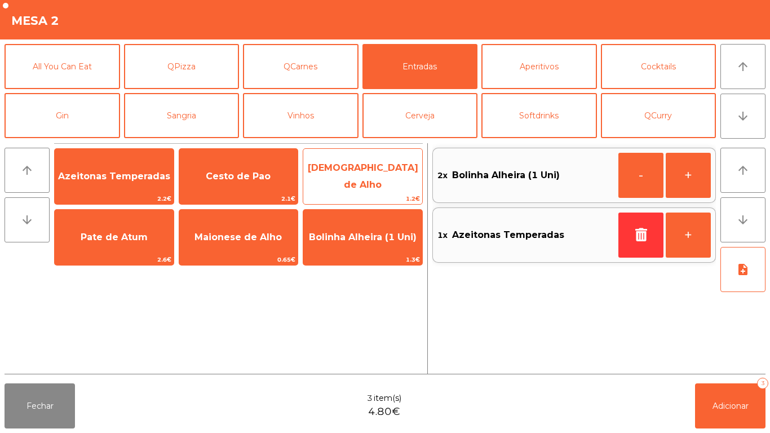
click at [354, 200] on span "1.2€" at bounding box center [362, 198] width 119 height 11
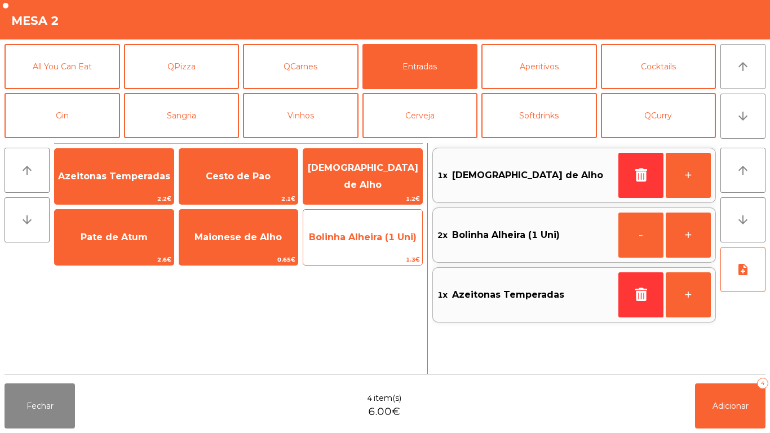
click at [351, 213] on div "Bolinha Alheira (1 Uni) 1.3€" at bounding box center [363, 237] width 120 height 56
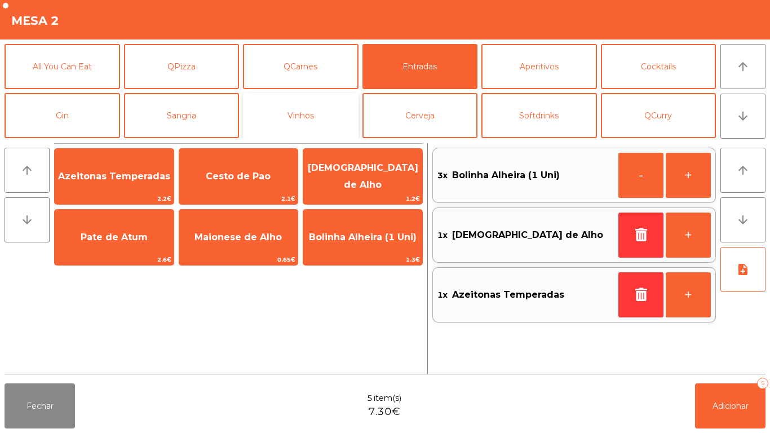
click at [355, 123] on button "Vinhos" at bounding box center [300, 115] width 115 height 45
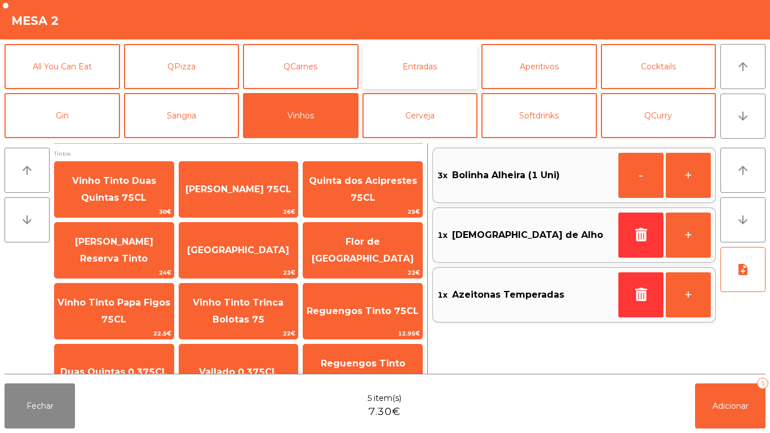
click at [429, 68] on button "Entradas" at bounding box center [419, 66] width 115 height 45
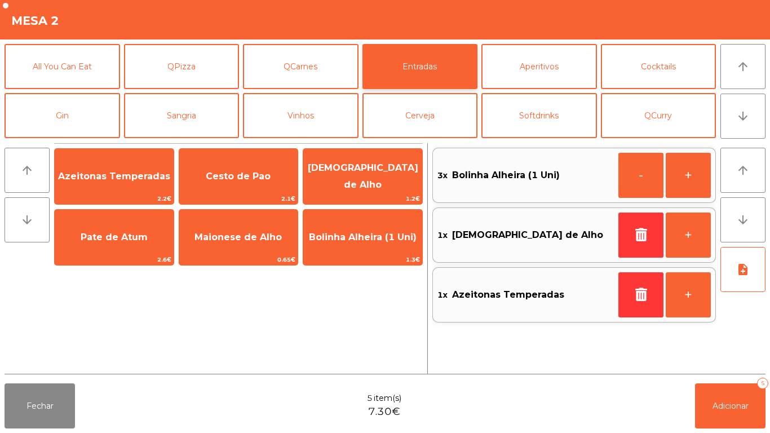
click at [435, 46] on button "Entradas" at bounding box center [419, 66] width 115 height 45
click at [636, 215] on button "button" at bounding box center [640, 234] width 45 height 45
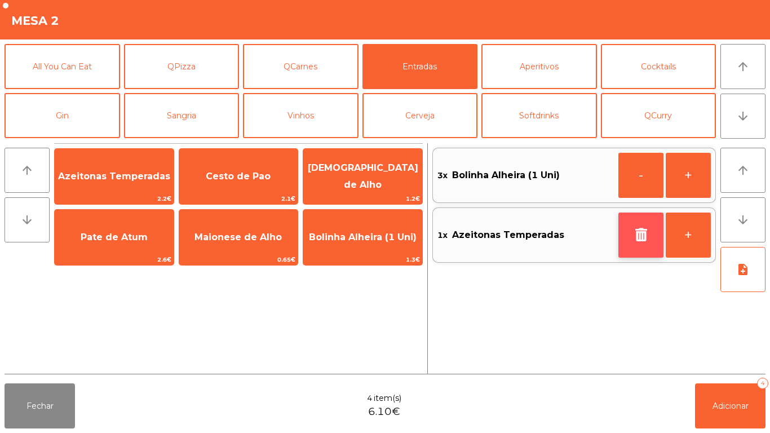
click at [642, 235] on icon "button" at bounding box center [640, 235] width 17 height 14
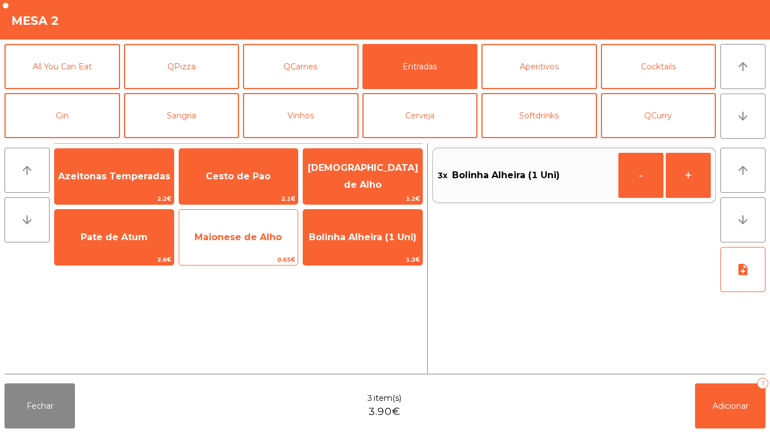
click at [255, 232] on span "Maionese de Alho" at bounding box center [237, 237] width 87 height 11
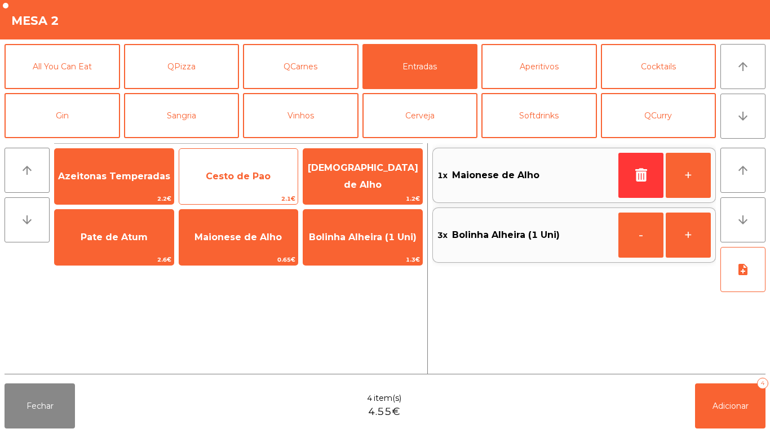
click at [249, 199] on span "2.1€" at bounding box center [238, 198] width 119 height 11
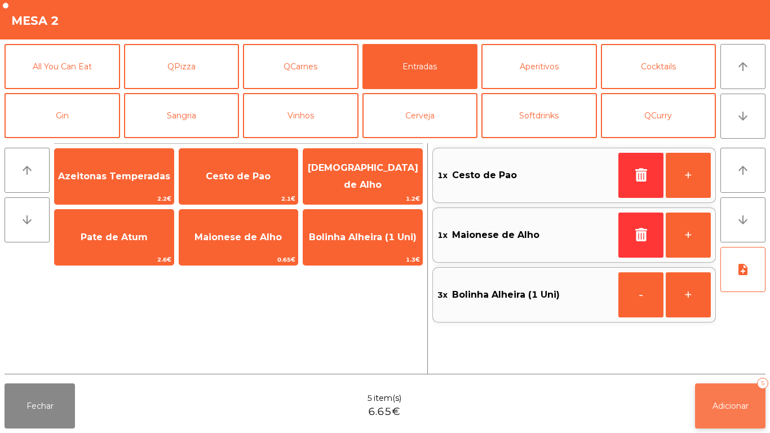
click at [742, 413] on button "Adicionar 5" at bounding box center [730, 405] width 70 height 45
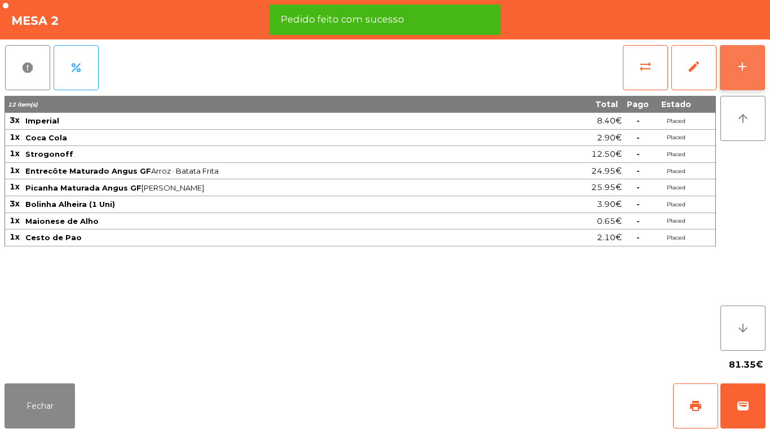
click at [731, 76] on button "add" at bounding box center [741, 67] width 45 height 45
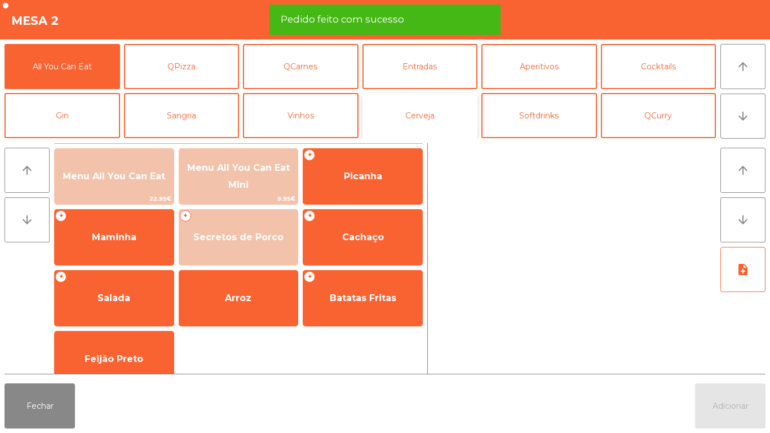
click at [424, 109] on button "Cerveja" at bounding box center [419, 115] width 115 height 45
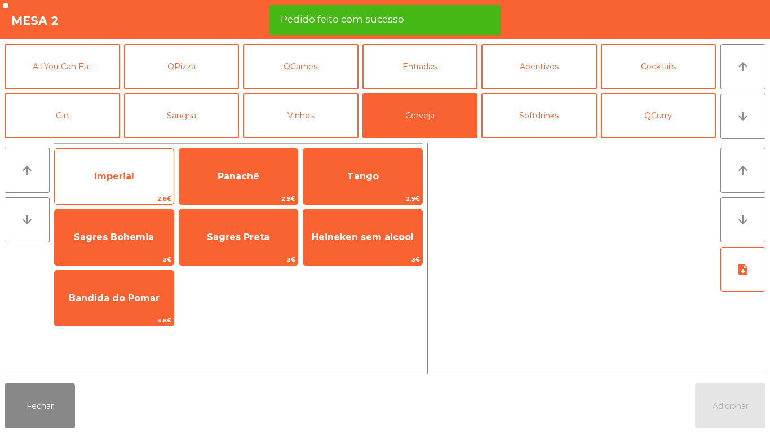
click at [140, 164] on span "Imperial" at bounding box center [114, 176] width 119 height 30
click at [130, 164] on span "Imperial" at bounding box center [114, 176] width 119 height 30
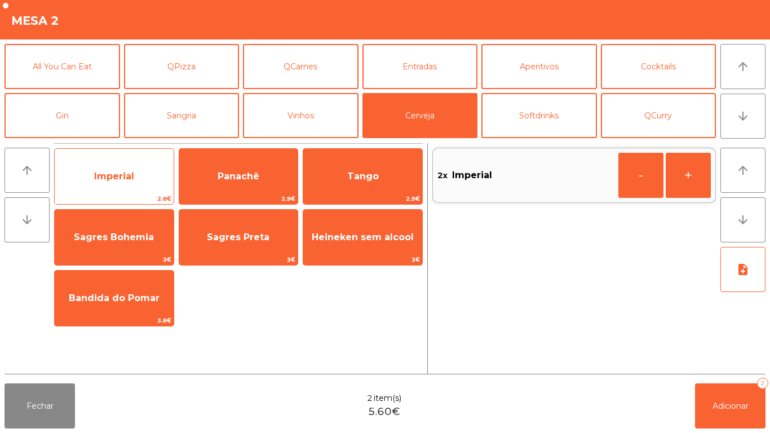
click at [120, 171] on span "Imperial" at bounding box center [114, 176] width 40 height 11
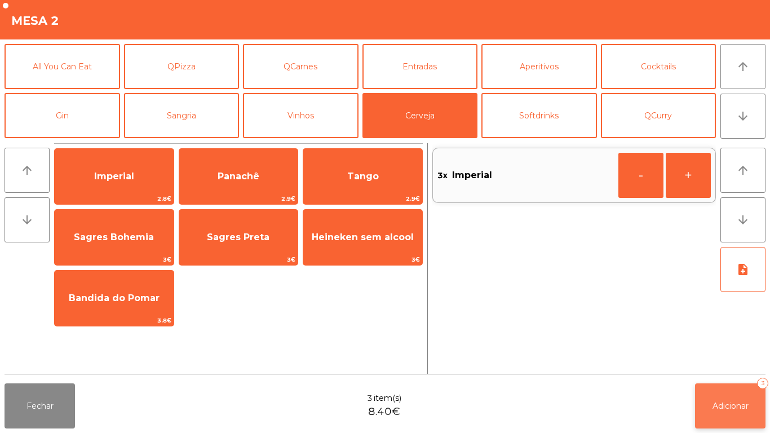
click at [697, 406] on button "Adicionar 3" at bounding box center [730, 405] width 70 height 45
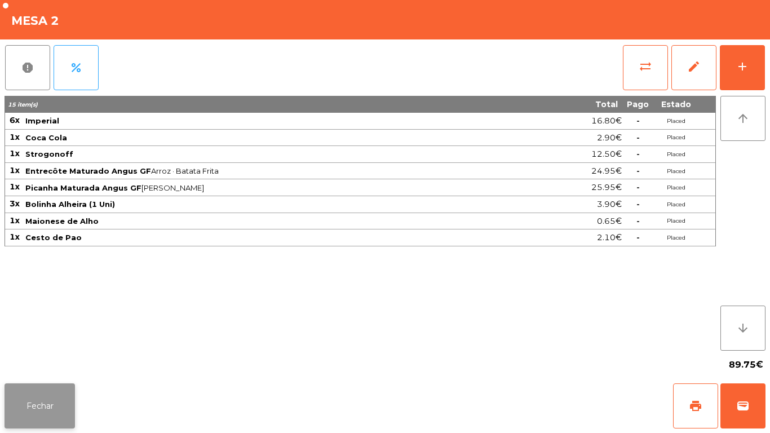
click at [47, 392] on button "Fechar" at bounding box center [40, 405] width 70 height 45
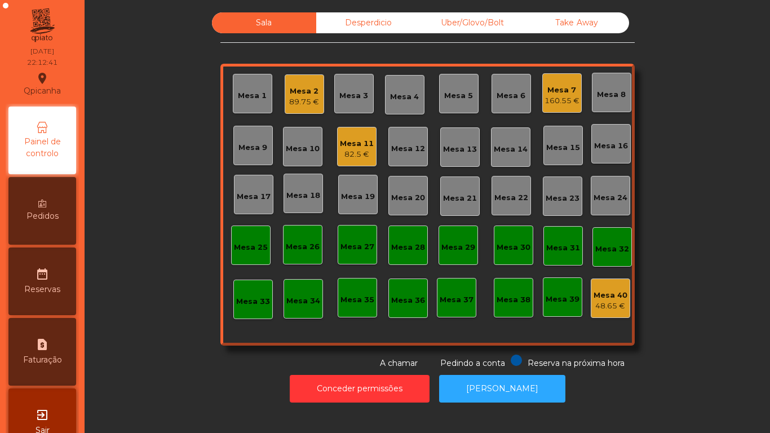
click at [559, 95] on div "Mesa 7" at bounding box center [561, 89] width 35 height 11
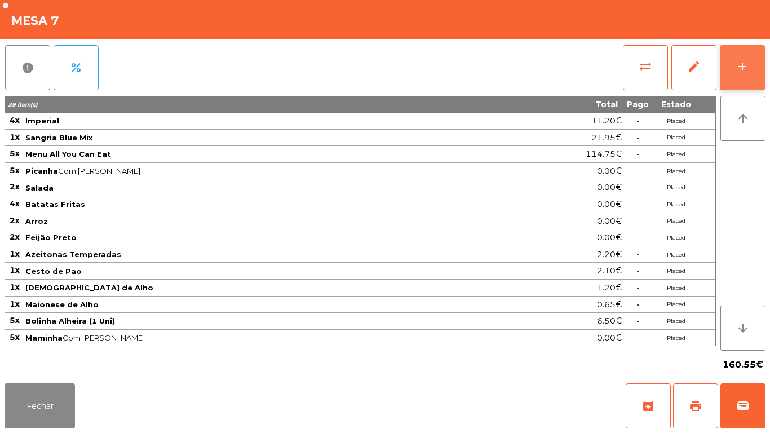
click at [735, 80] on button "add" at bounding box center [741, 67] width 45 height 45
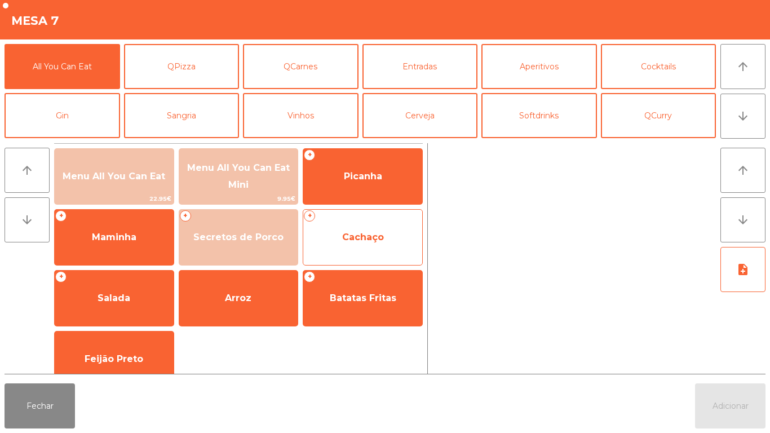
click at [381, 229] on span "Cachaço" at bounding box center [362, 237] width 119 height 30
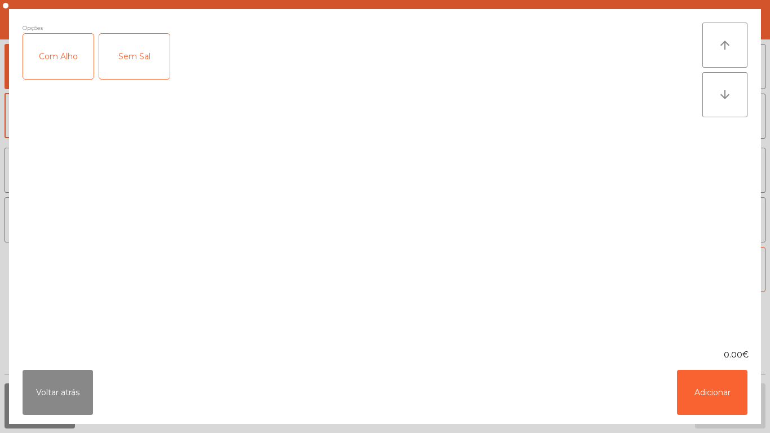
click at [70, 66] on div "Com Alho" at bounding box center [58, 56] width 70 height 45
click at [703, 375] on button "Adicionar" at bounding box center [712, 392] width 70 height 45
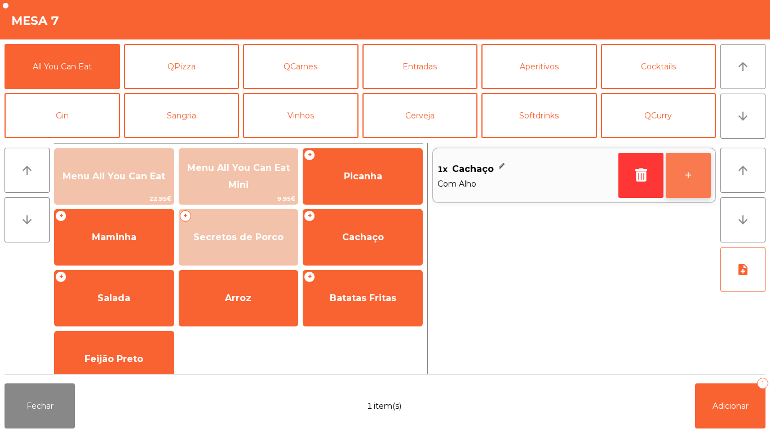
click at [691, 168] on button "+" at bounding box center [687, 175] width 45 height 45
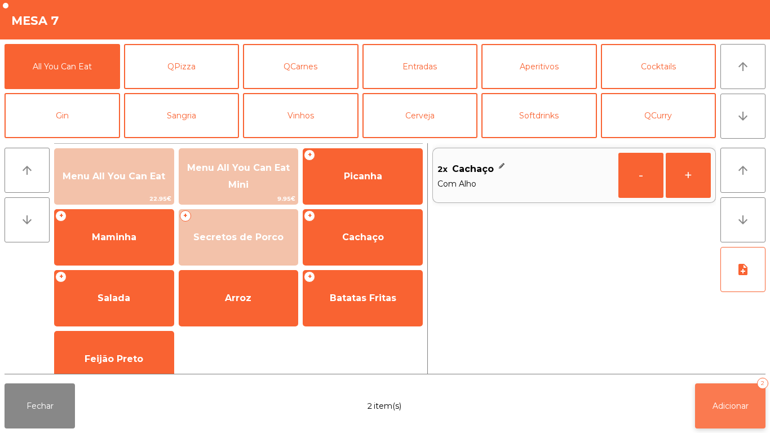
click at [720, 402] on span "Adicionar" at bounding box center [730, 406] width 36 height 10
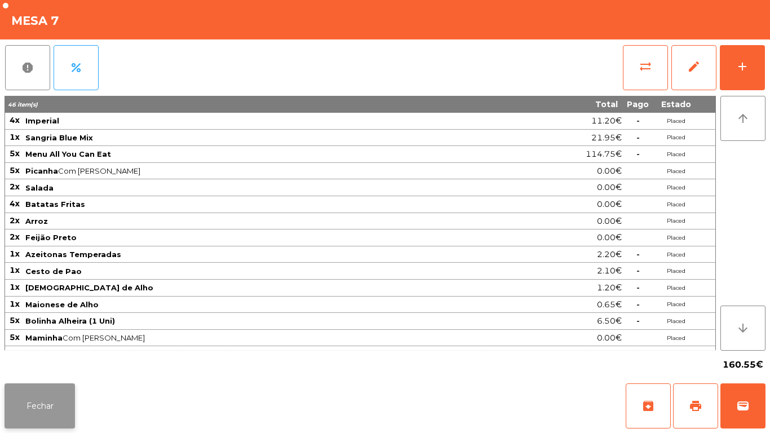
click at [53, 385] on button "Fechar" at bounding box center [40, 405] width 70 height 45
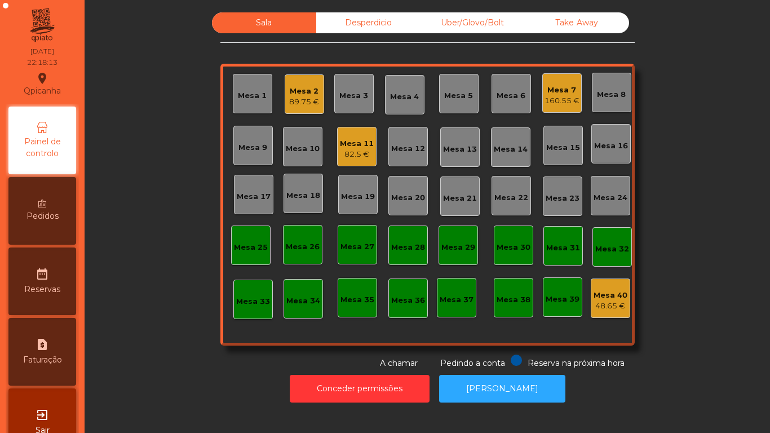
click at [553, 100] on div "160.55 €" at bounding box center [561, 100] width 35 height 11
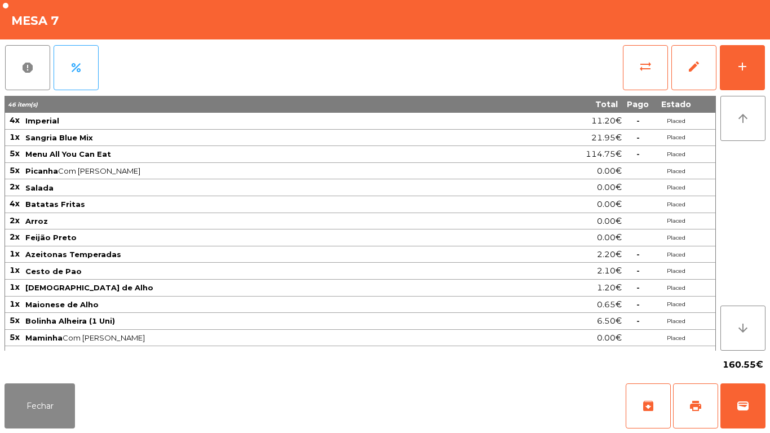
scroll to position [12, 0]
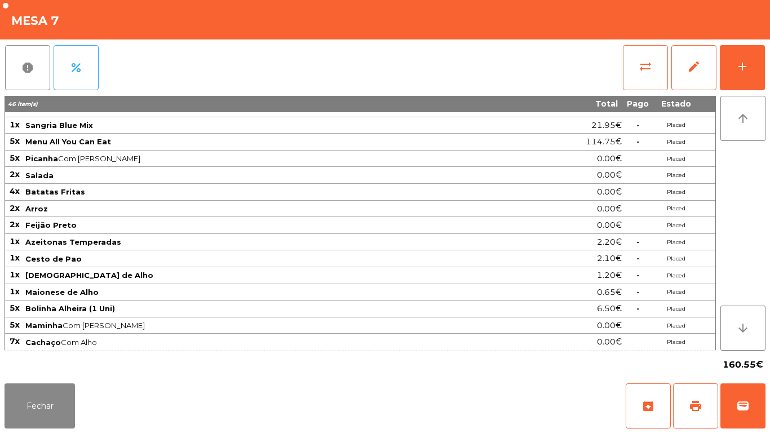
click at [45, 432] on div "Fechar archive print wallet" at bounding box center [385, 406] width 770 height 54
click at [52, 395] on button "Fechar" at bounding box center [40, 405] width 70 height 45
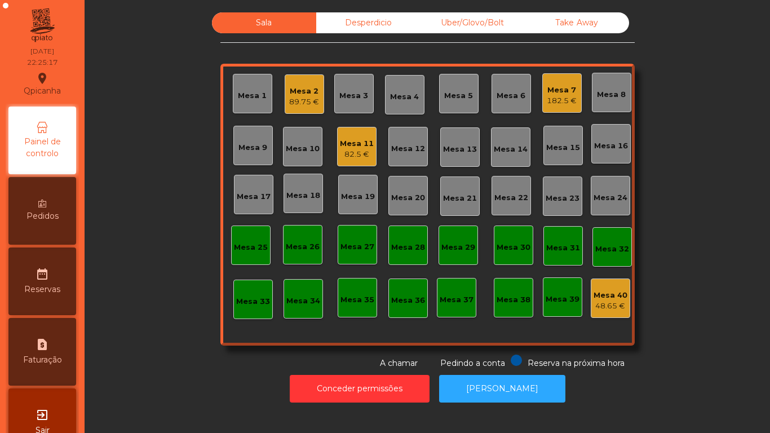
click at [558, 96] on div "182.5 €" at bounding box center [561, 100] width 30 height 11
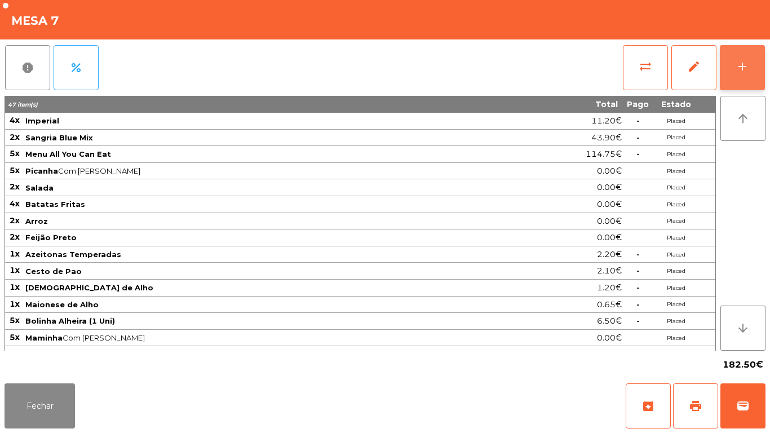
click at [730, 71] on button "add" at bounding box center [741, 67] width 45 height 45
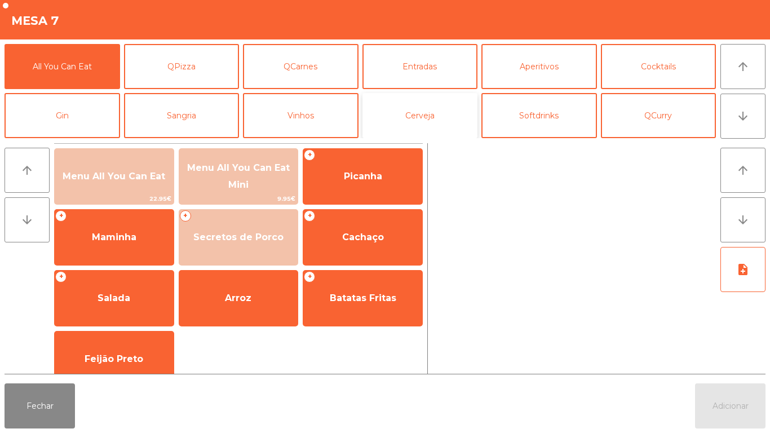
click at [424, 127] on button "Cerveja" at bounding box center [419, 115] width 115 height 45
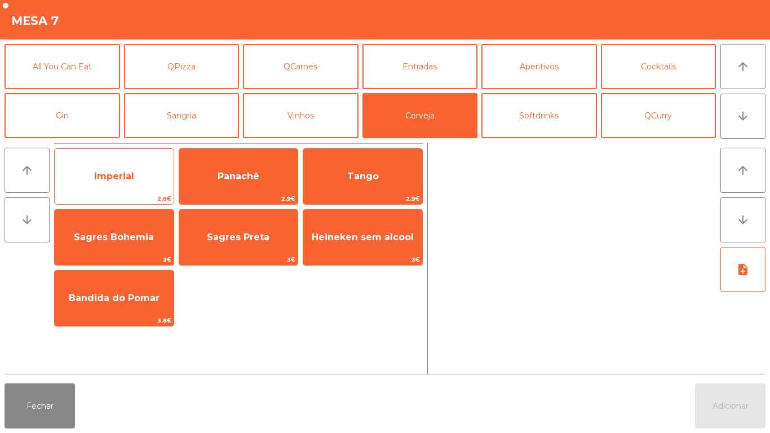
click at [115, 177] on span "Imperial" at bounding box center [114, 176] width 40 height 11
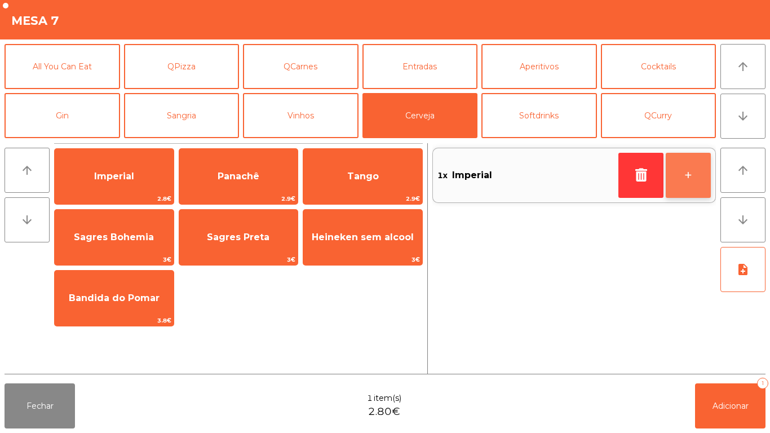
click at [686, 167] on button "+" at bounding box center [687, 175] width 45 height 45
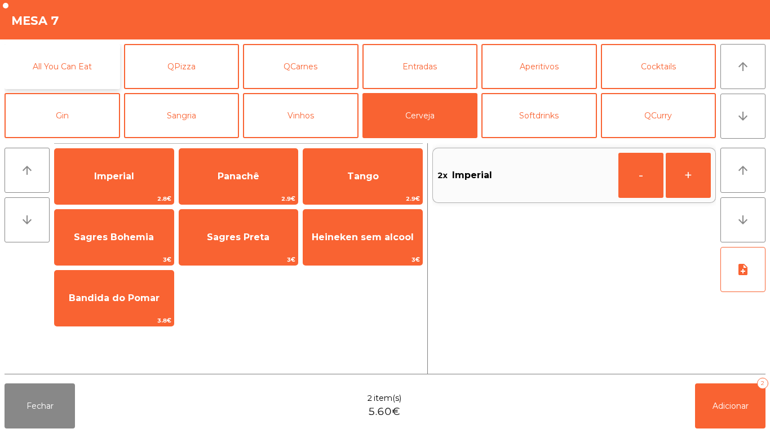
click at [82, 68] on button "All You Can Eat" at bounding box center [62, 66] width 115 height 45
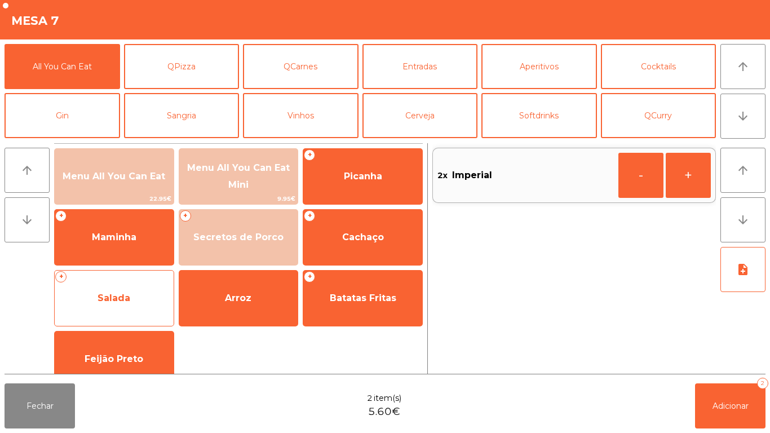
click at [115, 293] on span "Salada" at bounding box center [113, 297] width 33 height 11
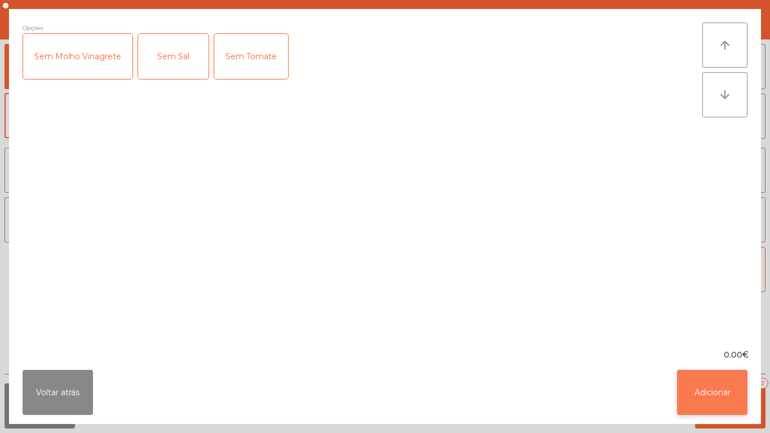
click at [695, 390] on button "Adicionar" at bounding box center [712, 392] width 70 height 45
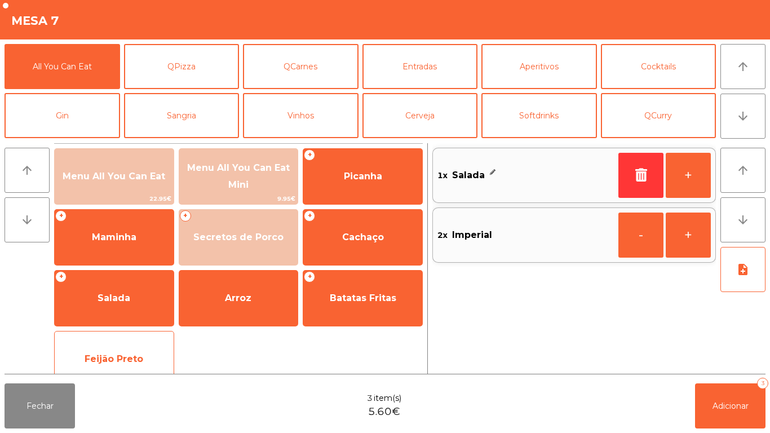
click at [117, 338] on div "Feijão Preto" at bounding box center [114, 359] width 120 height 56
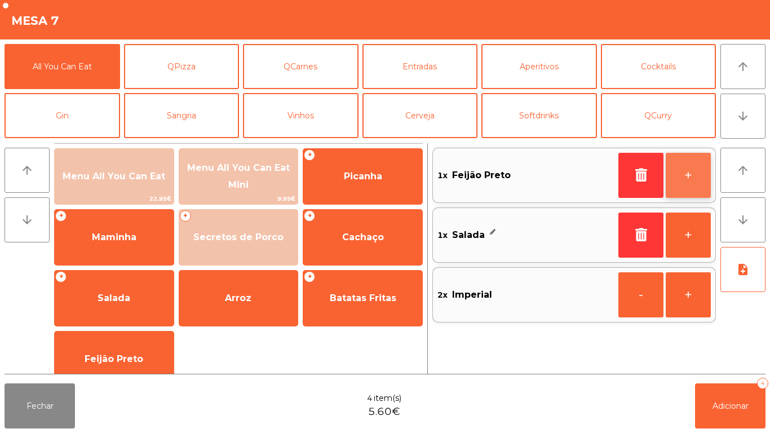
click at [688, 171] on button "+" at bounding box center [687, 175] width 45 height 45
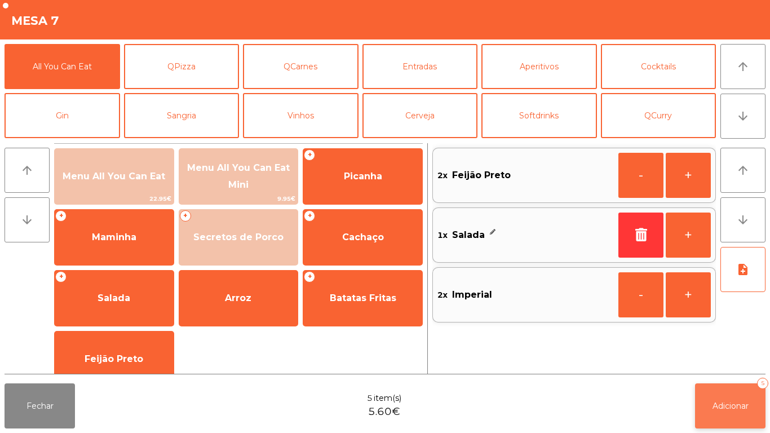
click at [723, 397] on button "Adicionar 5" at bounding box center [730, 405] width 70 height 45
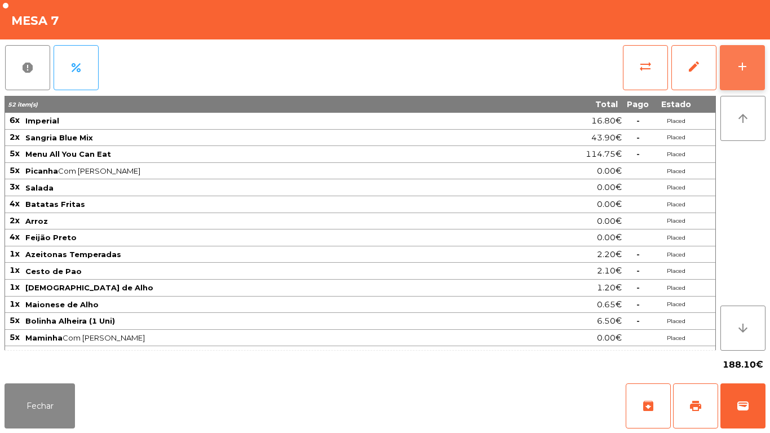
click at [750, 75] on button "add" at bounding box center [741, 67] width 45 height 45
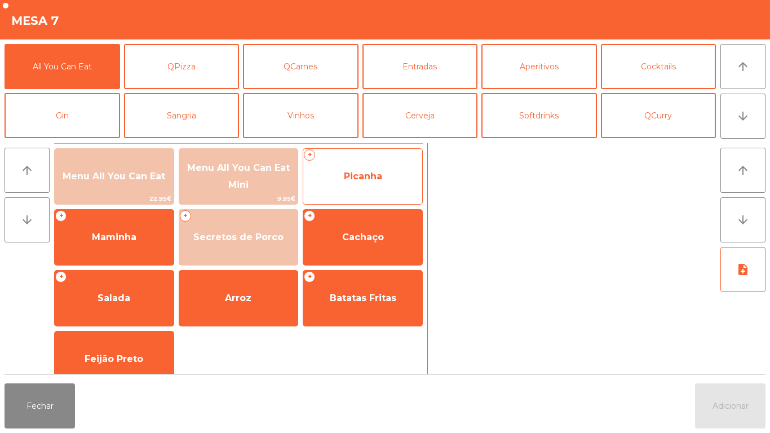
click at [359, 175] on span "Picanha" at bounding box center [363, 176] width 38 height 11
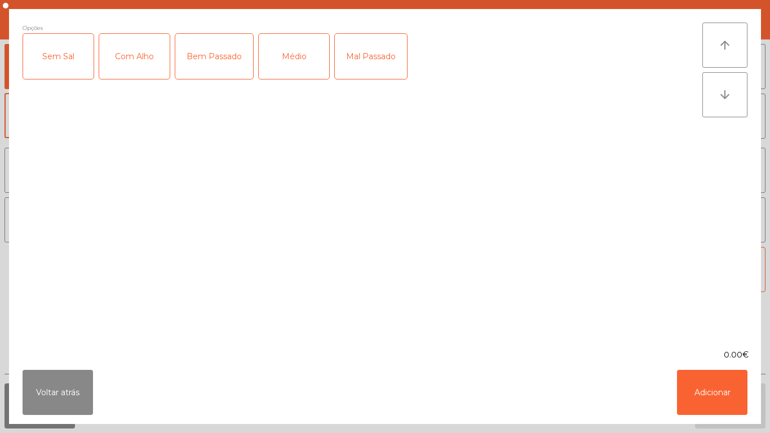
click at [303, 59] on div "Médio" at bounding box center [294, 56] width 70 height 45
click at [148, 60] on div "Com Alho" at bounding box center [134, 56] width 70 height 45
click at [720, 395] on button "Adicionar" at bounding box center [712, 392] width 70 height 45
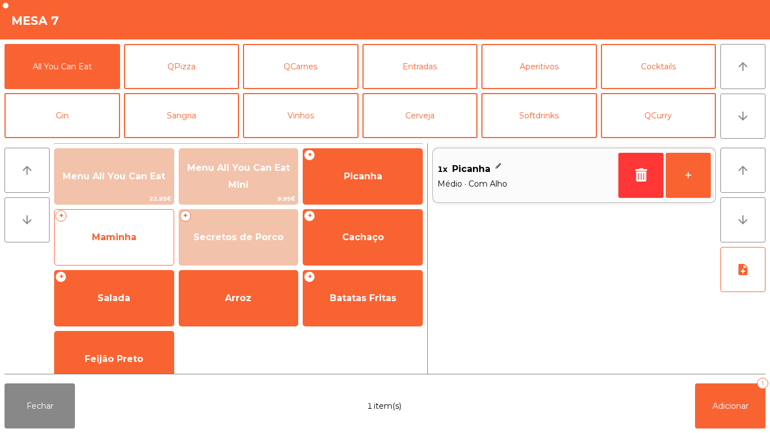
click at [143, 234] on span "Maminha" at bounding box center [114, 237] width 119 height 30
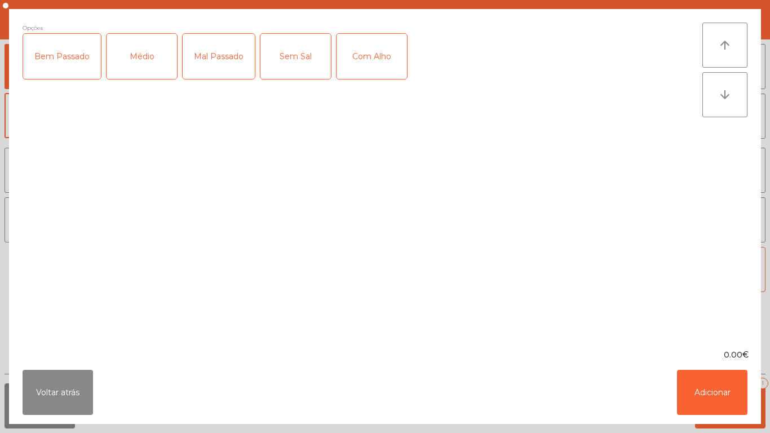
click at [150, 50] on div "Médio" at bounding box center [141, 56] width 70 height 45
click at [374, 65] on div "Com Alho" at bounding box center [371, 56] width 70 height 45
click at [713, 389] on button "Adicionar" at bounding box center [712, 392] width 70 height 45
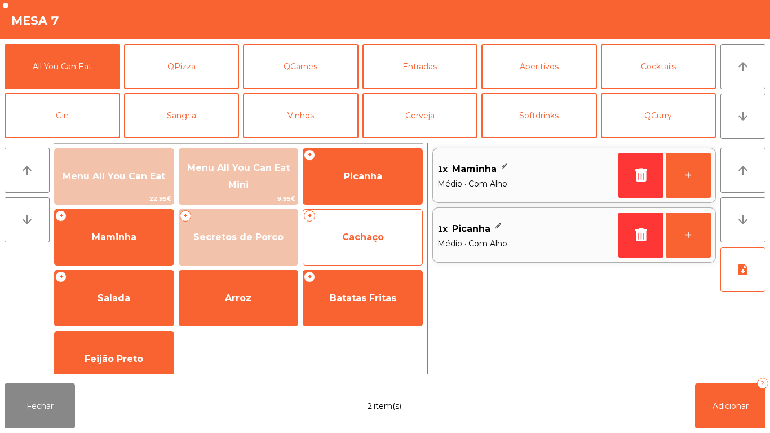
click at [366, 243] on span "Cachaço" at bounding box center [362, 237] width 119 height 30
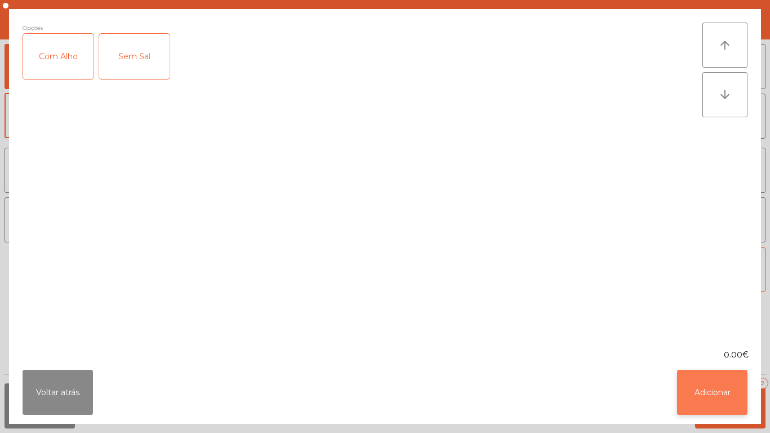
click at [722, 403] on button "Adicionar" at bounding box center [712, 392] width 70 height 45
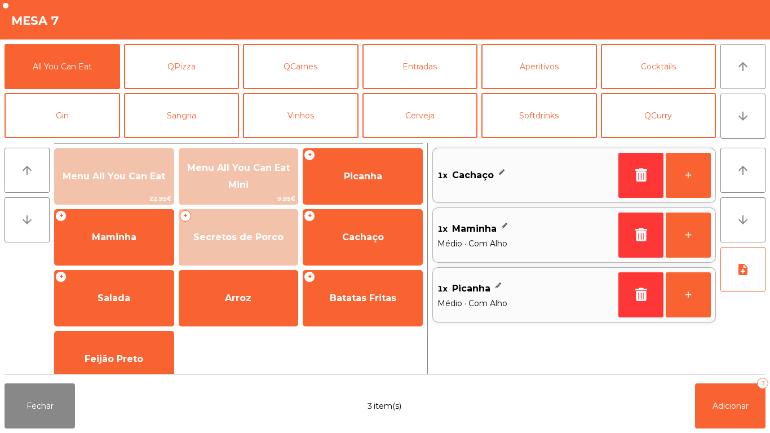
click at [535, 183] on div "1x Cachaço" at bounding box center [525, 175] width 176 height 17
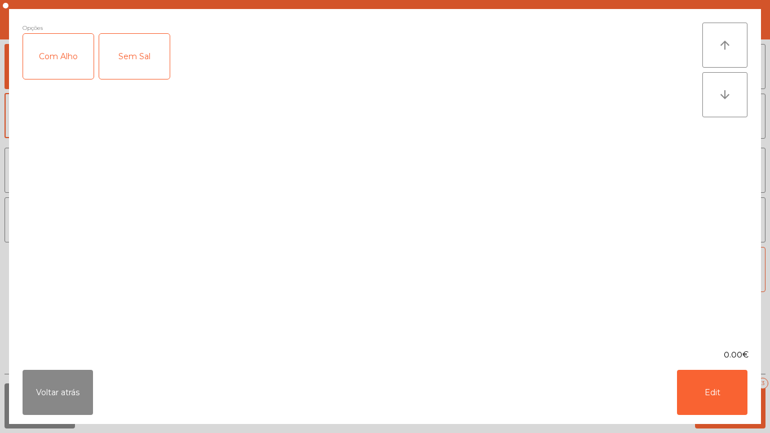
click at [66, 54] on div "Com Alho" at bounding box center [58, 56] width 70 height 45
click at [701, 377] on button "Edit" at bounding box center [712, 392] width 70 height 45
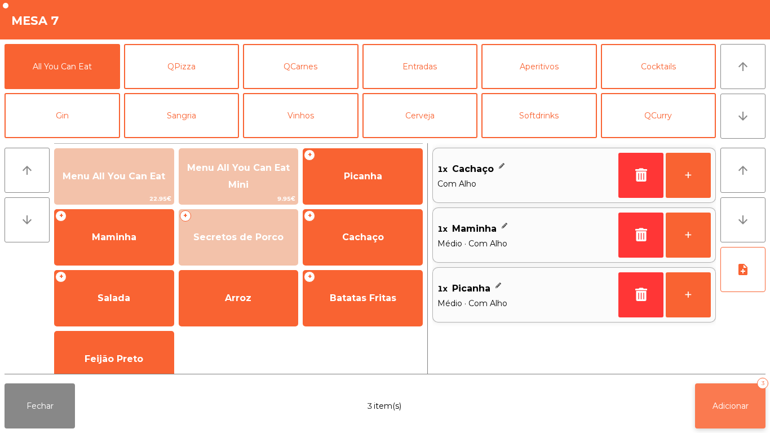
click at [732, 405] on span "Adicionar" at bounding box center [730, 406] width 36 height 10
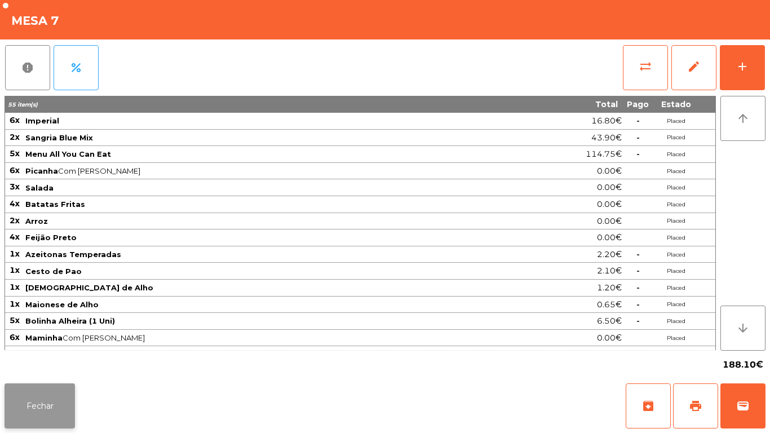
click at [35, 402] on button "Fechar" at bounding box center [40, 405] width 70 height 45
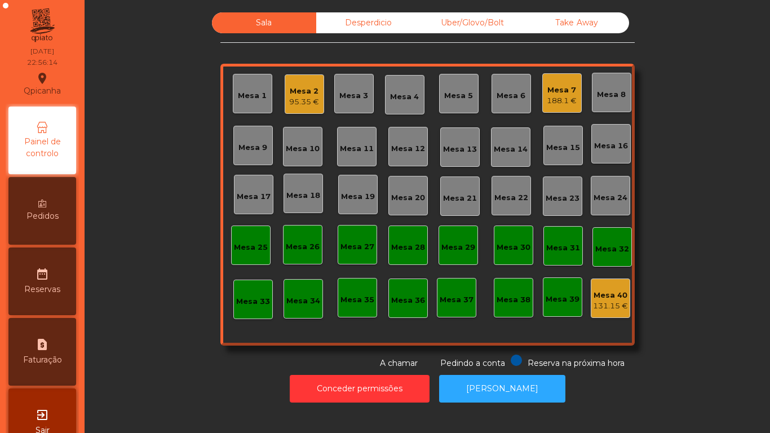
click at [555, 93] on div "Mesa 7" at bounding box center [561, 89] width 30 height 11
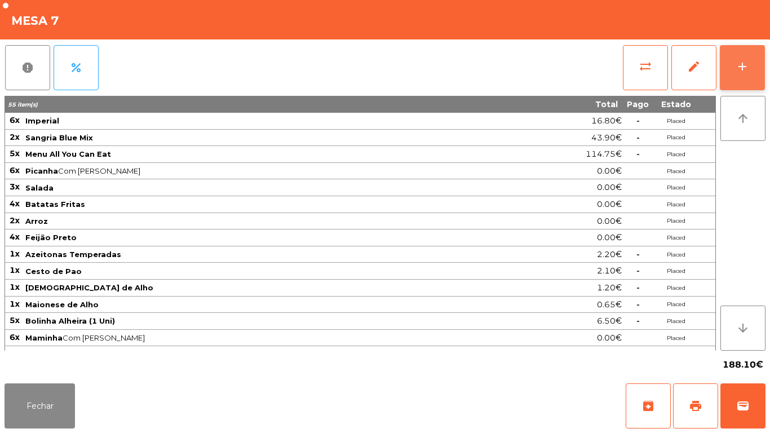
click at [743, 72] on div "add" at bounding box center [742, 67] width 14 height 14
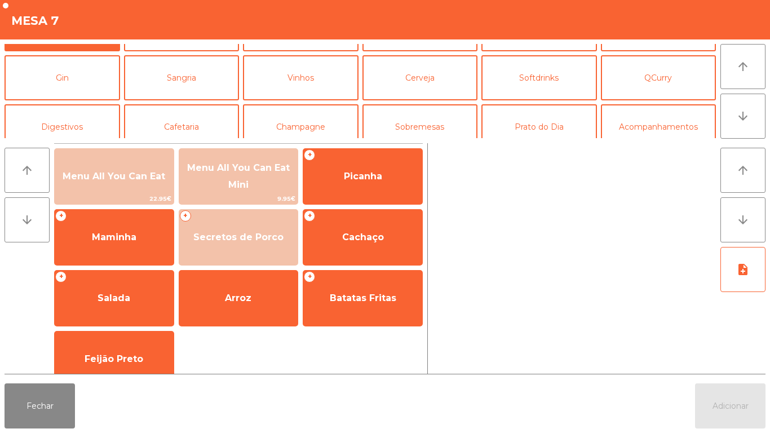
scroll to position [42, 0]
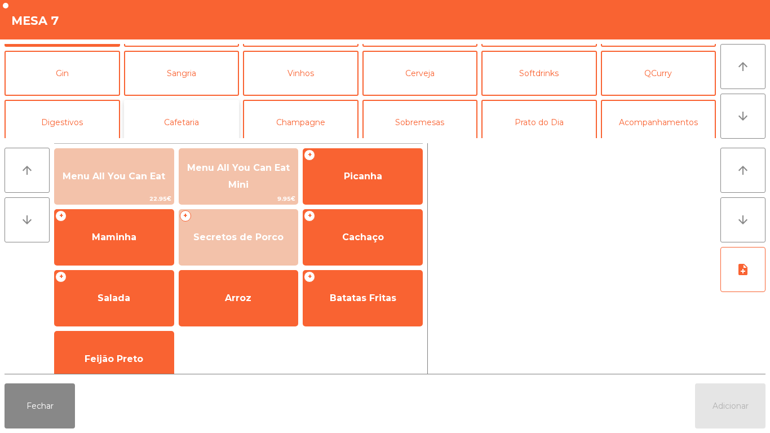
click at [203, 119] on button "Cafetaria" at bounding box center [181, 122] width 115 height 45
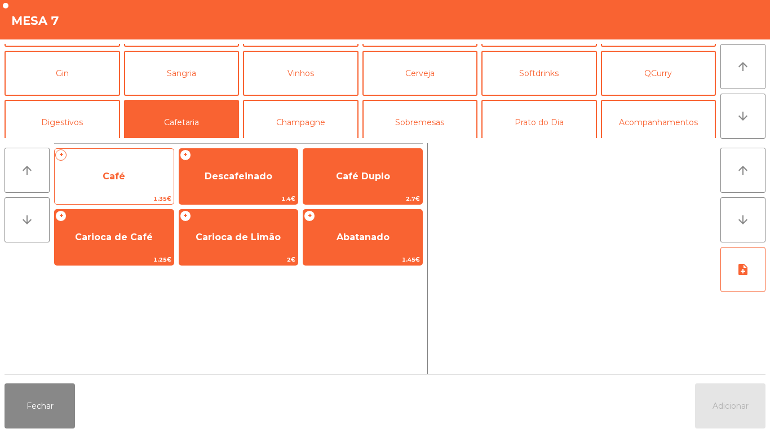
click at [116, 179] on span "Café" at bounding box center [114, 176] width 23 height 11
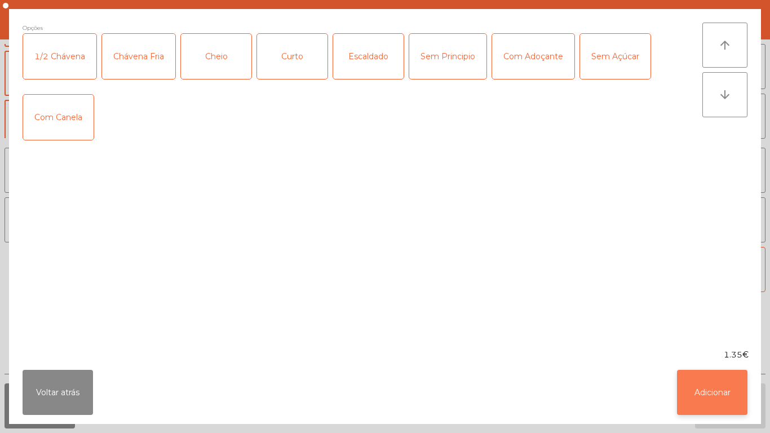
click at [714, 387] on button "Adicionar" at bounding box center [712, 392] width 70 height 45
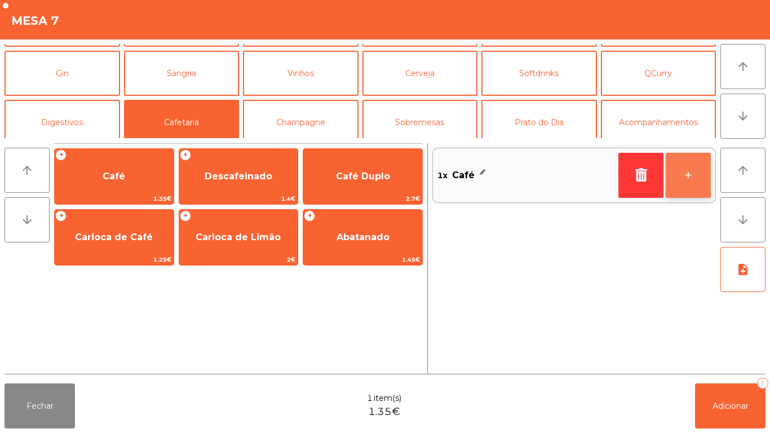
click at [682, 176] on button "+" at bounding box center [687, 175] width 45 height 45
click at [691, 167] on button "+" at bounding box center [687, 175] width 45 height 45
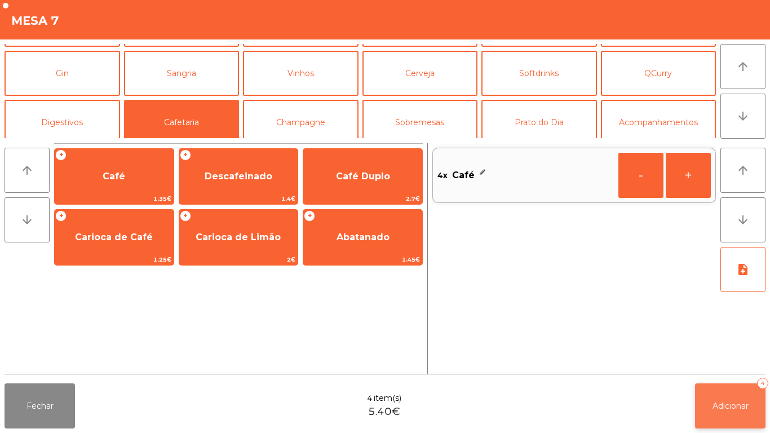
click at [733, 392] on button "Adicionar 4" at bounding box center [730, 405] width 70 height 45
